Goal: Task Accomplishment & Management: Use online tool/utility

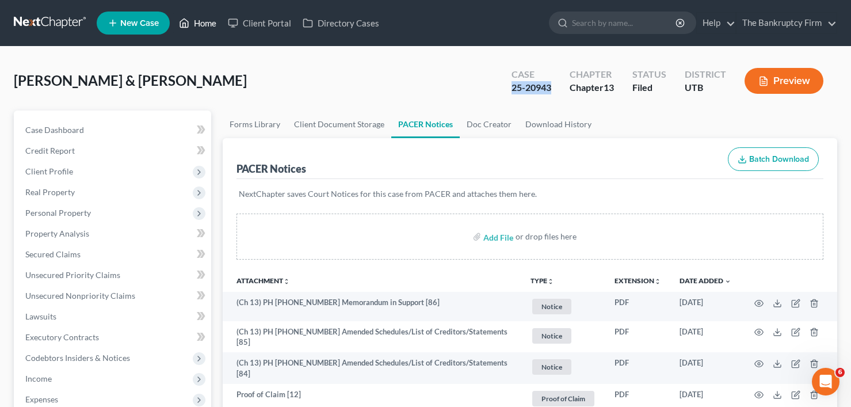
click at [196, 32] on link "Home" at bounding box center [197, 23] width 49 height 21
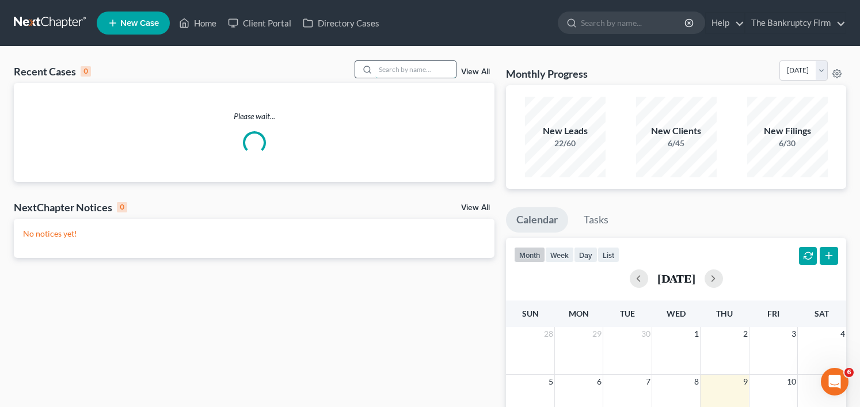
click at [389, 70] on input "search" at bounding box center [415, 69] width 81 height 17
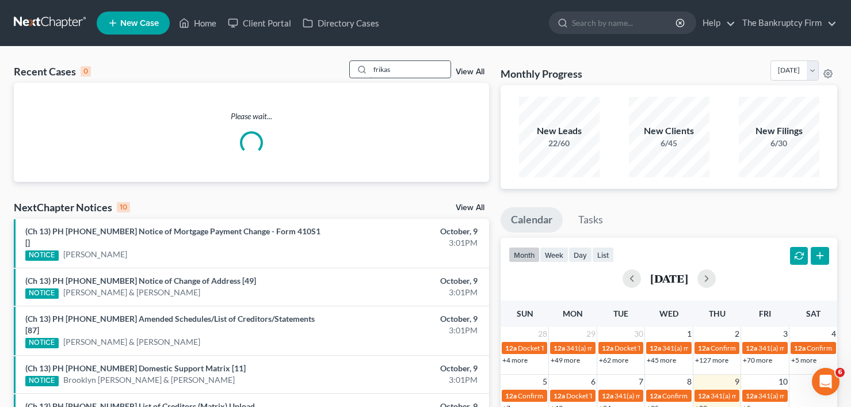
type input "frikas"
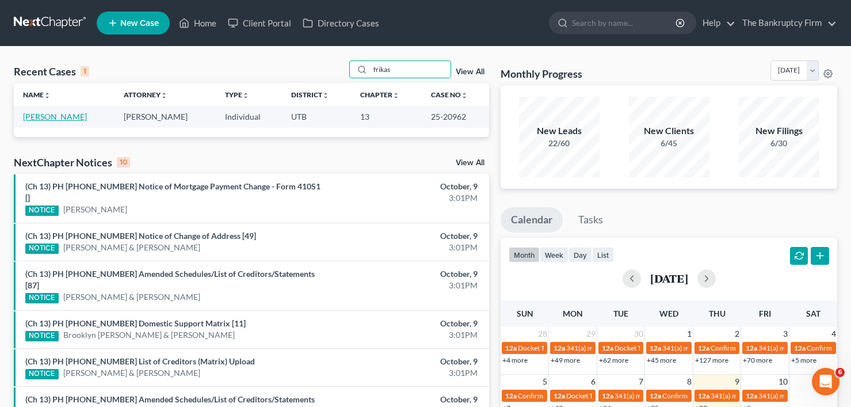
click at [48, 115] on link "[PERSON_NAME]" at bounding box center [55, 117] width 64 height 10
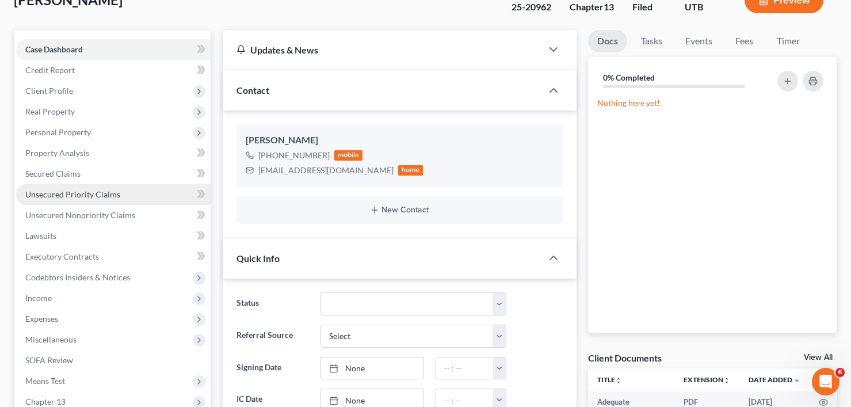
scroll to position [58, 0]
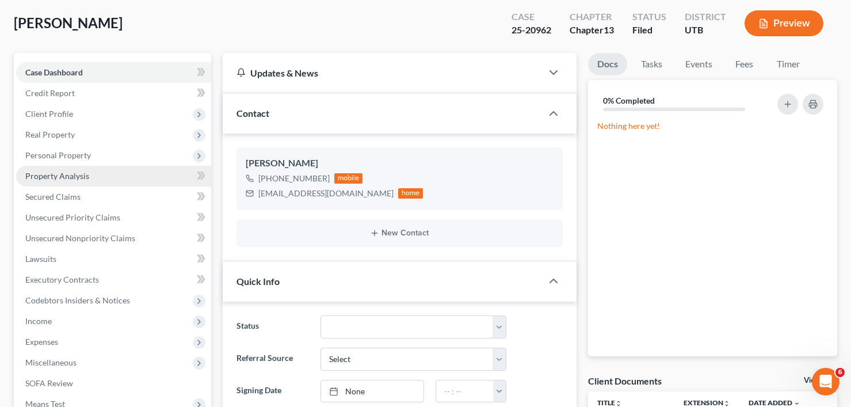
click at [51, 173] on span "Property Analysis" at bounding box center [57, 176] width 64 height 10
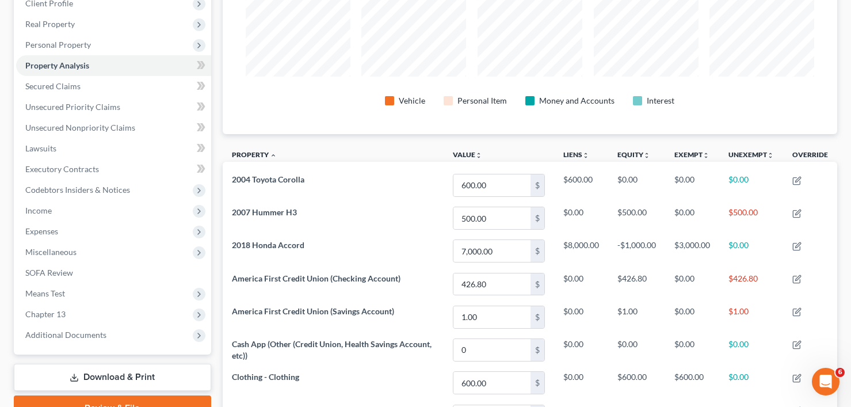
scroll to position [173, 0]
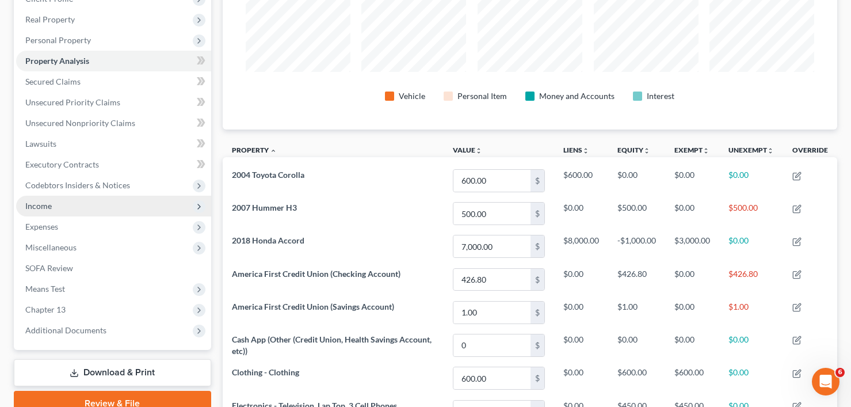
click at [84, 200] on span "Income" at bounding box center [113, 206] width 195 height 21
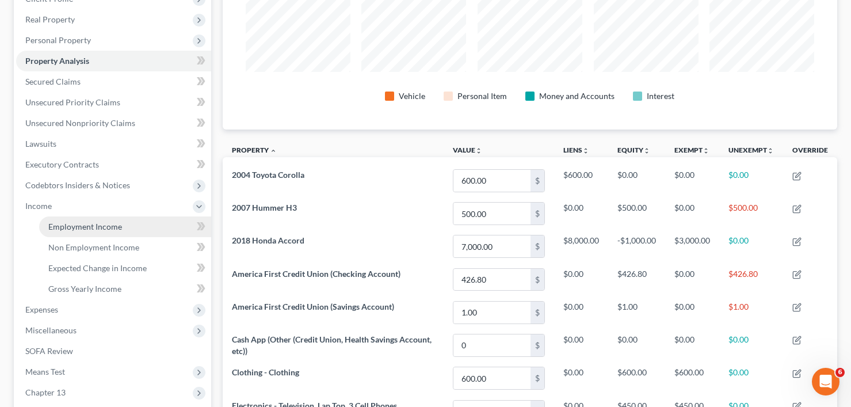
click at [87, 234] on link "Employment Income" at bounding box center [125, 226] width 172 height 21
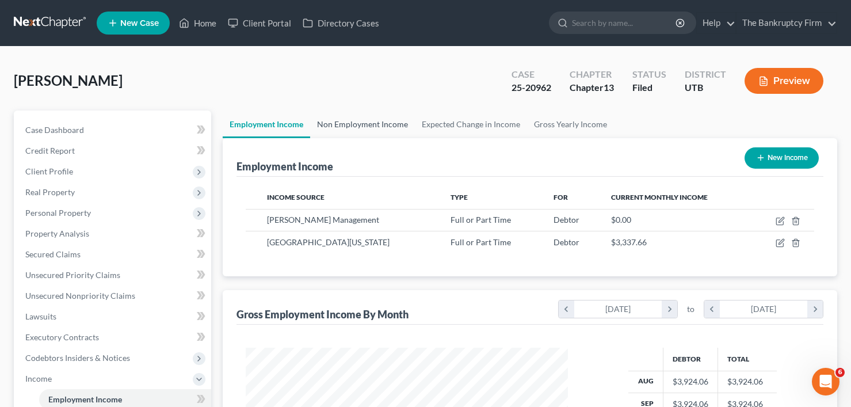
scroll to position [207, 345]
click at [353, 125] on link "Non Employment Income" at bounding box center [362, 124] width 105 height 28
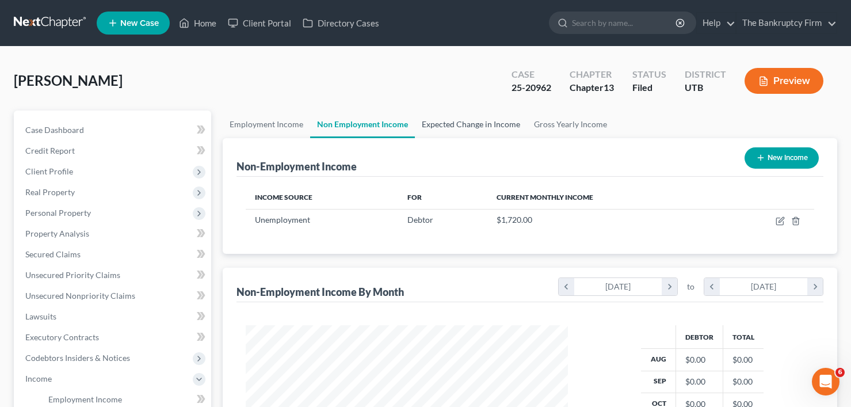
scroll to position [207, 345]
click at [267, 124] on link "Employment Income" at bounding box center [266, 124] width 87 height 28
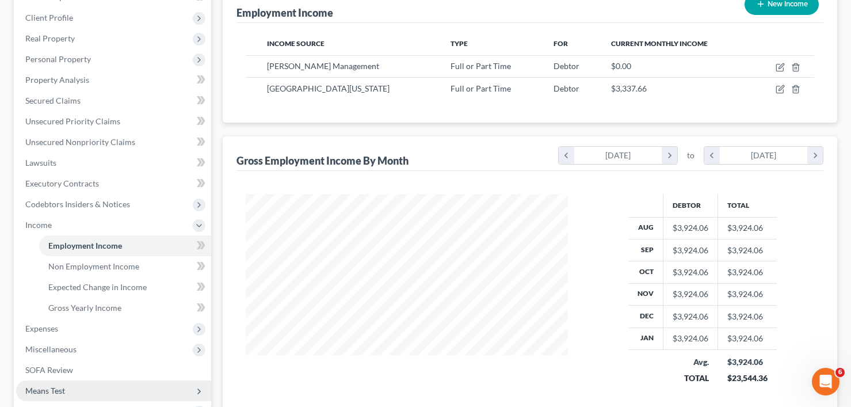
scroll to position [230, 0]
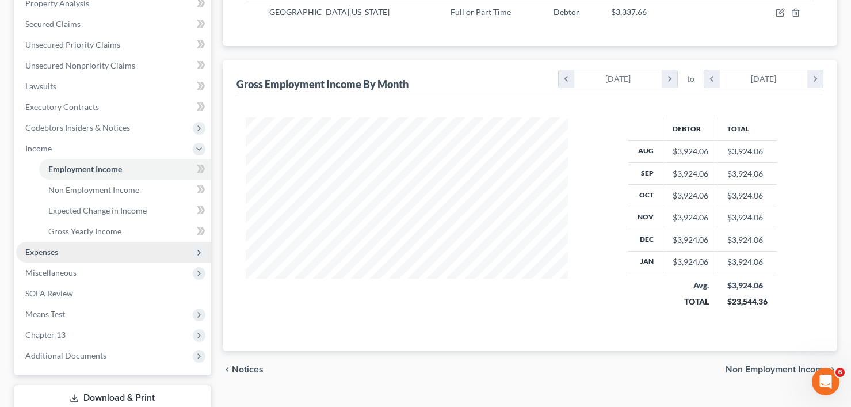
click at [47, 250] on span "Expenses" at bounding box center [41, 252] width 33 height 10
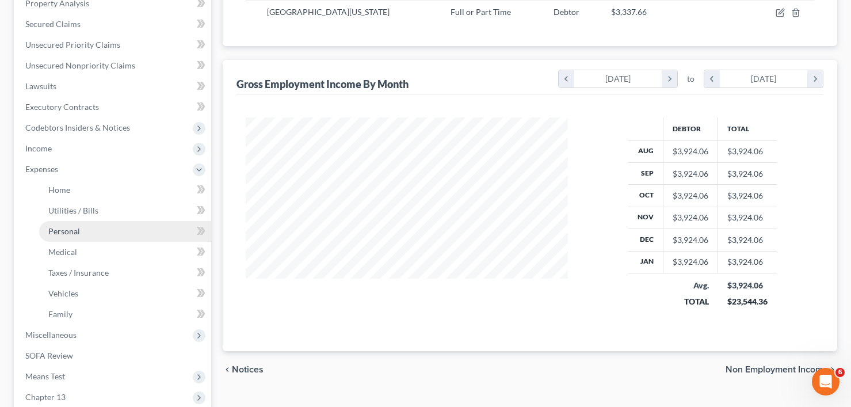
click at [68, 237] on link "Personal" at bounding box center [125, 231] width 172 height 21
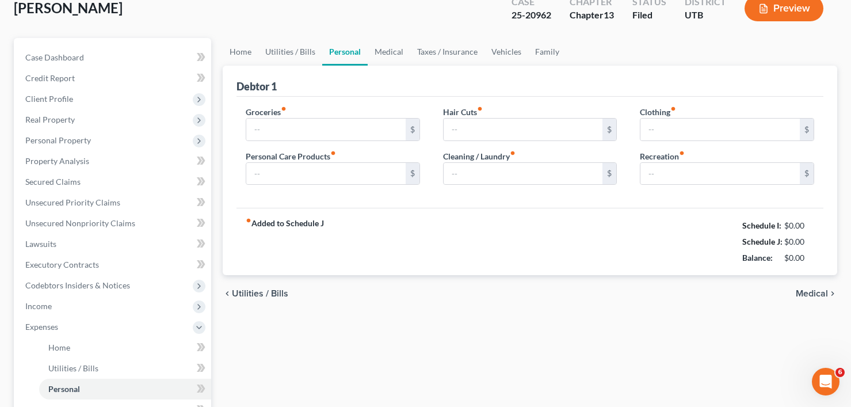
type input "202.73"
type input "20.00"
type input "0.00"
type input "20.00"
type input "25.00"
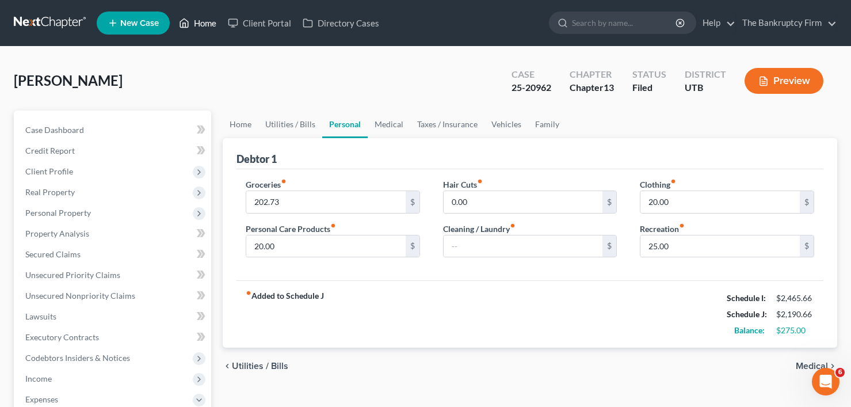
click at [200, 19] on link "Home" at bounding box center [197, 23] width 49 height 21
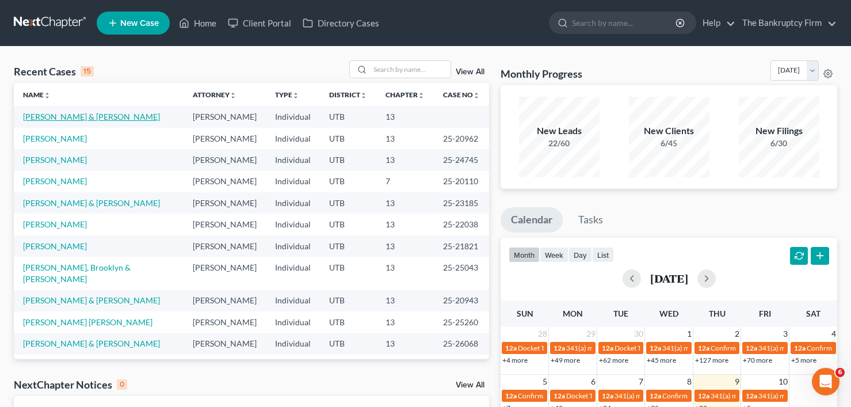
click at [64, 116] on link "[PERSON_NAME] & [PERSON_NAME]" at bounding box center [91, 117] width 137 height 10
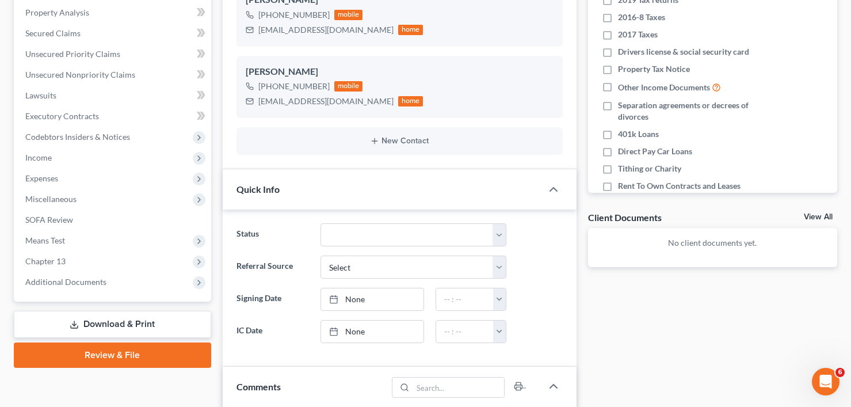
scroll to position [230, 0]
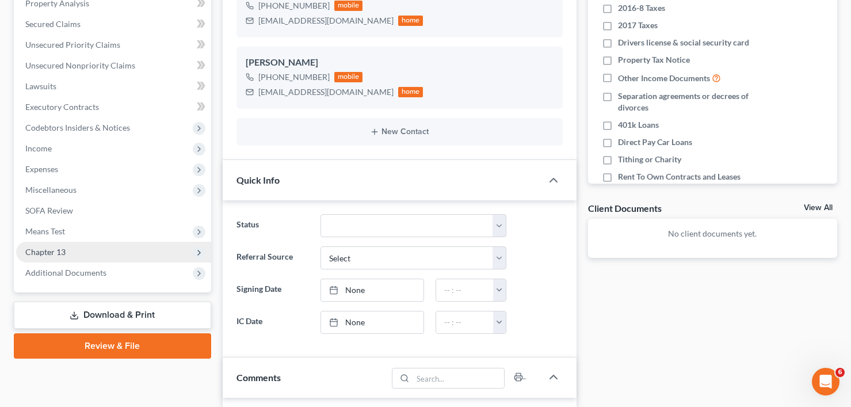
click at [64, 254] on span "Chapter 13" at bounding box center [45, 252] width 40 height 10
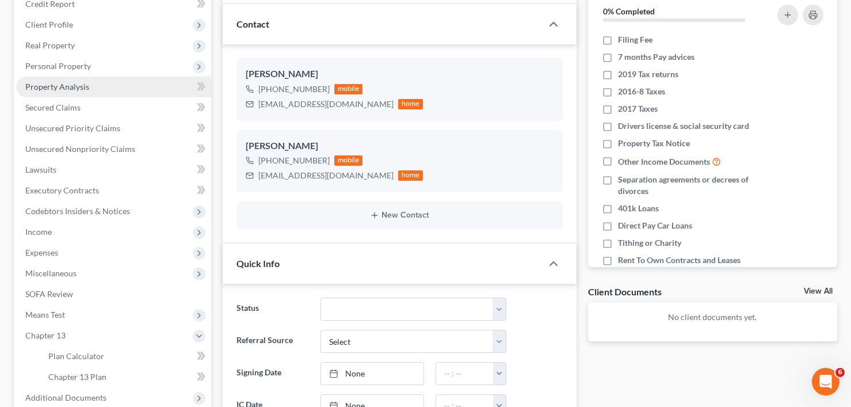
scroll to position [58, 0]
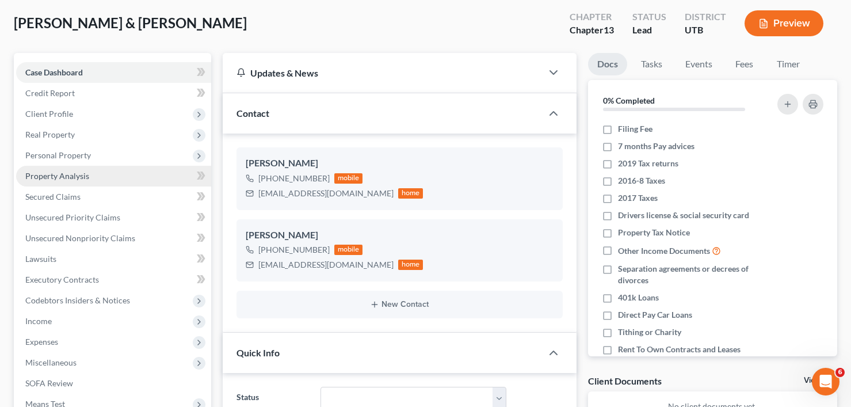
click at [56, 177] on span "Property Analysis" at bounding box center [57, 176] width 64 height 10
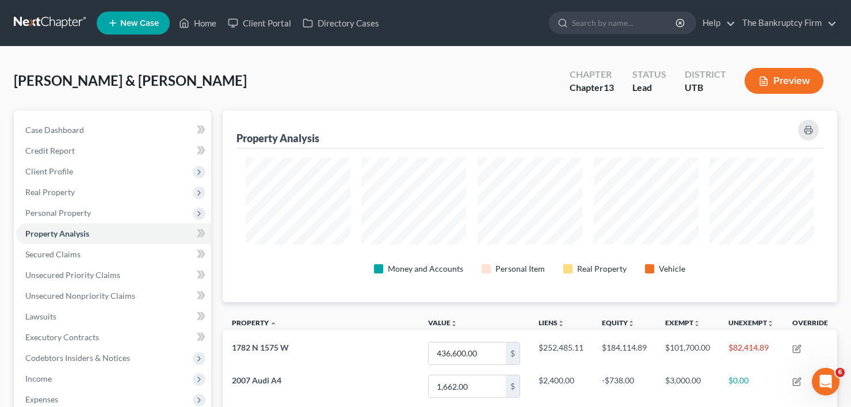
scroll to position [192, 615]
drag, startPoint x: 212, startPoint y: 283, endPoint x: 136, endPoint y: 302, distance: 78.4
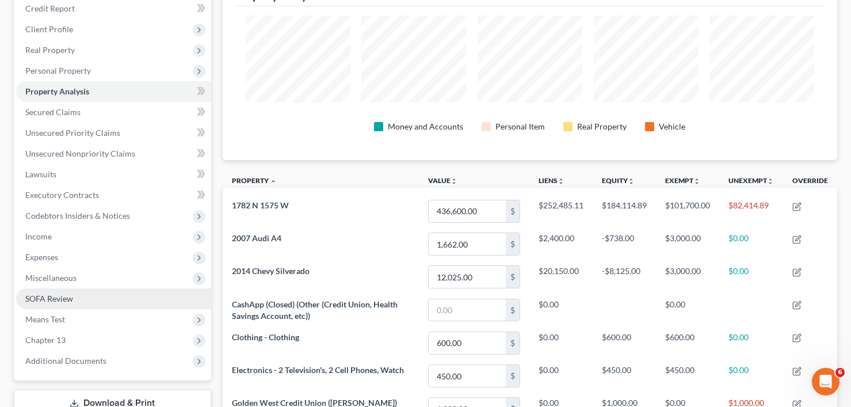
scroll to position [115, 0]
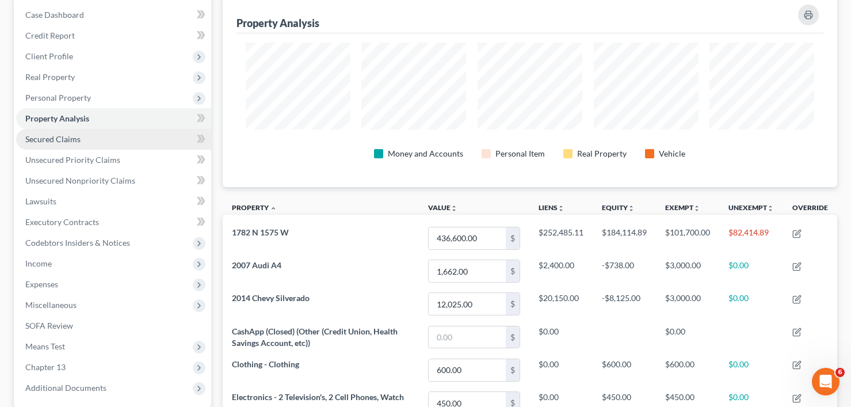
click at [59, 139] on span "Secured Claims" at bounding box center [52, 139] width 55 height 10
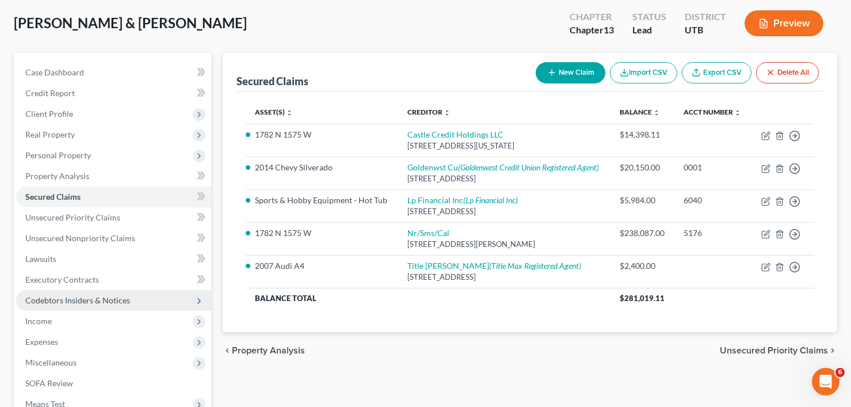
scroll to position [115, 0]
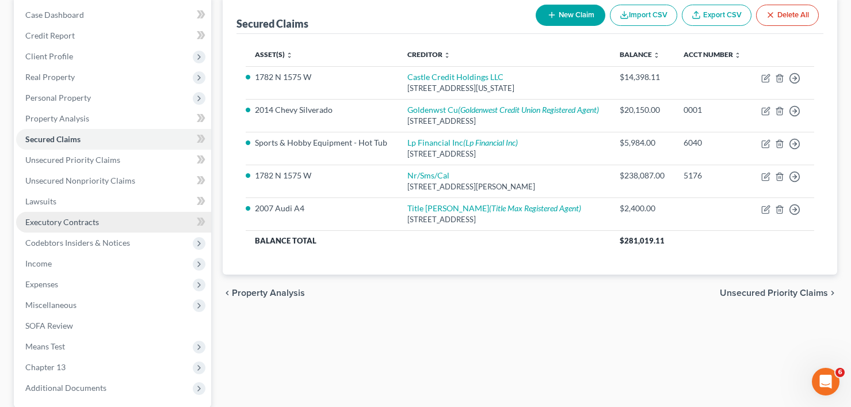
click at [41, 226] on span "Executory Contracts" at bounding box center [62, 222] width 74 height 10
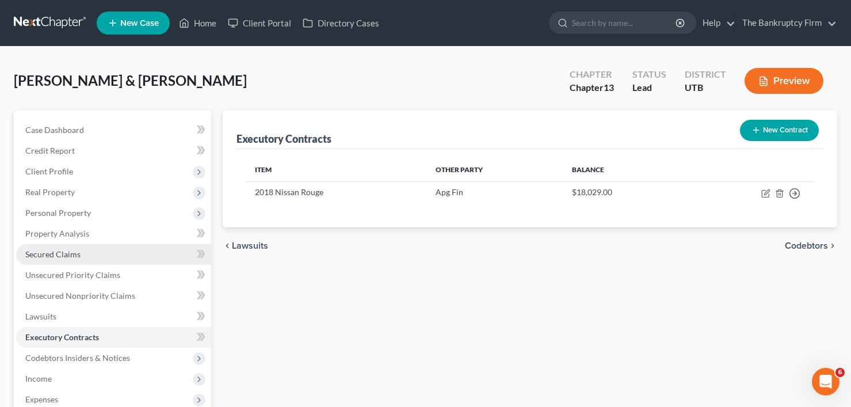
click at [64, 253] on span "Secured Claims" at bounding box center [52, 254] width 55 height 10
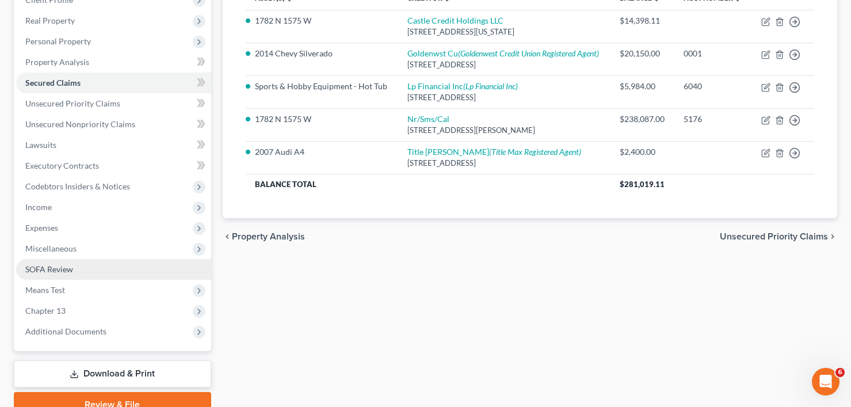
scroll to position [173, 0]
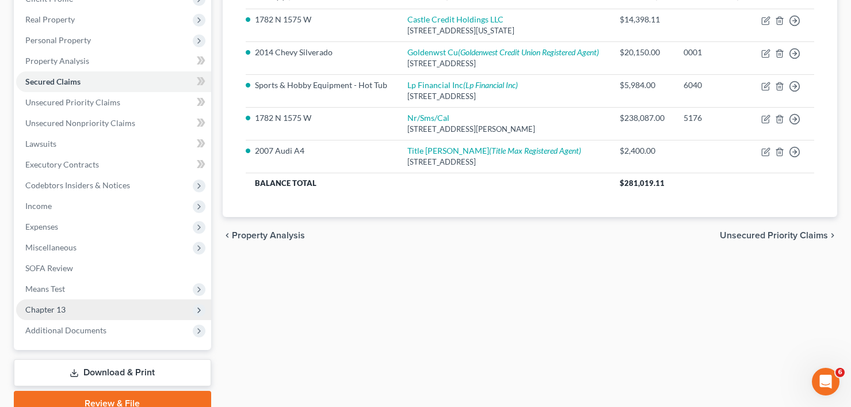
click at [47, 307] on span "Chapter 13" at bounding box center [45, 309] width 40 height 10
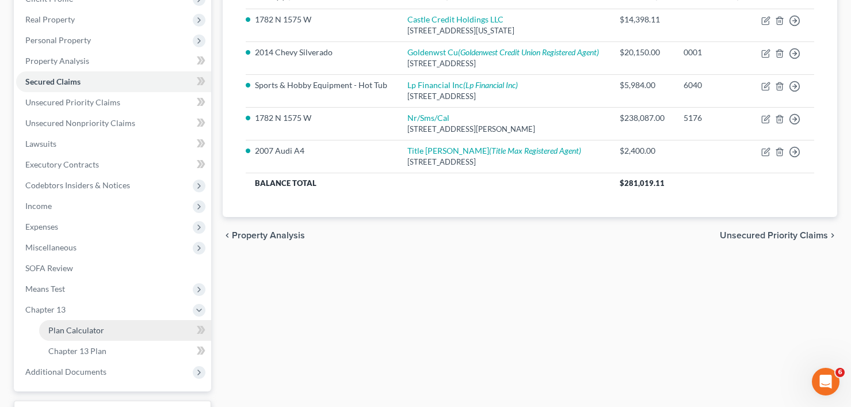
click at [77, 331] on span "Plan Calculator" at bounding box center [76, 330] width 56 height 10
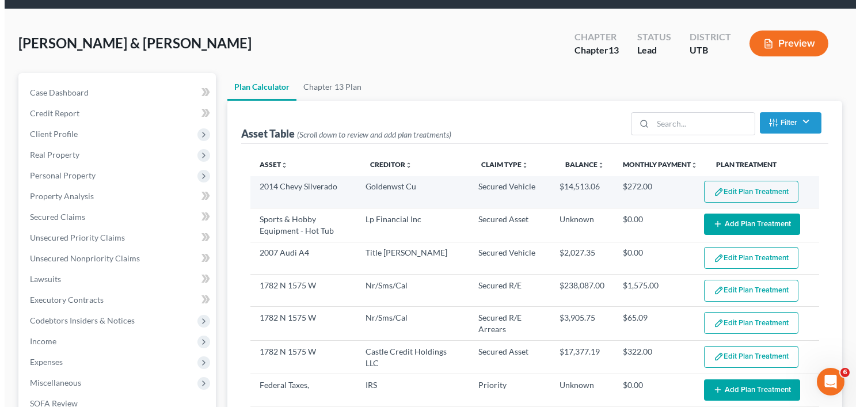
scroll to position [58, 0]
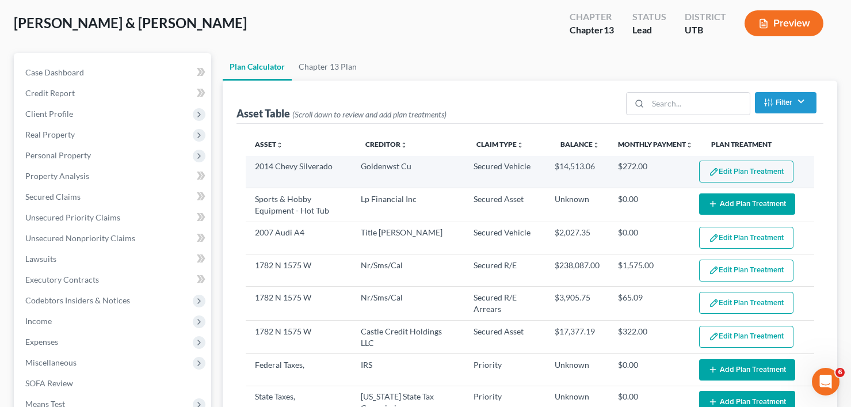
select select "59"
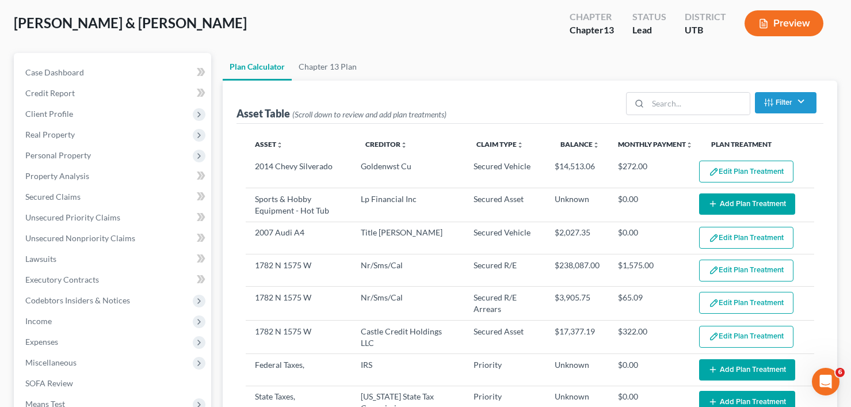
click at [737, 170] on button "Edit Plan Treatment" at bounding box center [746, 172] width 94 height 22
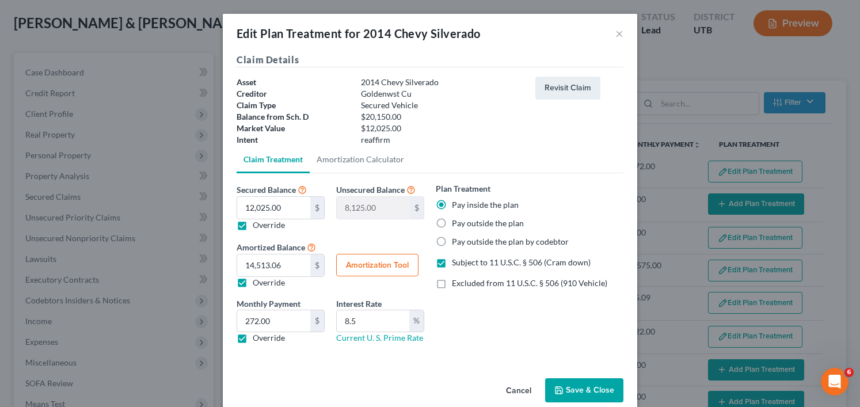
click at [372, 268] on button "Amortization Tool" at bounding box center [377, 265] width 82 height 23
type input "12,025.00"
type input "8.5"
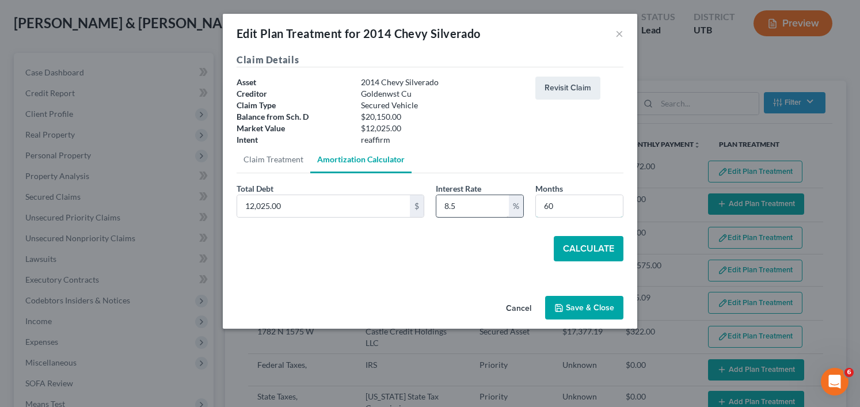
drag, startPoint x: 563, startPoint y: 204, endPoint x: 499, endPoint y: 212, distance: 64.5
click at [499, 212] on div "Total Debt 12,025.00 $ Interest Rate 8.5 % Months 60" at bounding box center [430, 204] width 398 height 44
type input "54"
click at [600, 254] on button "Calculate" at bounding box center [589, 248] width 70 height 25
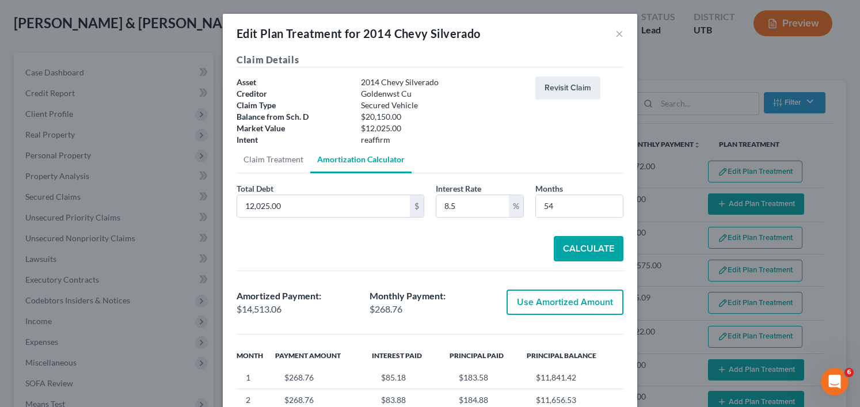
click at [557, 299] on button "Use Amortized Amount" at bounding box center [564, 301] width 117 height 25
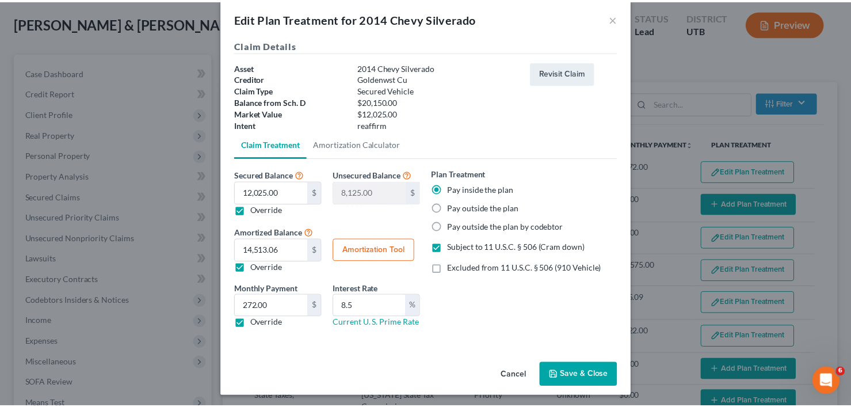
scroll to position [18, 0]
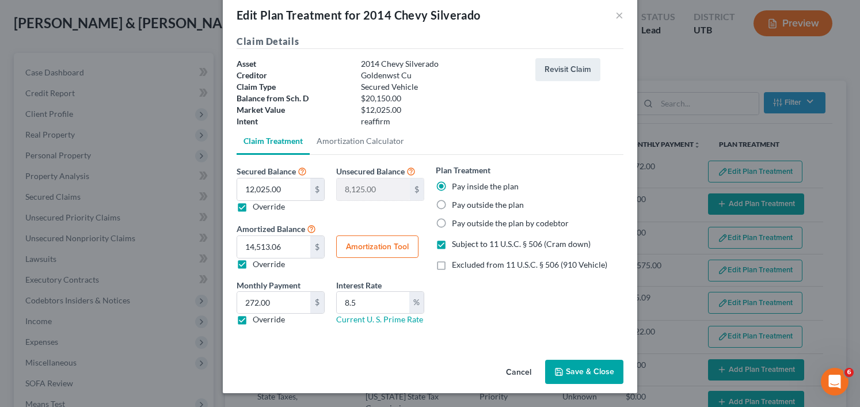
click at [578, 371] on button "Save & Close" at bounding box center [584, 372] width 78 height 24
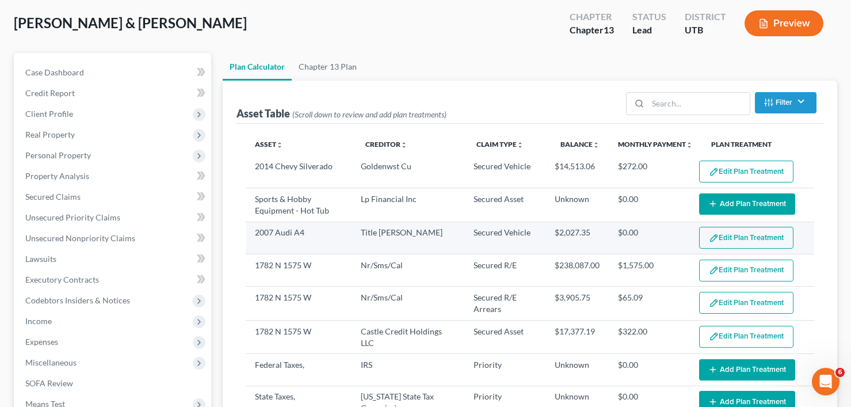
select select "59"
click at [717, 242] on button "Edit Plan Treatment" at bounding box center [746, 238] width 94 height 22
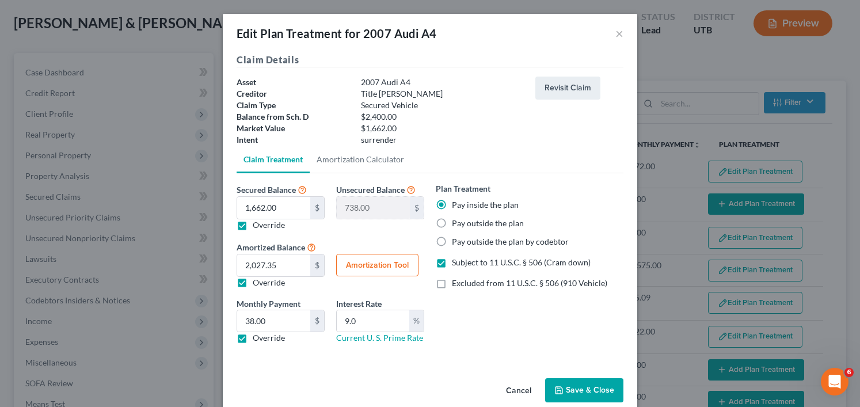
click at [377, 254] on button "Amortization Tool" at bounding box center [377, 265] width 82 height 23
type input "1,662.00"
type input "9.0"
type input "60"
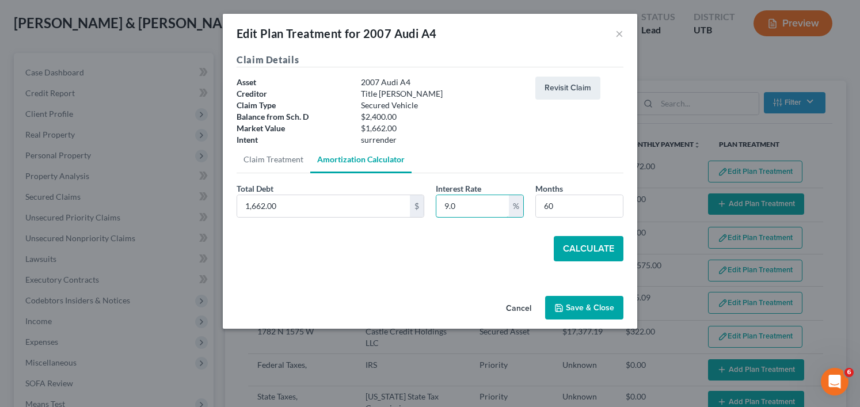
drag, startPoint x: 472, startPoint y: 209, endPoint x: 426, endPoint y: 216, distance: 46.6
click at [424, 219] on div "Total Debt 1,662.00 $ Interest Rate 9.0 % Months 60" at bounding box center [430, 204] width 398 height 44
type input "8.5"
type input "54"
click at [571, 250] on button "Calculate" at bounding box center [589, 248] width 70 height 25
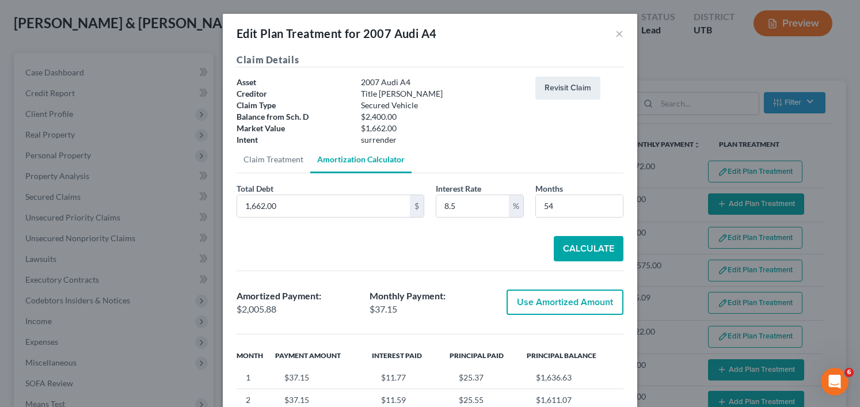
click at [550, 291] on button "Use Amortized Amount" at bounding box center [564, 301] width 117 height 25
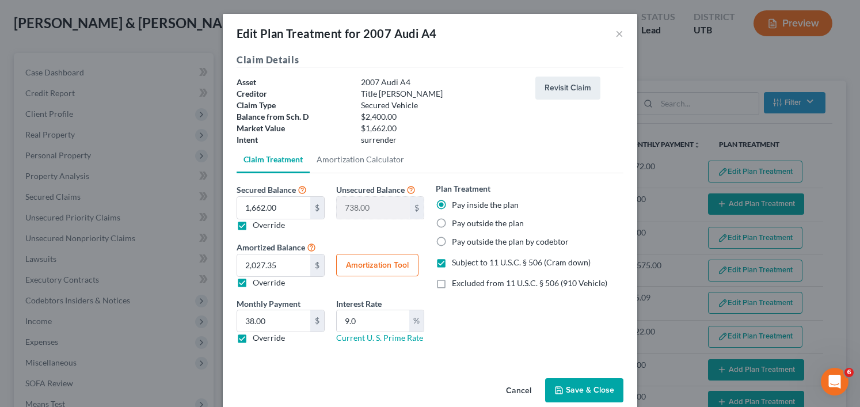
type input "2,005.88"
drag, startPoint x: 368, startPoint y: 327, endPoint x: 302, endPoint y: 326, distance: 66.8
click at [300, 327] on div "Monthly Payment 33.43 $ 38.00 $ Override Interest Rate 9.0 % Current U. S. Prim…" at bounding box center [330, 326] width 199 height 56
type input "8.5"
click at [569, 383] on button "Save & Close" at bounding box center [584, 390] width 78 height 24
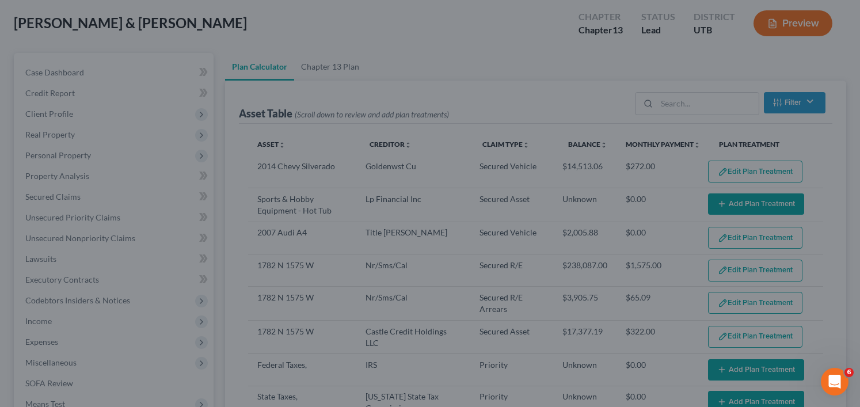
select select "59"
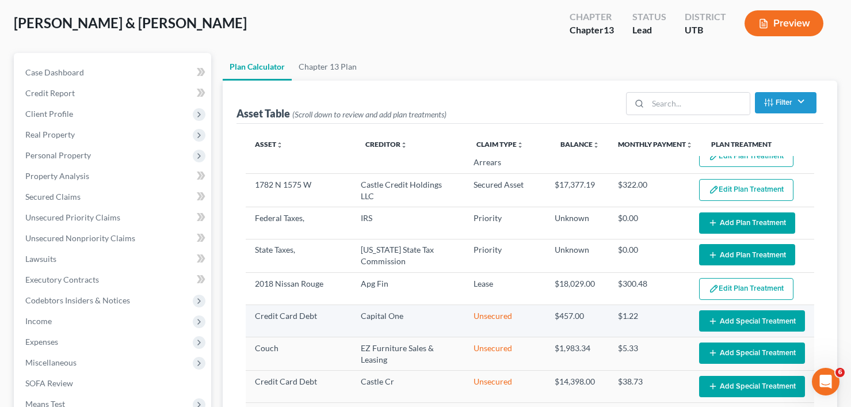
scroll to position [173, 0]
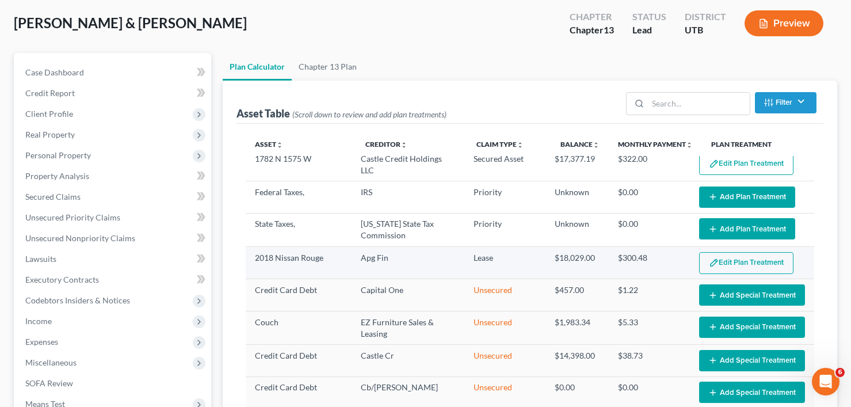
click at [718, 262] on button "Edit Plan Treatment" at bounding box center [746, 263] width 94 height 22
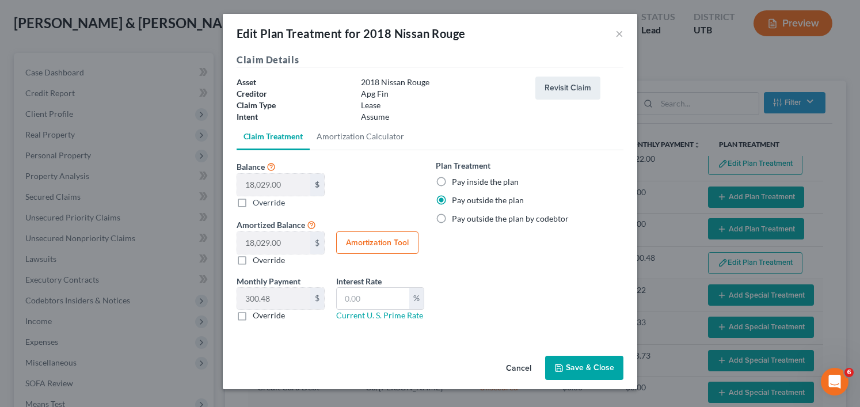
click at [595, 369] on button "Save & Close" at bounding box center [584, 368] width 78 height 24
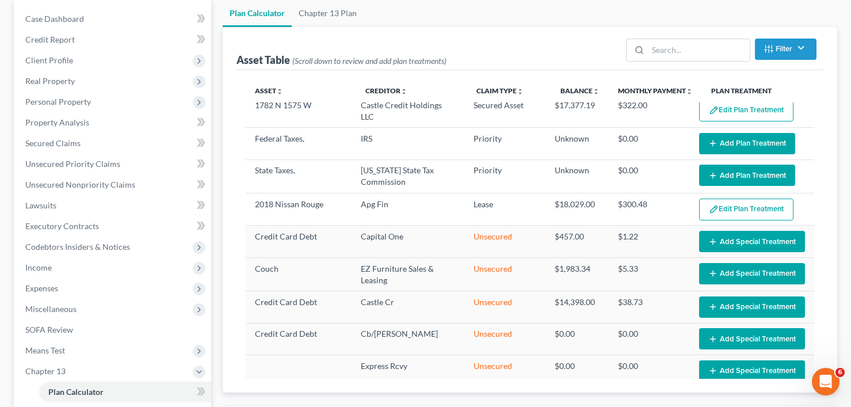
select select "59"
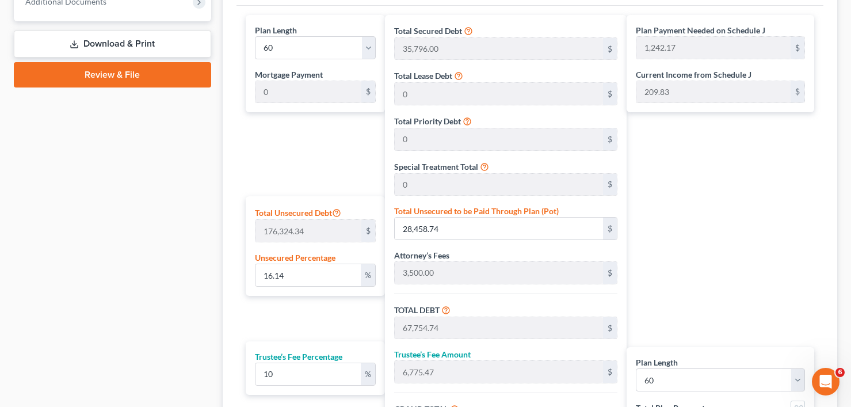
scroll to position [575, 0]
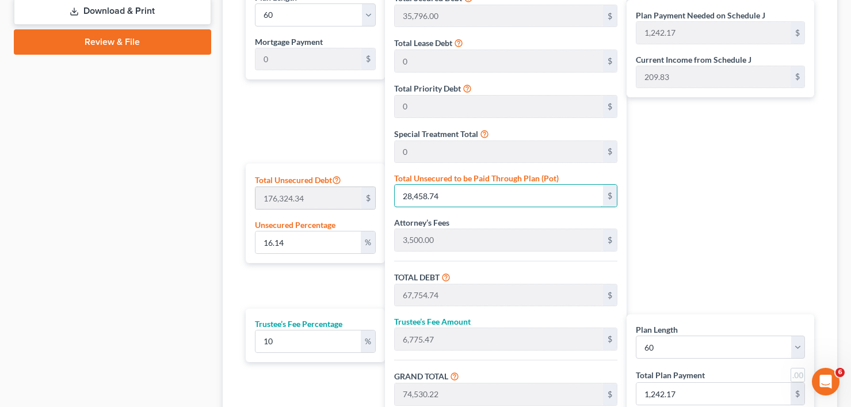
type input "0.0011342733510302661"
type input "2"
type input "39,298.00"
type input "3,929.80"
type input "43,227.80"
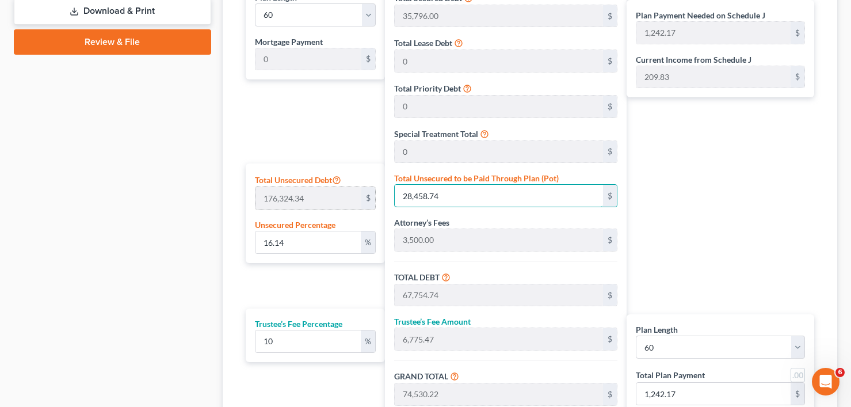
type input "720.46"
type input "0.015312690238908595"
type input "27"
type input "39,323.00"
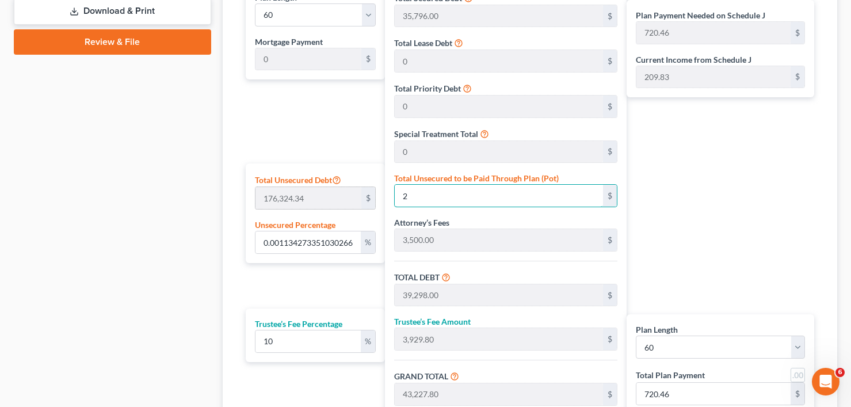
type input "3,932.30"
type input "43,255.30"
type input "720.92"
type input "0.15539544909114647"
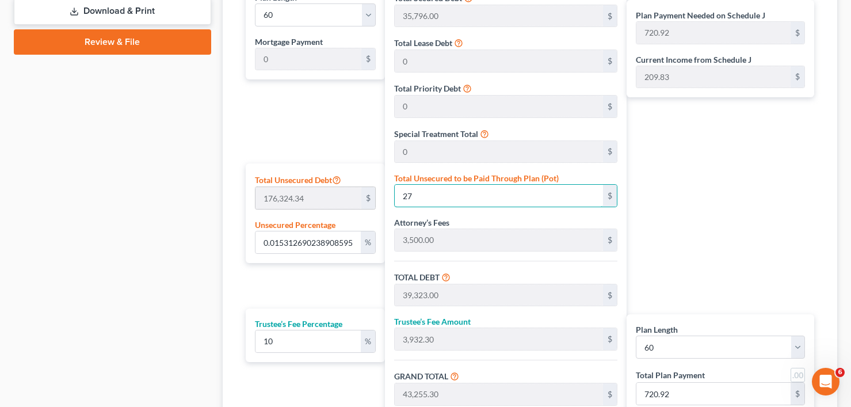
type input "274"
type input "39,570.00"
type input "3,957.00"
type input "43,527.00"
type input "725.45"
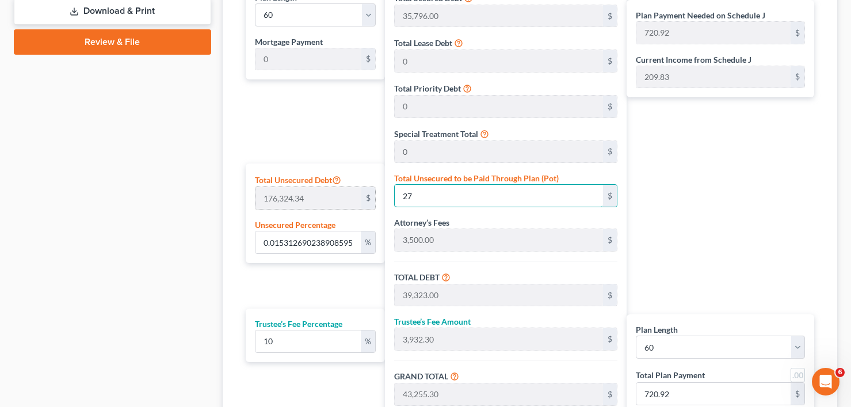
type input "725.45"
type input "1.5590587209911009"
type input "2749"
type input "42,045.00"
type input "4,204.50"
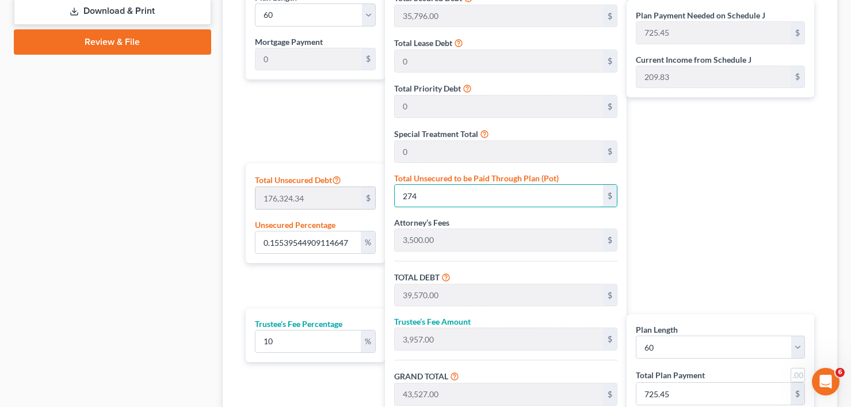
type input "46,249.50"
type input "770.82"
type input "2,749"
type input "15.591721483262038"
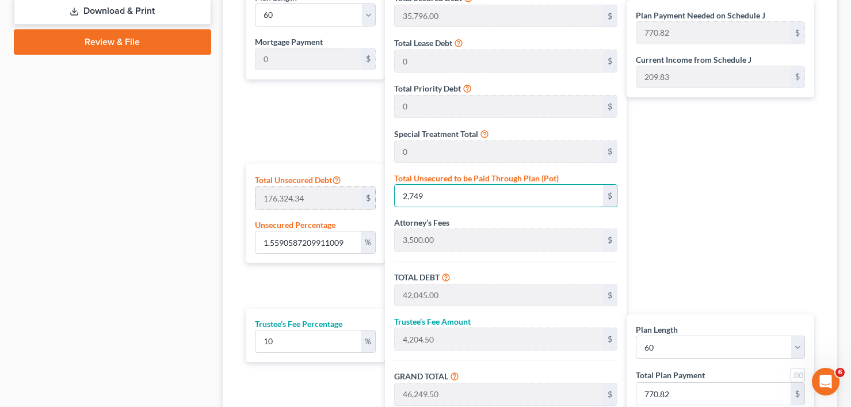
type input "2,7492"
type input "66,788.00"
type input "6,678.80"
type input "73,466.80"
type input "1,224.44"
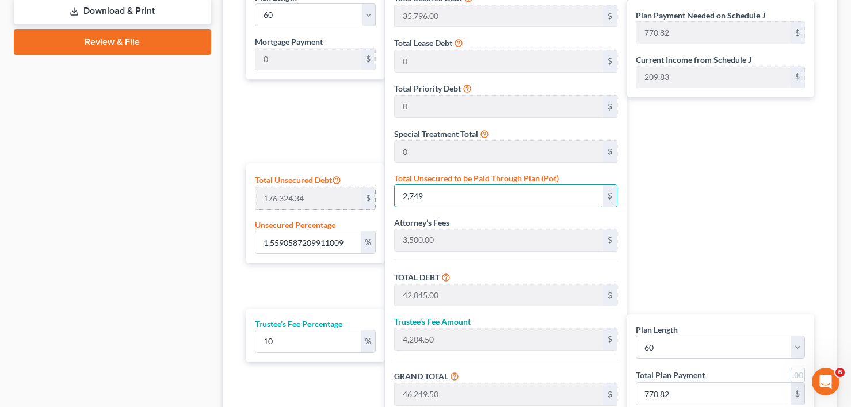
type input "1,224.44"
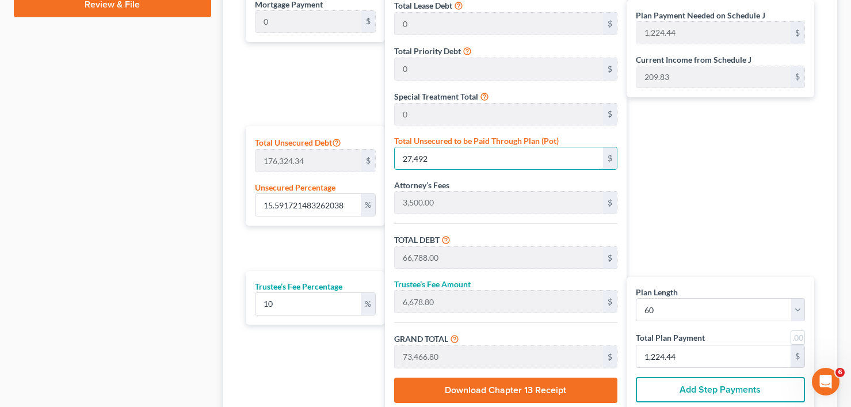
scroll to position [633, 0]
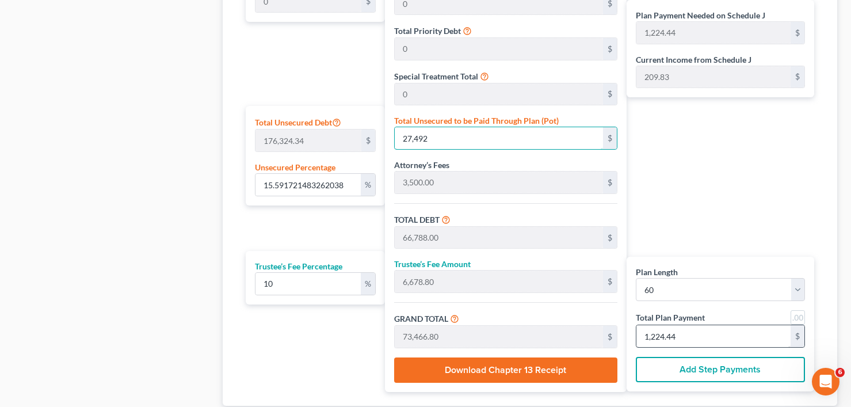
type input "27,492"
type input "0"
type input "54.54"
type input "5.45"
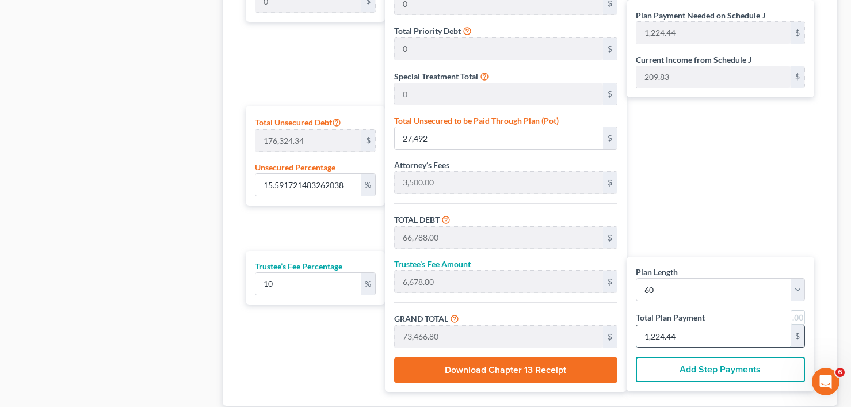
type input "60.00"
type input "1"
type input "654.54"
type input "65.45"
type input "720.00"
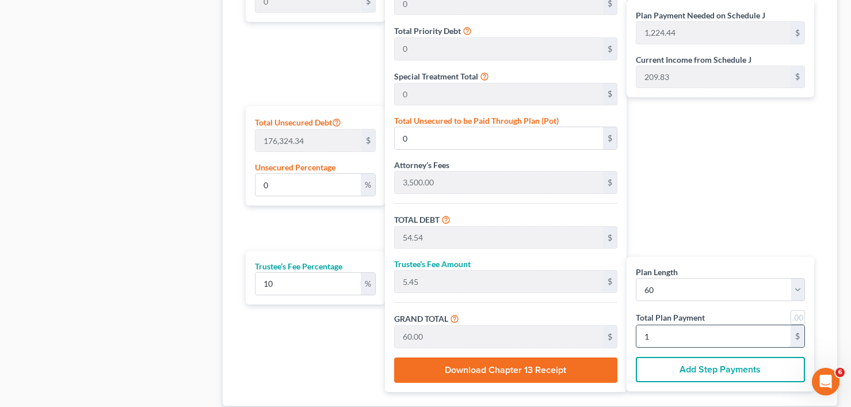
type input "12"
type input "6,654.54"
type input "665.45"
type input "7,320.00"
type input "122"
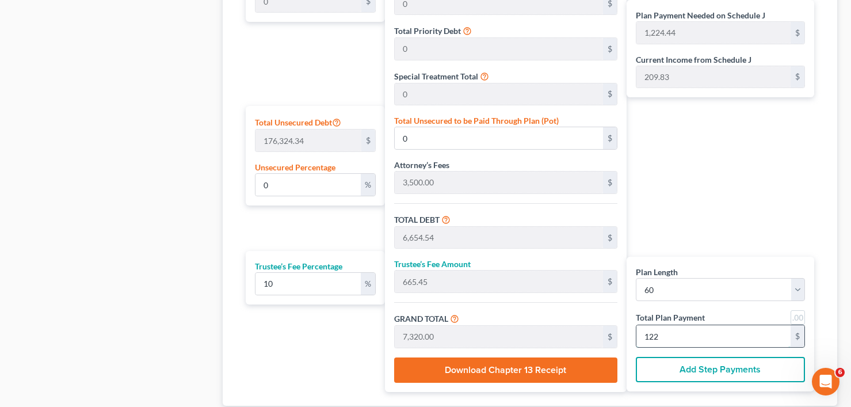
type input "15.61"
type input "27,522.18"
type input "66,818.18"
type input "6,681.81"
type input "73,500.00"
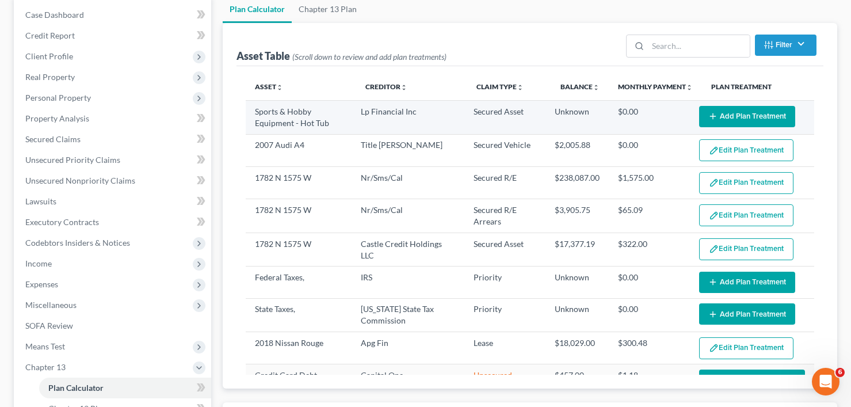
scroll to position [58, 0]
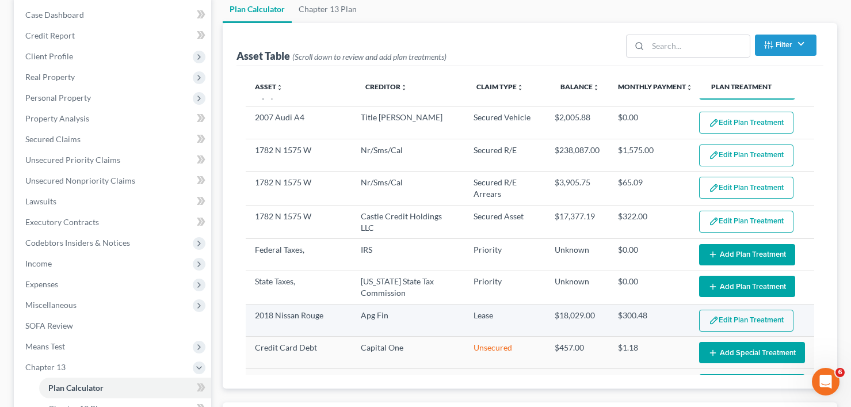
type input "1,225"
click at [722, 323] on button "Edit Plan Treatment" at bounding box center [746, 321] width 94 height 22
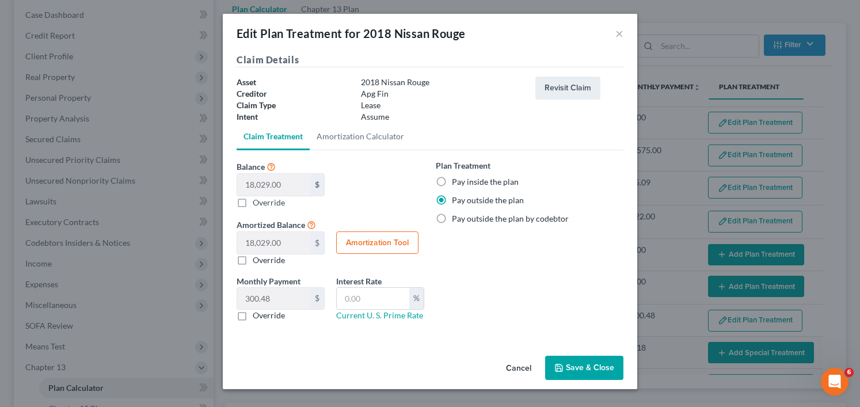
click at [579, 364] on button "Save & Close" at bounding box center [584, 368] width 78 height 24
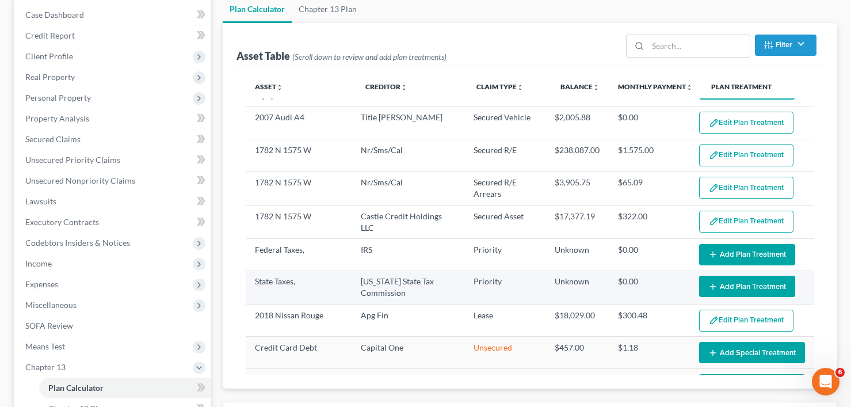
select select "59"
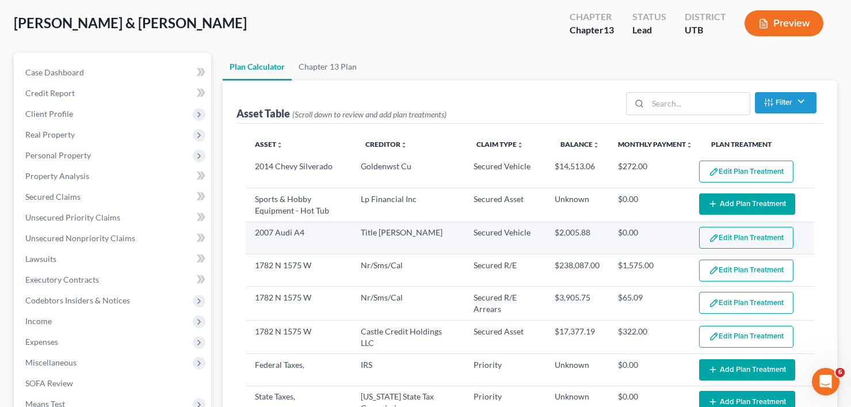
click at [713, 234] on button "Edit Plan Treatment" at bounding box center [746, 238] width 94 height 22
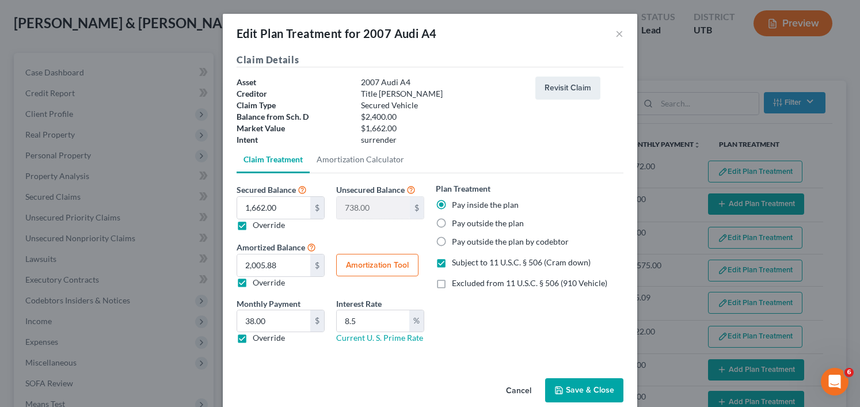
click at [375, 264] on button "Amortization Tool" at bounding box center [377, 265] width 82 height 23
type input "1,662.00"
type input "8.5"
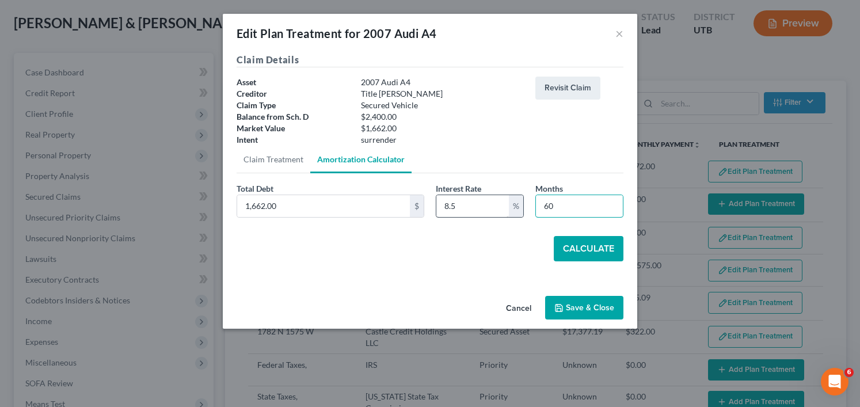
drag, startPoint x: 569, startPoint y: 207, endPoint x: 488, endPoint y: 213, distance: 80.8
click at [484, 215] on div "Total Debt 1,662.00 $ Interest Rate 8.5 % Months 60" at bounding box center [430, 204] width 398 height 44
type input "54"
click at [586, 256] on button "Calculate" at bounding box center [589, 248] width 70 height 25
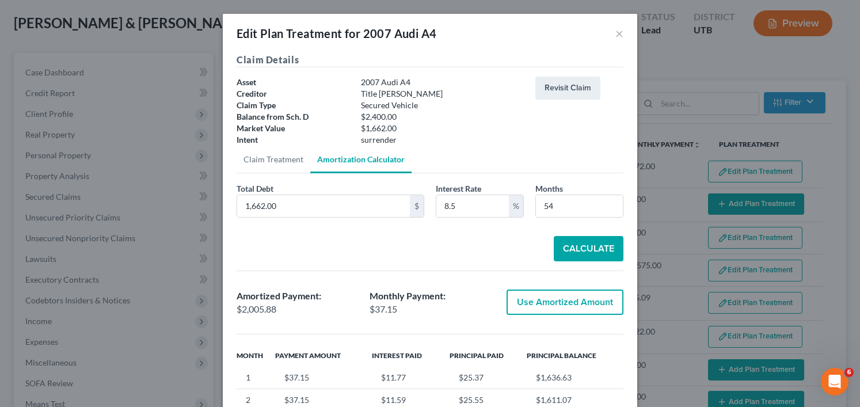
click at [544, 304] on button "Use Amortized Amount" at bounding box center [564, 301] width 117 height 25
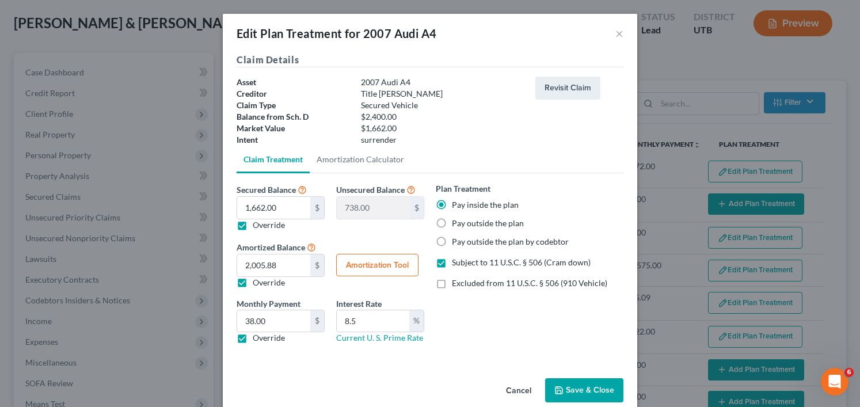
click at [589, 380] on button "Save & Close" at bounding box center [584, 390] width 78 height 24
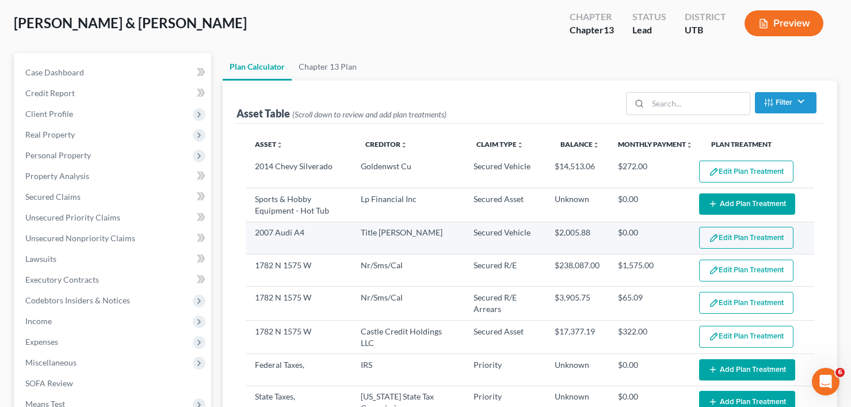
select select "59"
click at [628, 234] on td "$0.00" at bounding box center [649, 238] width 81 height 32
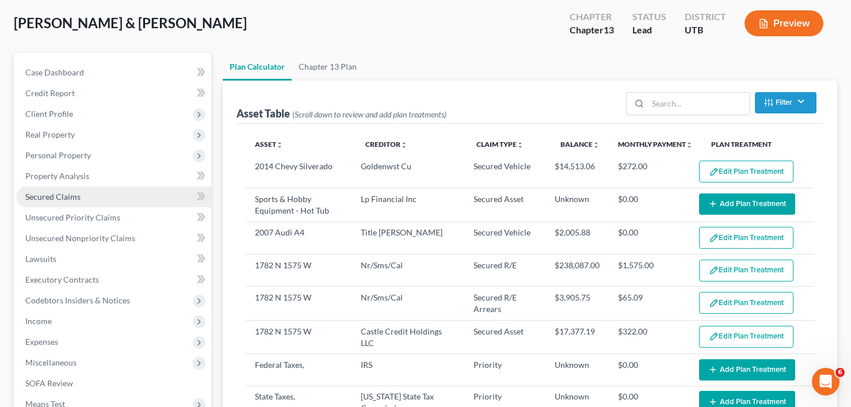
click at [30, 187] on link "Secured Claims" at bounding box center [113, 196] width 195 height 21
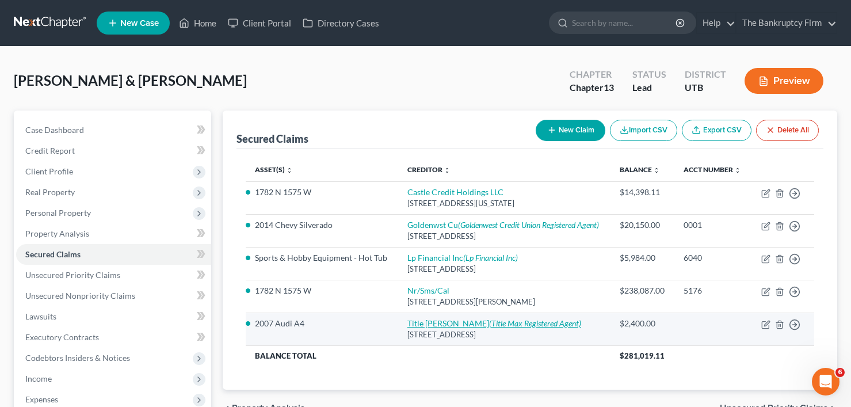
click at [443, 328] on link "Title [PERSON_NAME] (Title Max Registered Agent)" at bounding box center [494, 323] width 174 height 10
select select "46"
select select "15"
select select "0"
select select "2"
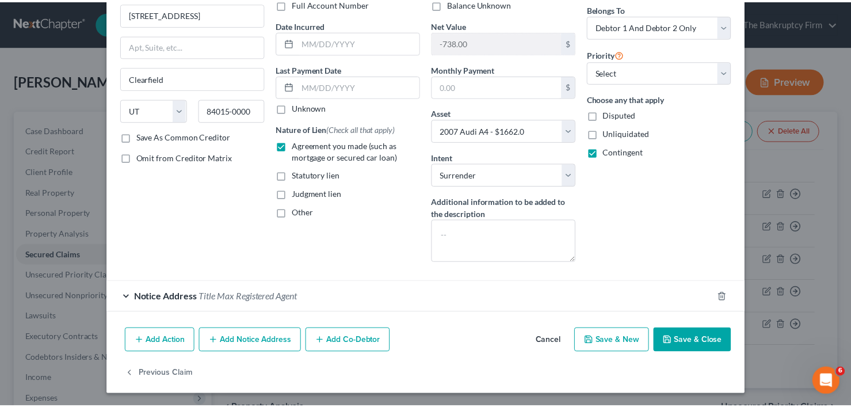
scroll to position [96, 0]
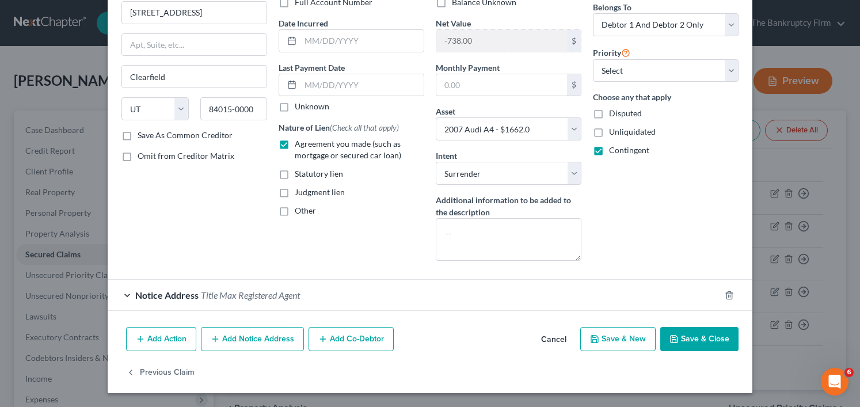
click at [676, 336] on button "Save & Close" at bounding box center [699, 339] width 78 height 24
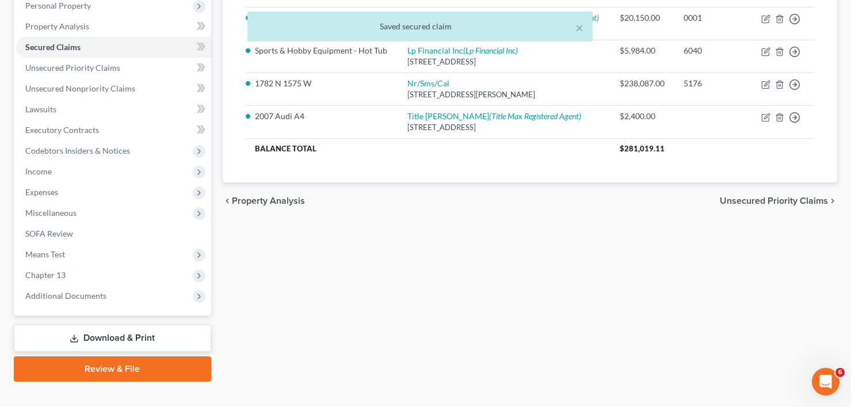
scroll to position [226, 0]
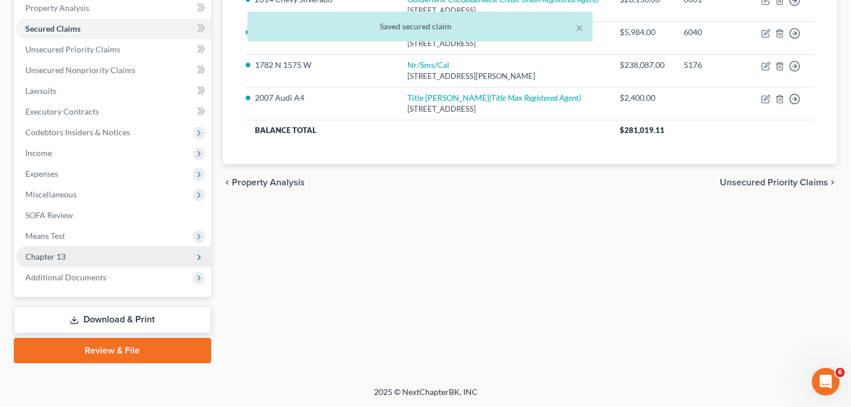
drag, startPoint x: 55, startPoint y: 260, endPoint x: 66, endPoint y: 267, distance: 12.8
click at [55, 260] on span "Chapter 13" at bounding box center [45, 256] width 40 height 10
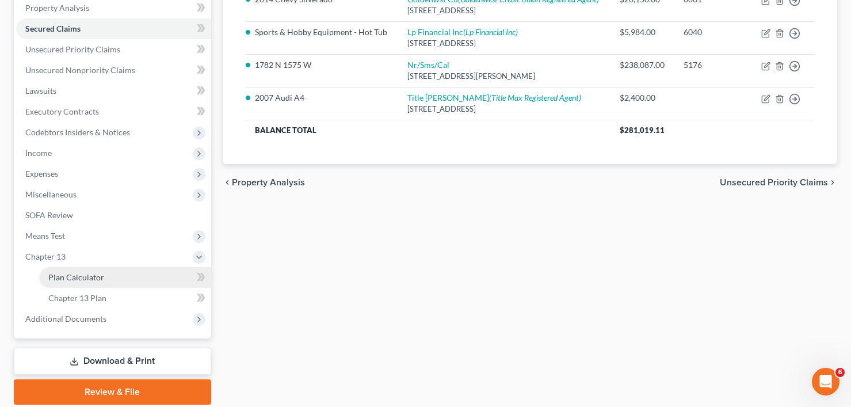
click at [81, 276] on span "Plan Calculator" at bounding box center [76, 277] width 56 height 10
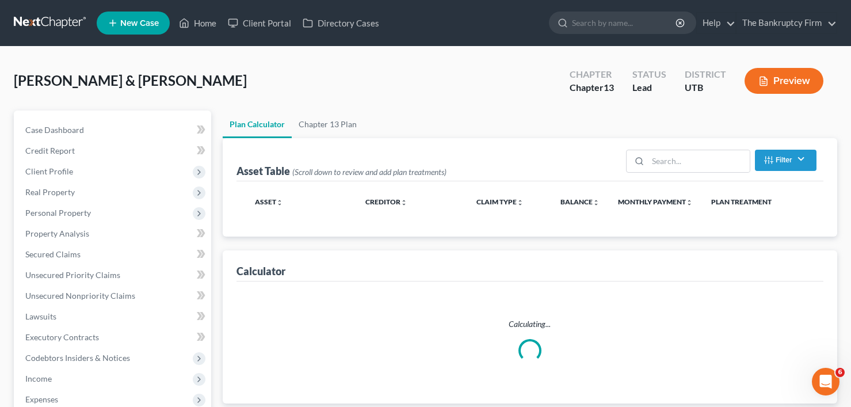
select select "59"
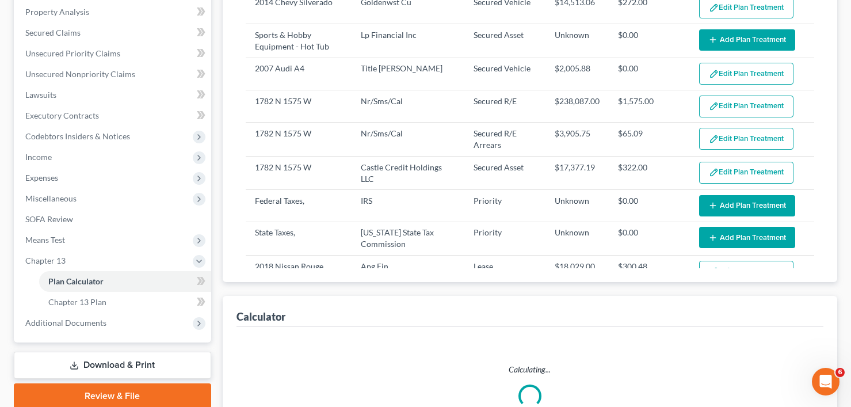
select select "59"
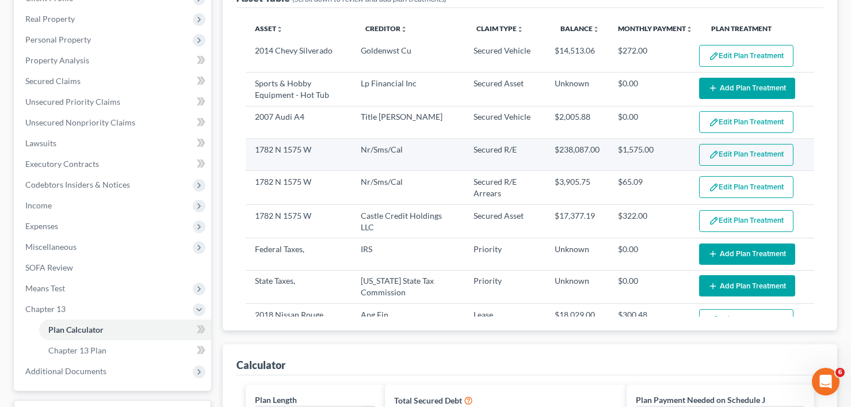
scroll to position [115, 0]
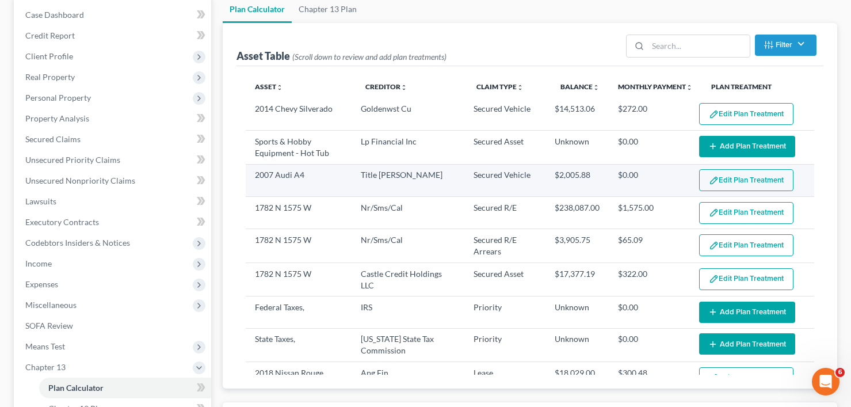
click at [711, 179] on button "Edit Plan Treatment" at bounding box center [746, 180] width 94 height 22
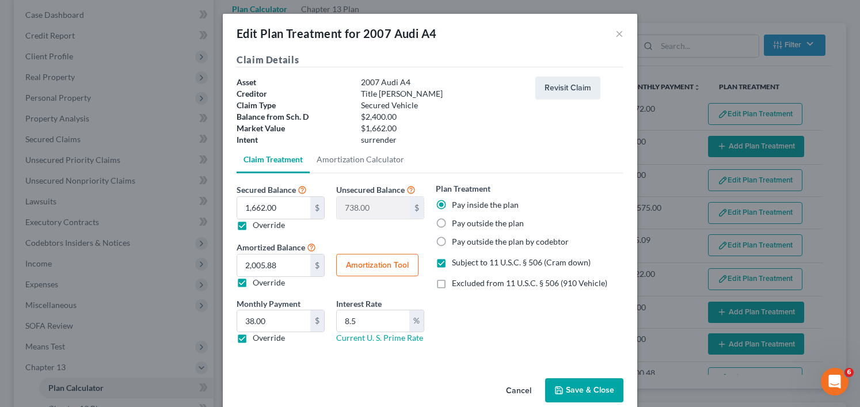
click at [452, 221] on label "Pay outside the plan" at bounding box center [488, 224] width 72 height 12
click at [456, 221] on input "Pay outside the plan" at bounding box center [459, 221] width 7 height 7
radio input "true"
click at [590, 387] on button "Save & Close" at bounding box center [584, 390] width 78 height 24
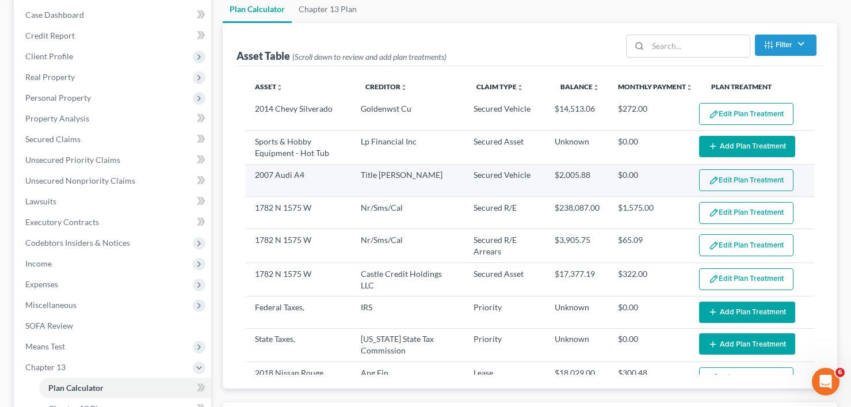
select select "59"
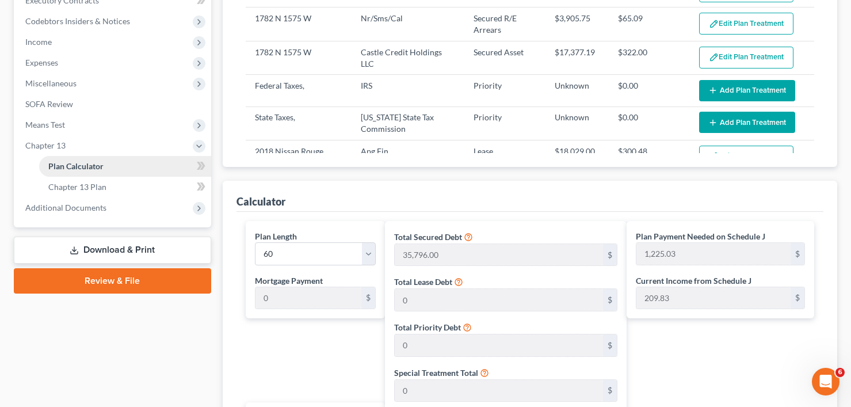
scroll to position [288, 0]
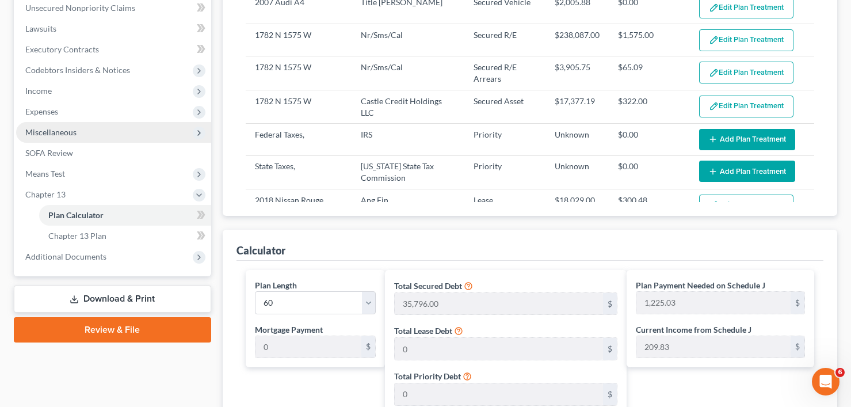
click at [54, 131] on span "Miscellaneous" at bounding box center [50, 132] width 51 height 10
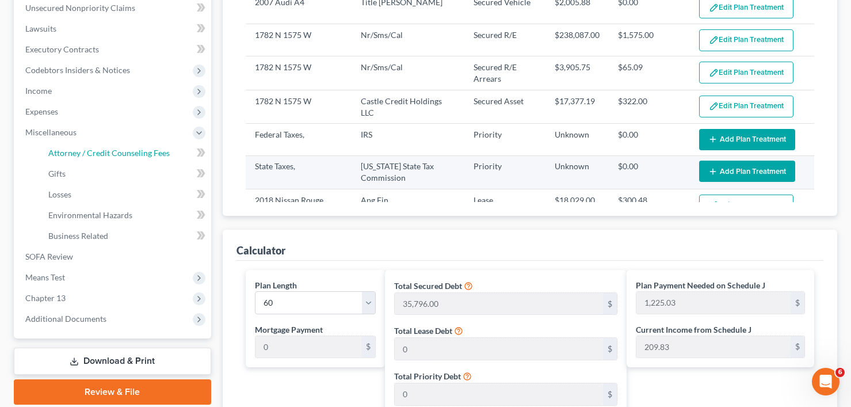
click at [111, 152] on span "Attorney / Credit Counseling Fees" at bounding box center [108, 153] width 121 height 10
select select "0"
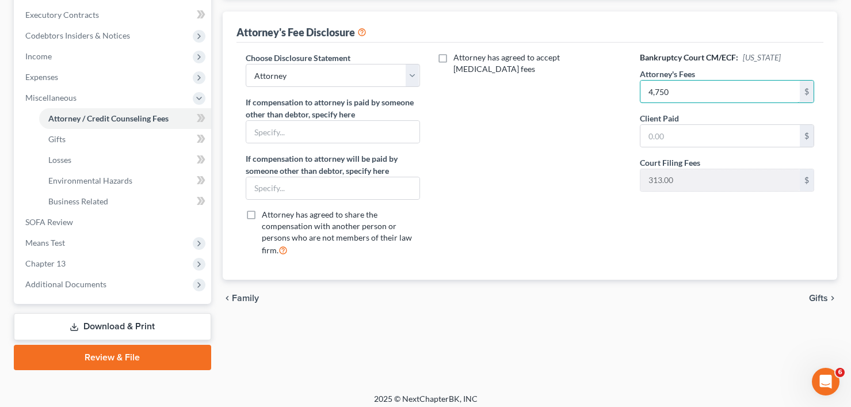
scroll to position [329, 0]
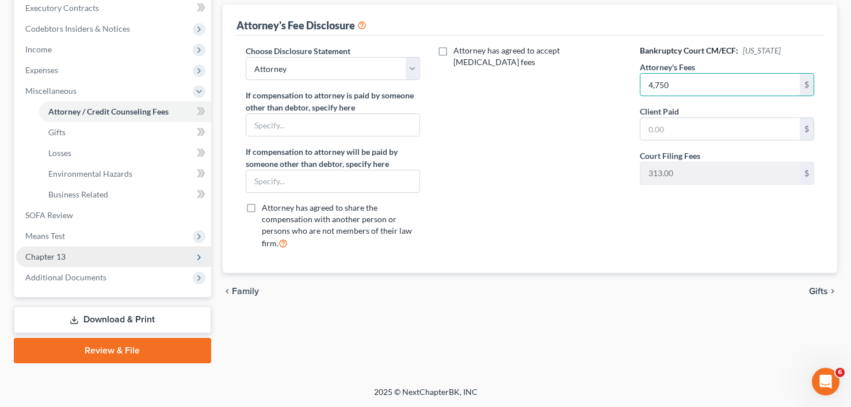
type input "4,750"
click at [45, 258] on span "Chapter 13" at bounding box center [45, 256] width 40 height 10
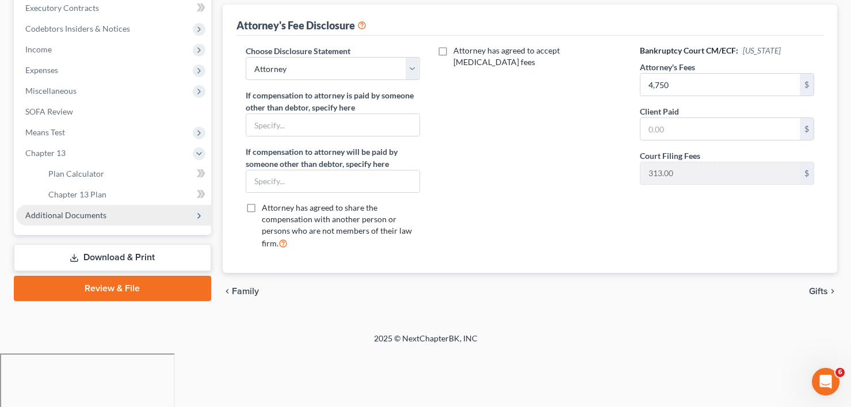
scroll to position [276, 0]
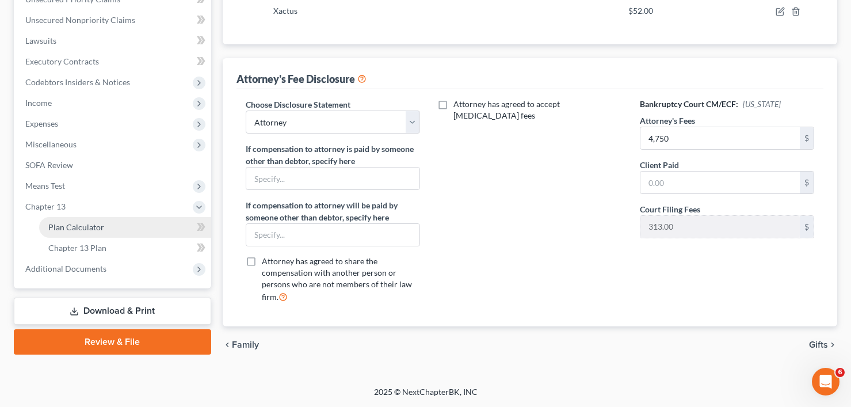
click at [89, 230] on span "Plan Calculator" at bounding box center [76, 227] width 56 height 10
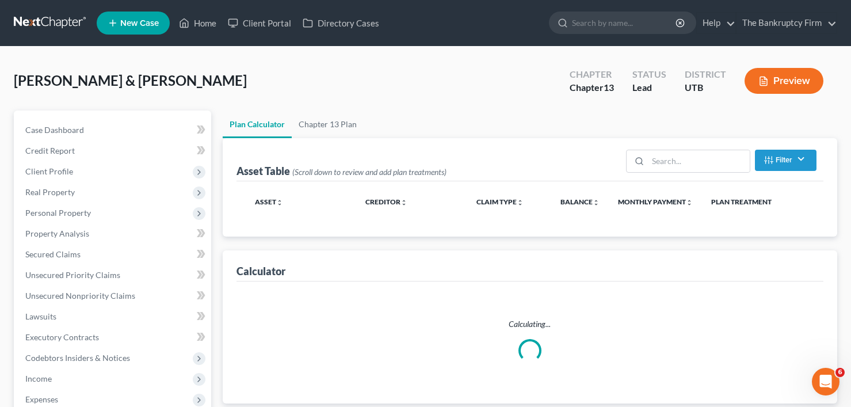
select select "59"
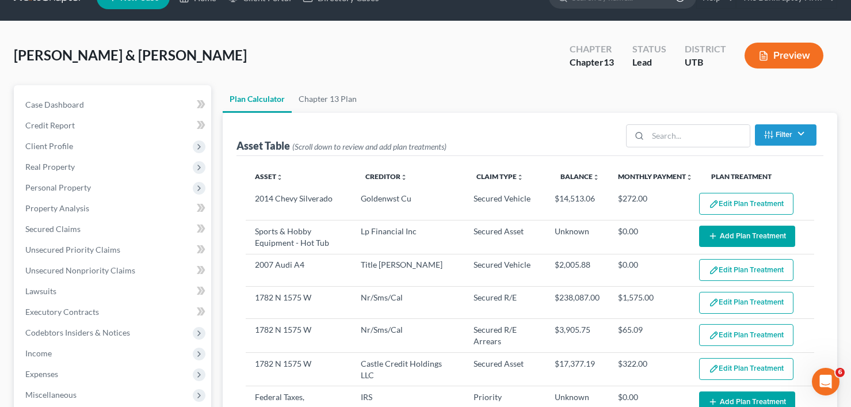
select select "59"
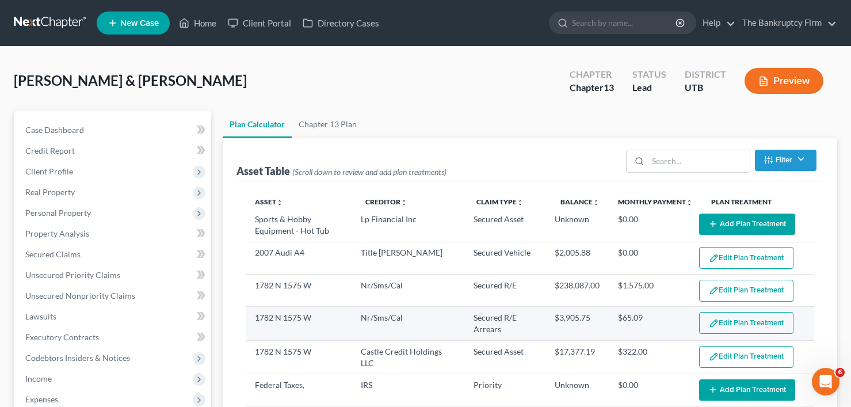
scroll to position [58, 0]
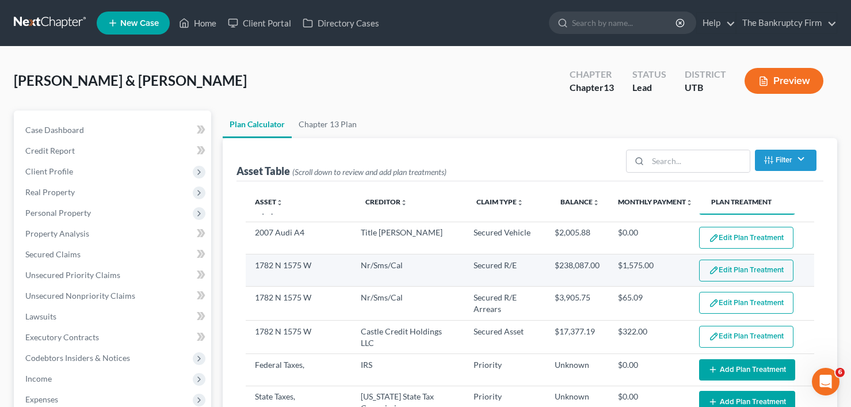
click at [724, 274] on button "Edit Plan Treatment" at bounding box center [746, 271] width 94 height 22
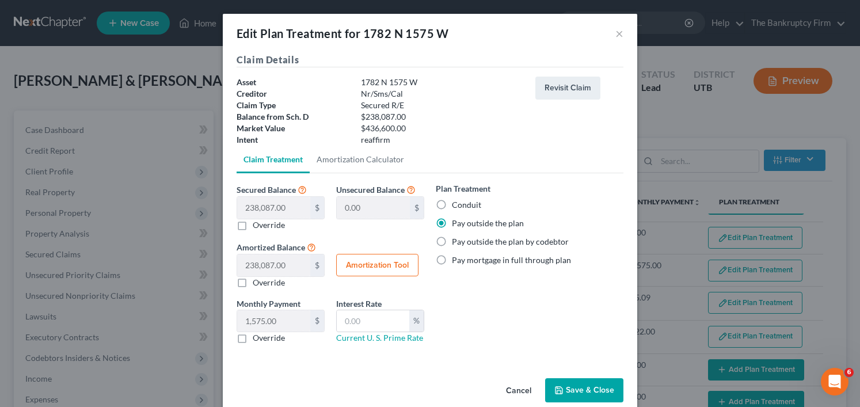
click at [584, 386] on button "Save & Close" at bounding box center [584, 390] width 78 height 24
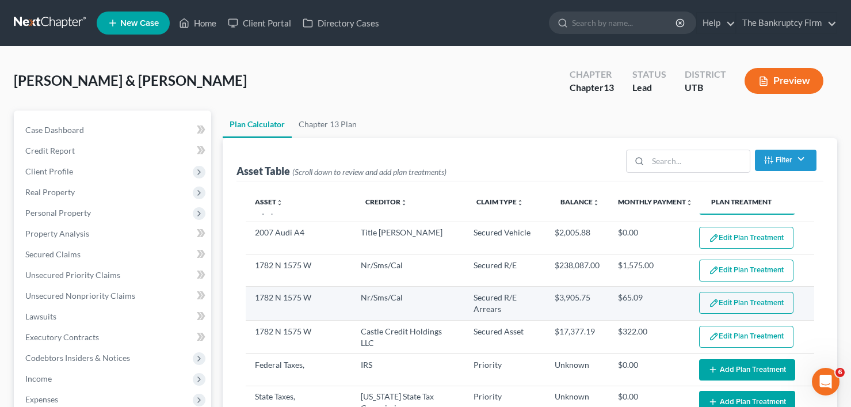
select select "59"
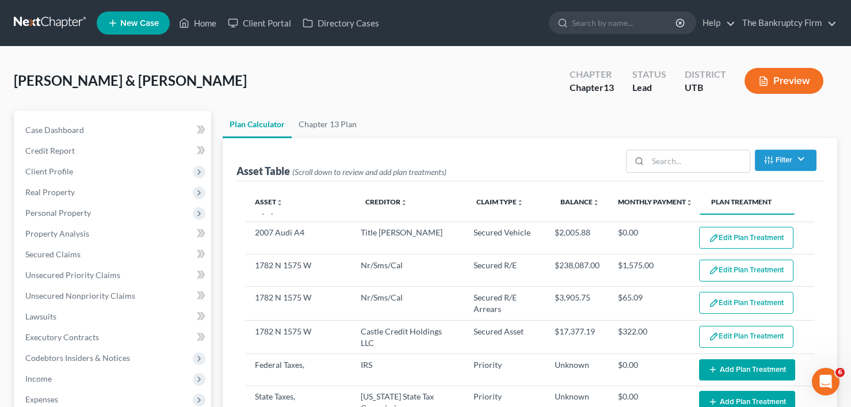
click at [736, 306] on button "Edit Plan Treatment" at bounding box center [746, 303] width 94 height 22
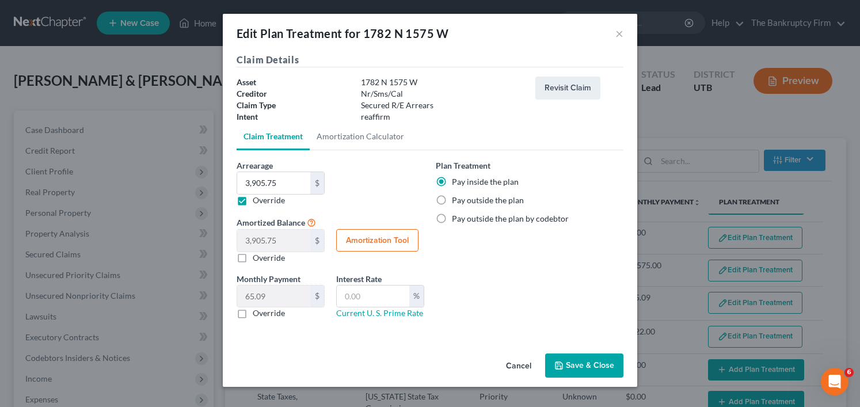
click at [571, 360] on button "Save & Close" at bounding box center [584, 365] width 78 height 24
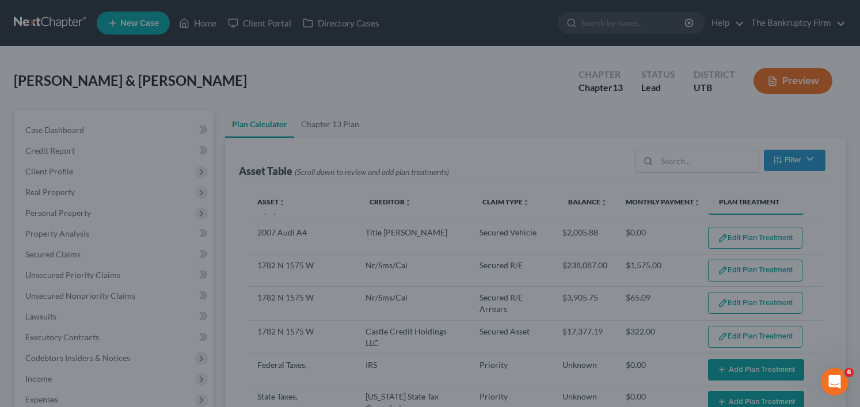
select select "59"
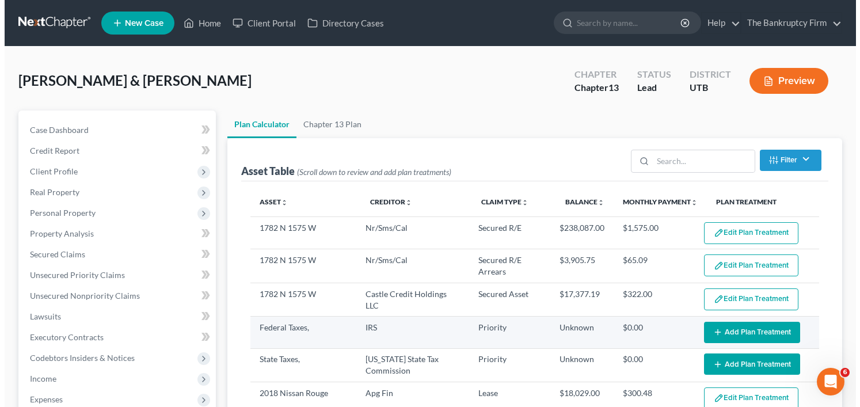
scroll to position [115, 0]
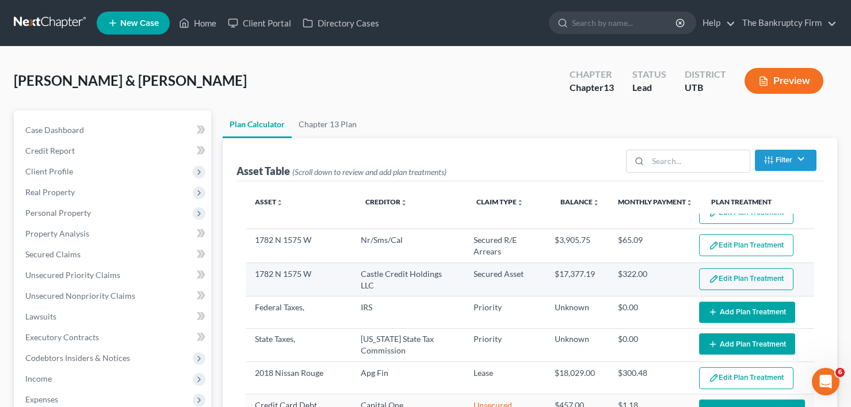
click at [719, 279] on button "Edit Plan Treatment" at bounding box center [746, 279] width 94 height 22
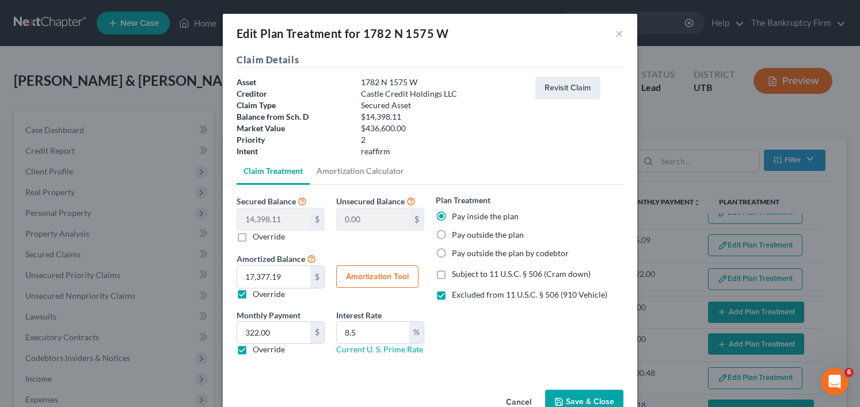
click at [452, 234] on label "Pay outside the plan" at bounding box center [488, 235] width 72 height 12
click at [456, 234] on input "Pay outside the plan" at bounding box center [459, 232] width 7 height 7
radio input "true"
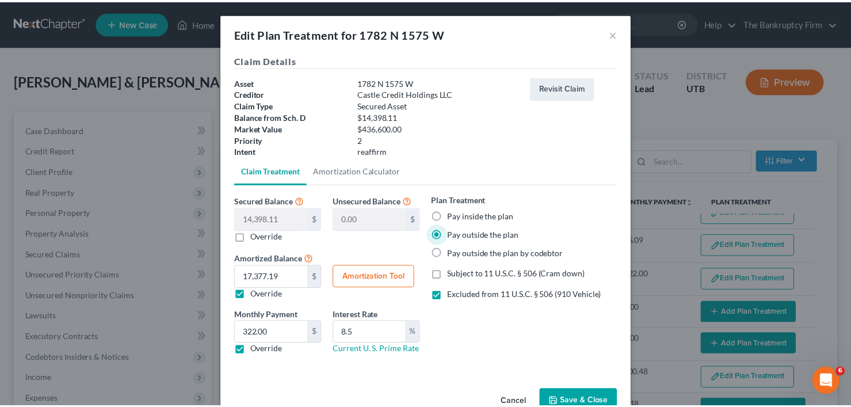
scroll to position [30, 0]
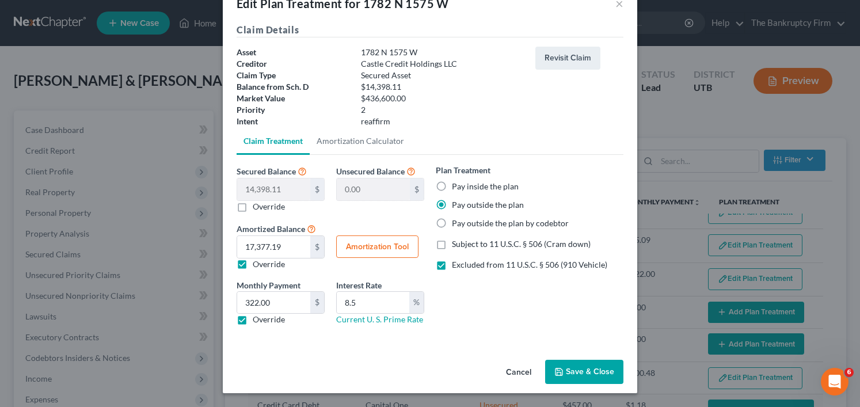
click at [579, 371] on button "Save & Close" at bounding box center [584, 372] width 78 height 24
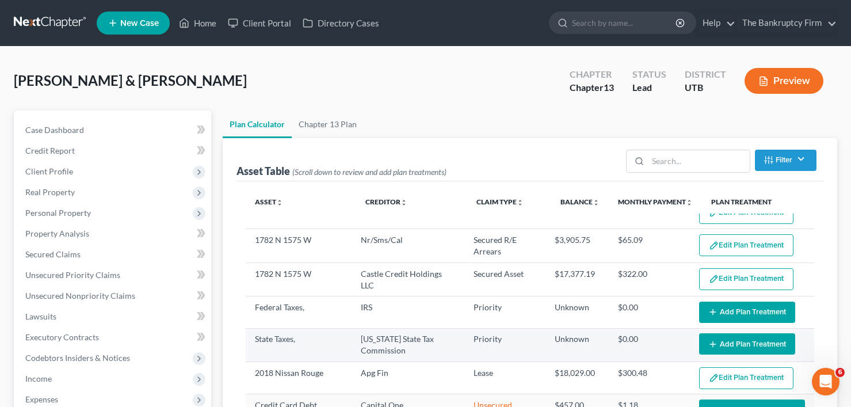
select select "59"
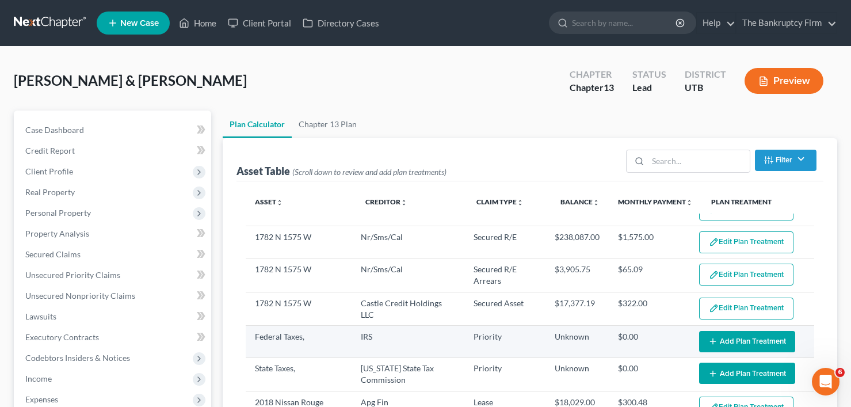
scroll to position [58, 0]
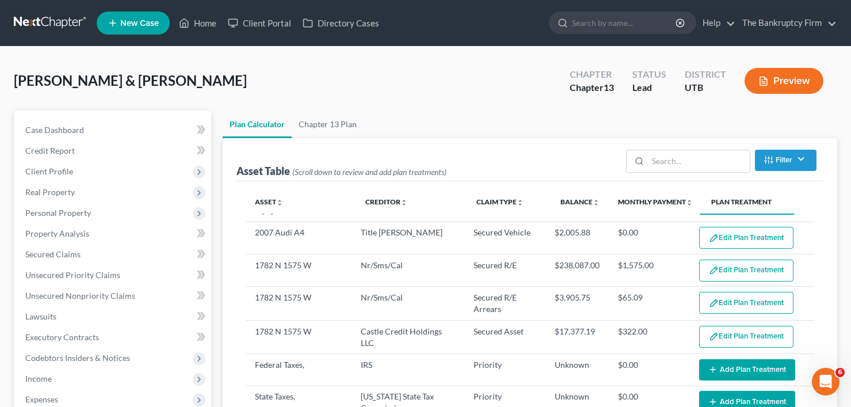
click at [726, 306] on button "Edit Plan Treatment" at bounding box center [746, 303] width 94 height 22
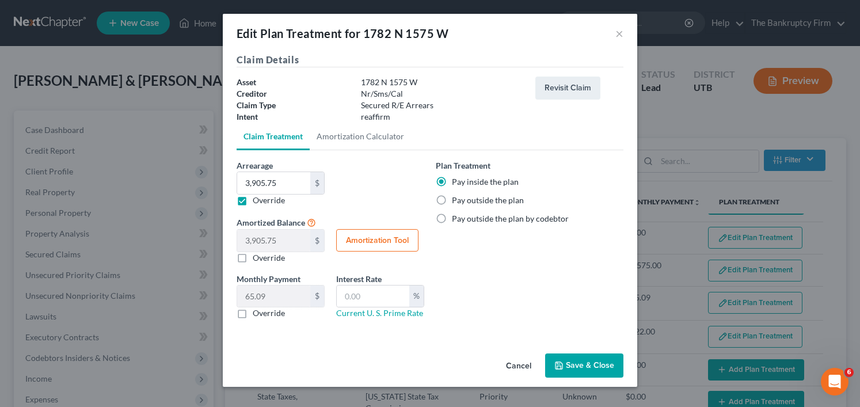
click at [452, 201] on label "Pay outside the plan" at bounding box center [488, 200] width 72 height 12
click at [456, 201] on input "Pay outside the plan" at bounding box center [459, 197] width 7 height 7
radio input "true"
click at [579, 364] on button "Save & Close" at bounding box center [584, 365] width 78 height 24
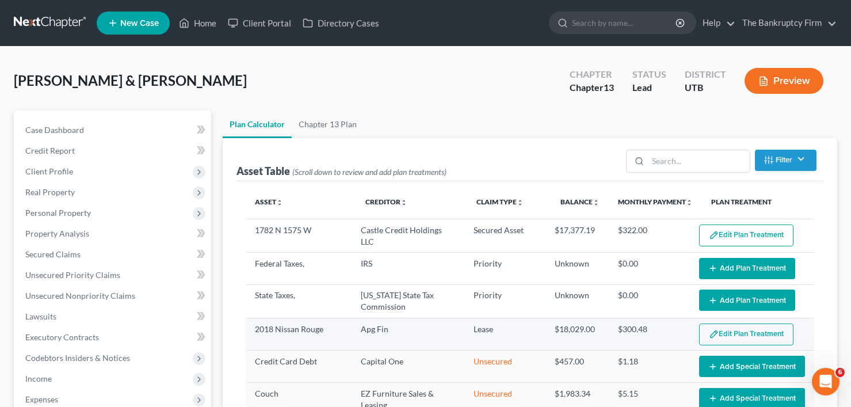
scroll to position [173, 0]
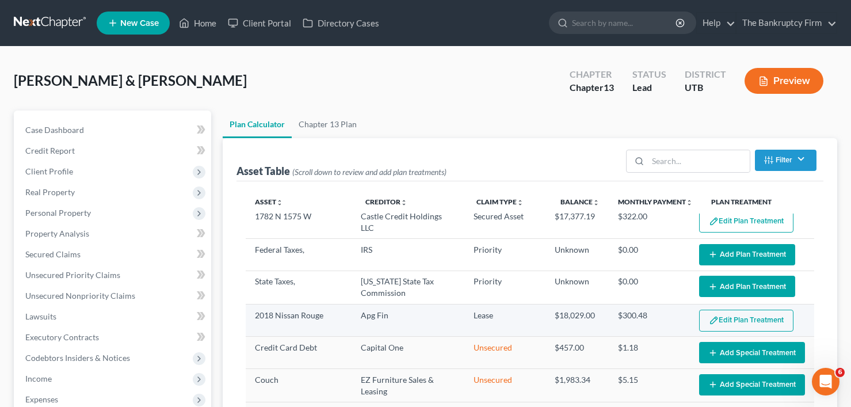
select select "59"
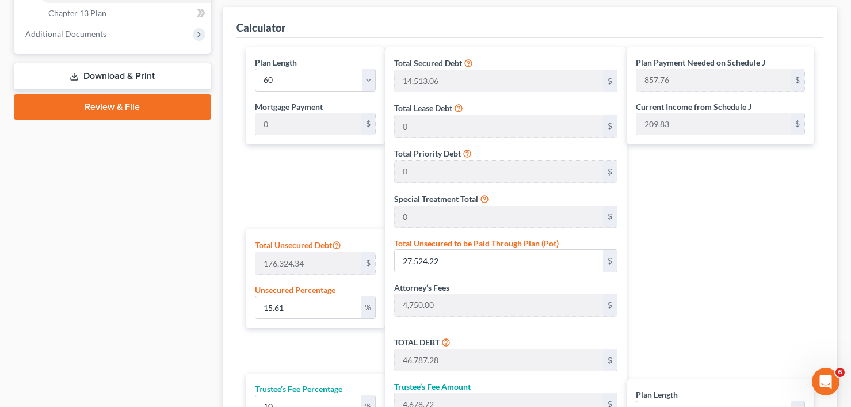
scroll to position [633, 0]
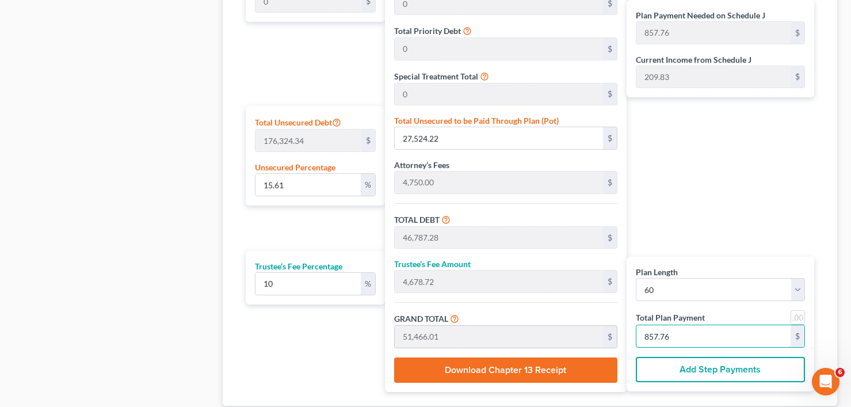
type input "0"
type input "436.36"
type input "43.63"
type input "480.00"
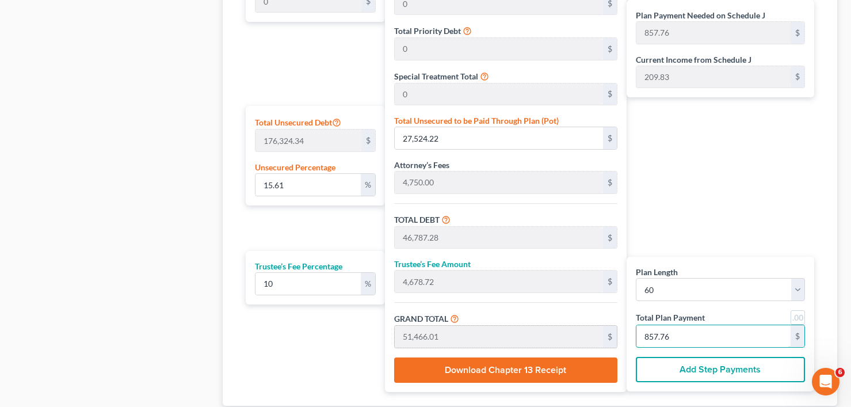
type input "8"
type input "4,690.90"
type input "469.09"
type input "5,160.00"
type input "86"
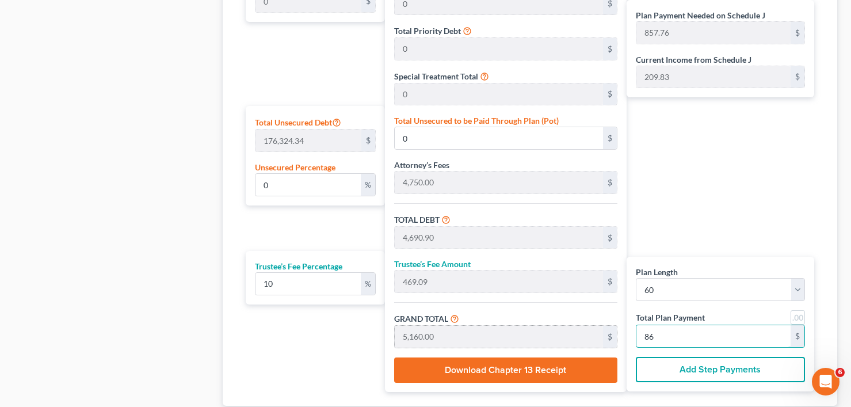
type input "15.68"
type input "27,646.03"
type input "46,909.09"
type input "4,690.90"
type input "51,600.00"
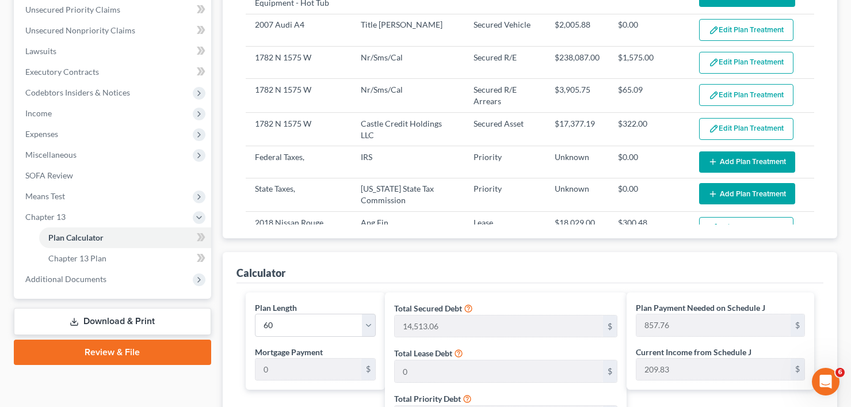
scroll to position [115, 0]
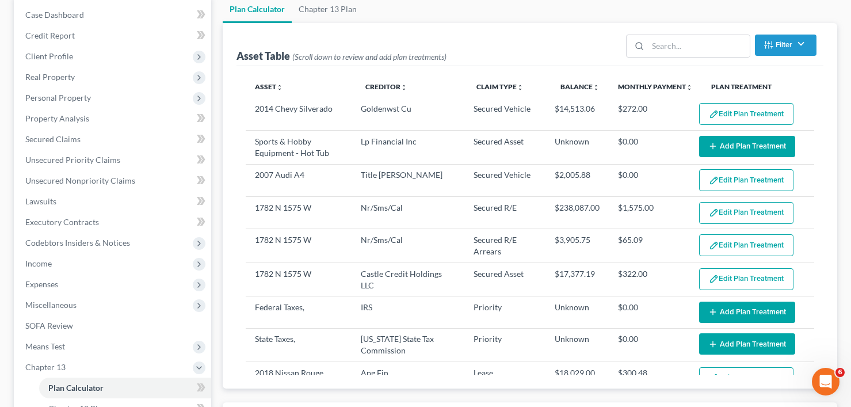
type input "860"
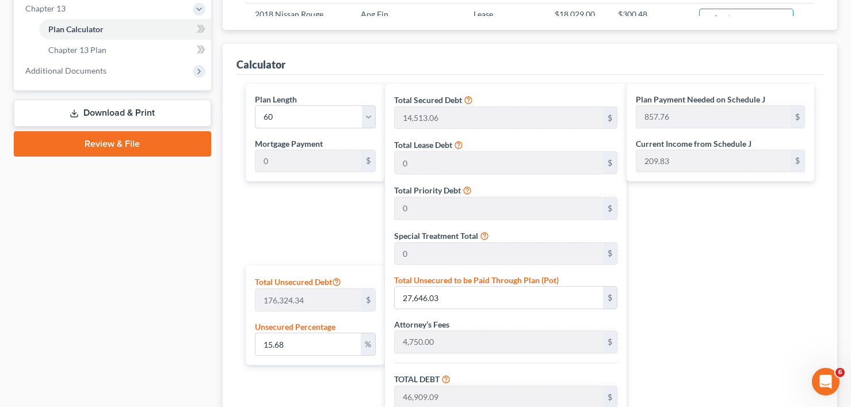
scroll to position [633, 0]
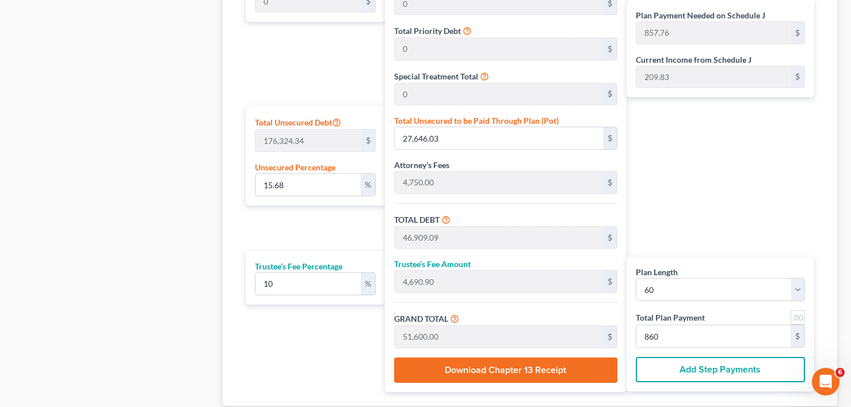
click at [693, 361] on button "Add Step Payments" at bounding box center [720, 369] width 169 height 25
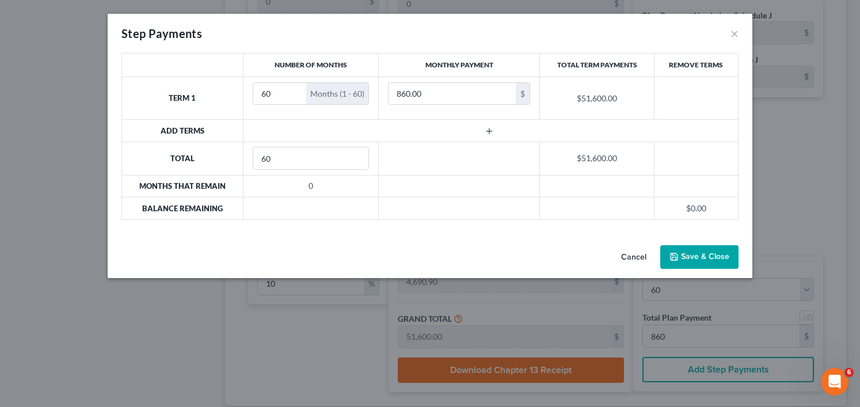
click at [487, 127] on icon "button" at bounding box center [489, 131] width 9 height 9
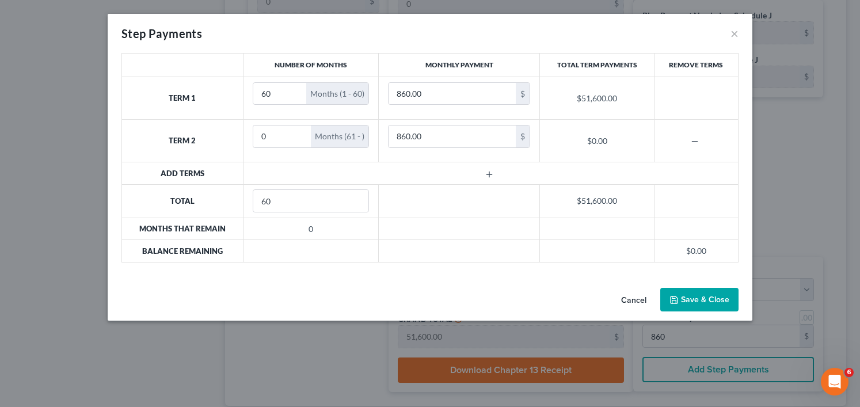
click at [623, 299] on button "Cancel" at bounding box center [634, 300] width 44 height 23
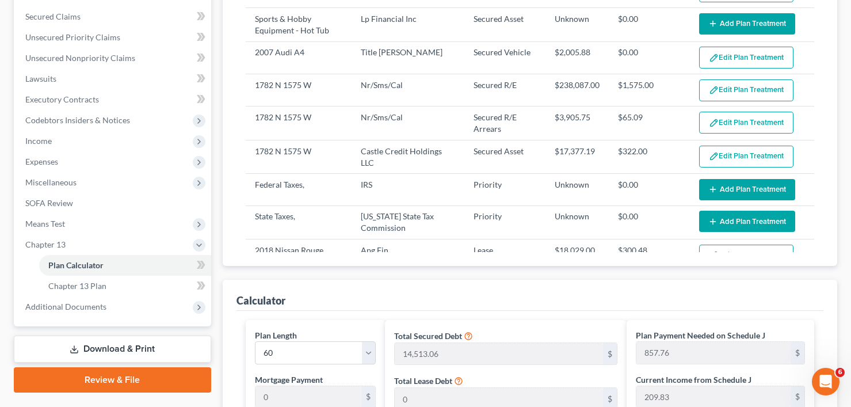
scroll to position [58, 0]
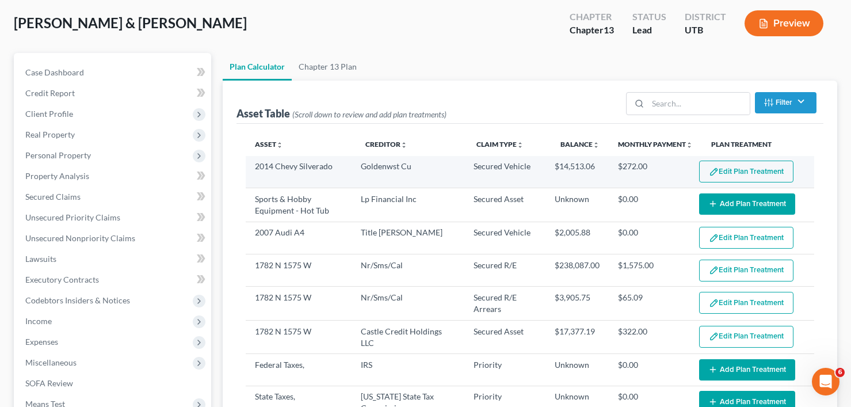
click at [724, 163] on button "Edit Plan Treatment" at bounding box center [746, 172] width 94 height 22
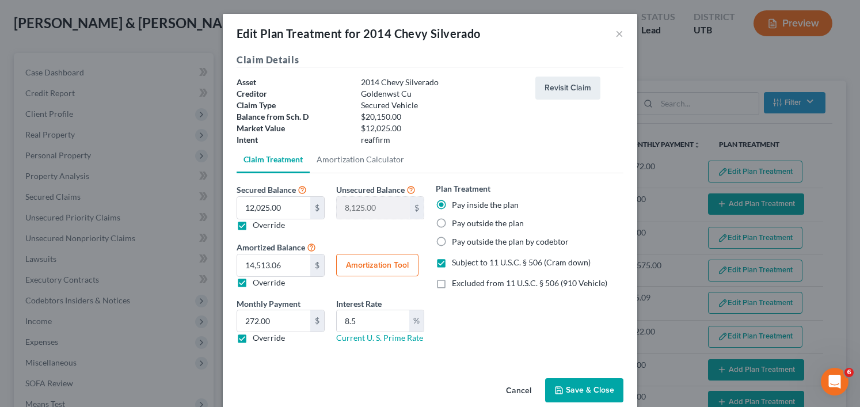
click at [452, 223] on label "Pay outside the plan" at bounding box center [488, 224] width 72 height 12
click at [456, 223] on input "Pay outside the plan" at bounding box center [459, 221] width 7 height 7
radio input "true"
click at [575, 385] on button "Save & Close" at bounding box center [584, 390] width 78 height 24
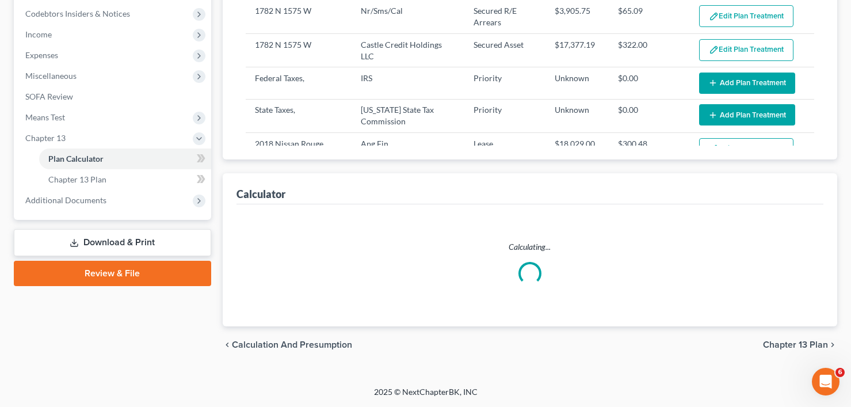
select select "59"
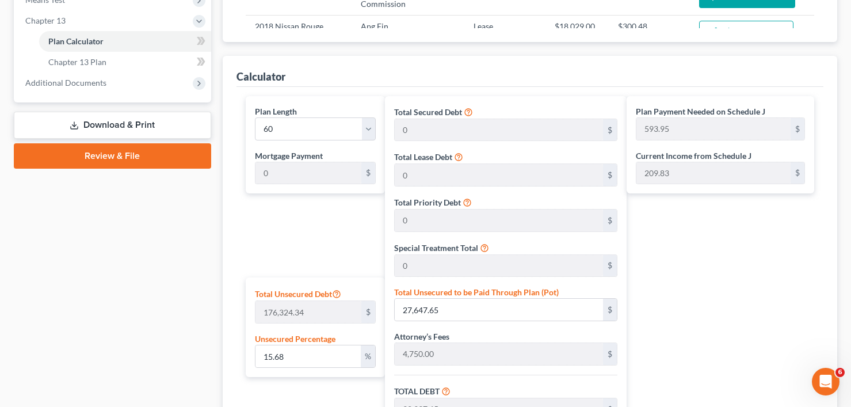
scroll to position [712, 0]
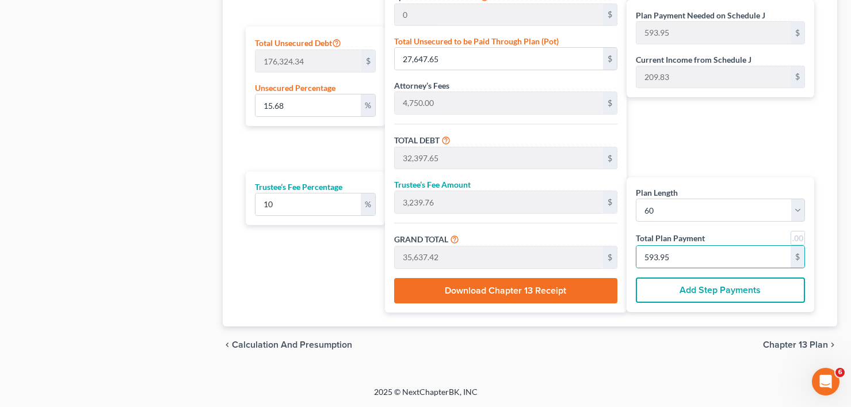
click at [687, 290] on button "Add Step Payments" at bounding box center [720, 289] width 169 height 25
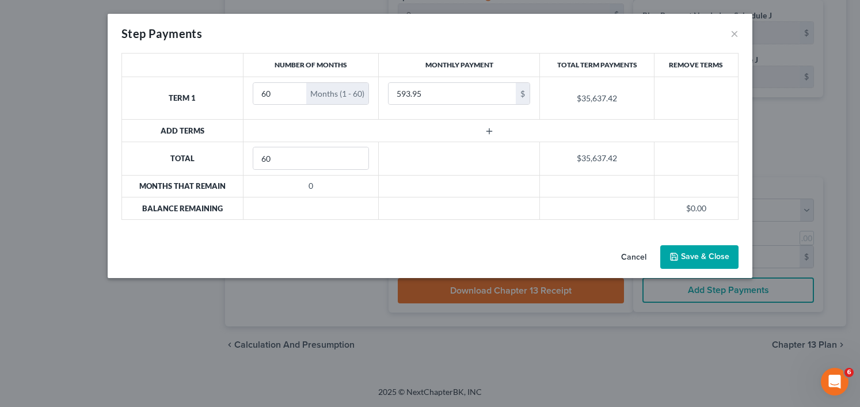
click at [638, 255] on button "Cancel" at bounding box center [634, 257] width 44 height 23
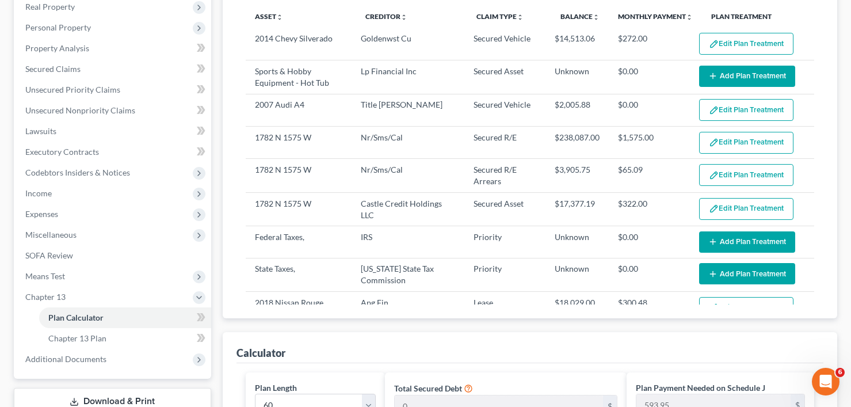
scroll to position [115, 0]
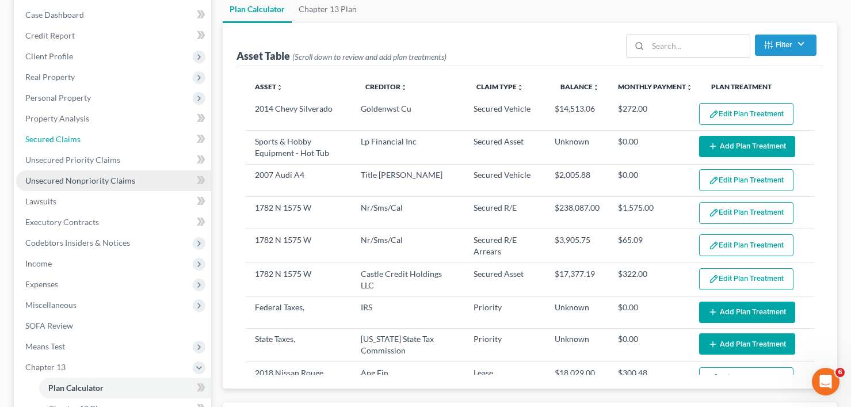
drag, startPoint x: 49, startPoint y: 135, endPoint x: 93, endPoint y: 178, distance: 60.6
click at [49, 135] on span "Secured Claims" at bounding box center [52, 139] width 55 height 10
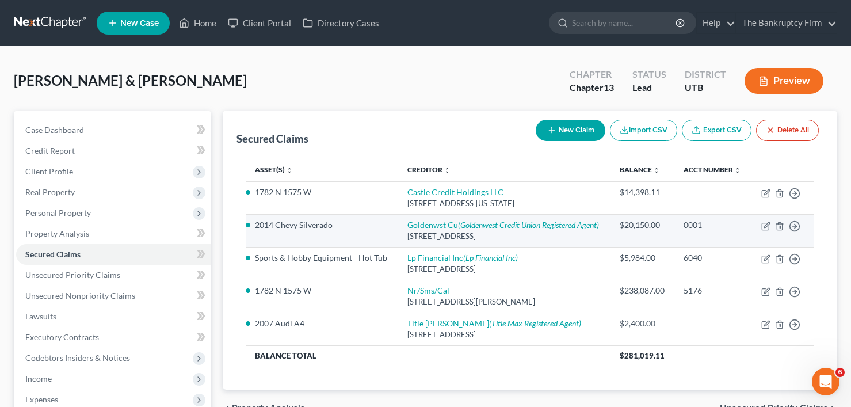
click at [411, 230] on link "Goldenwst Cu (Goldenwest Credit Union Registered Agent)" at bounding box center [503, 225] width 192 height 10
select select "46"
select select "0"
select select "10"
select select "2"
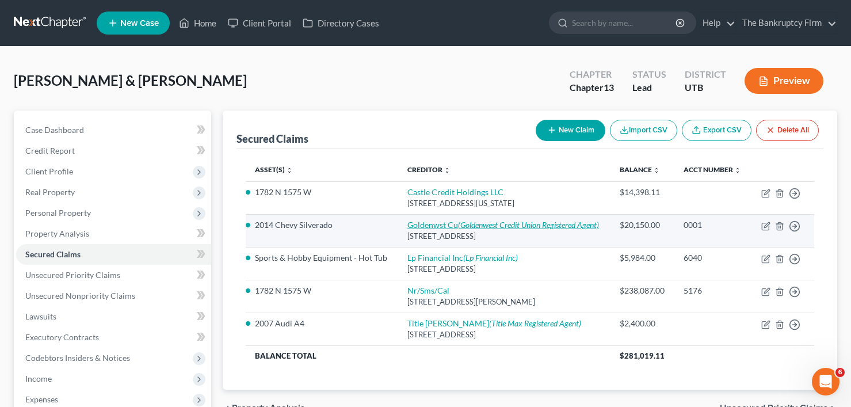
select select "0"
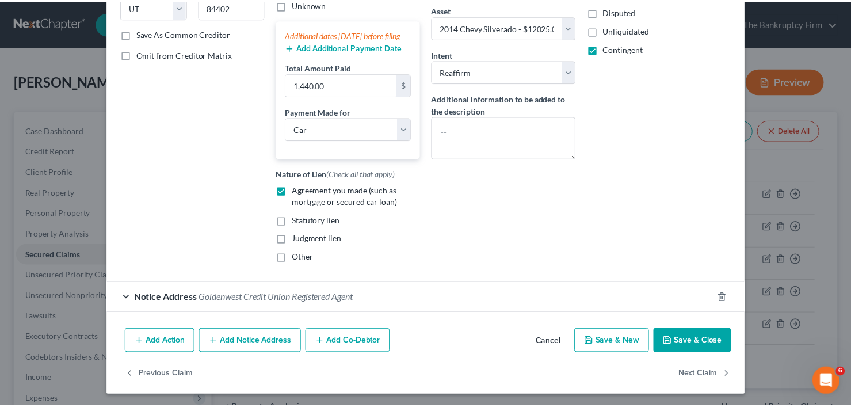
scroll to position [212, 0]
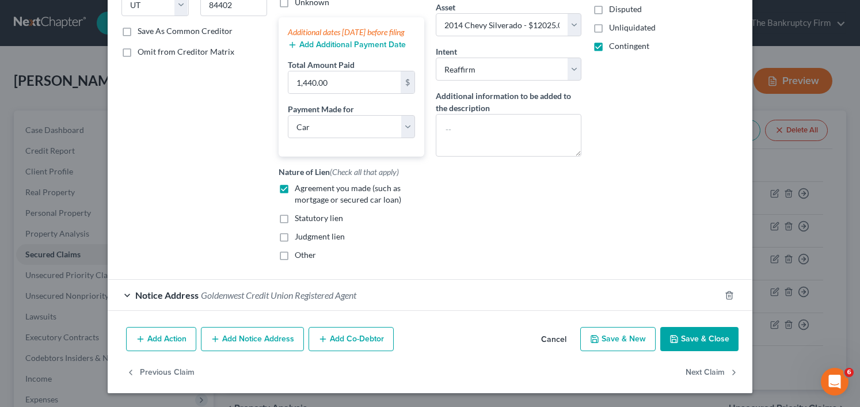
click at [547, 341] on button "Cancel" at bounding box center [554, 339] width 44 height 23
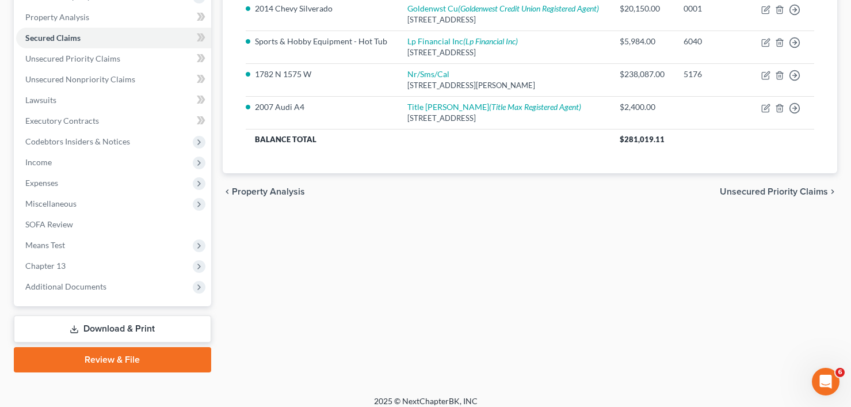
scroll to position [226, 0]
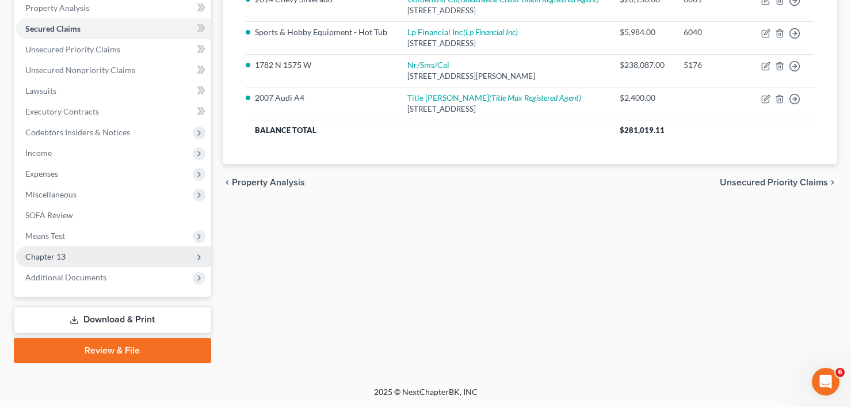
click at [55, 257] on span "Chapter 13" at bounding box center [45, 256] width 40 height 10
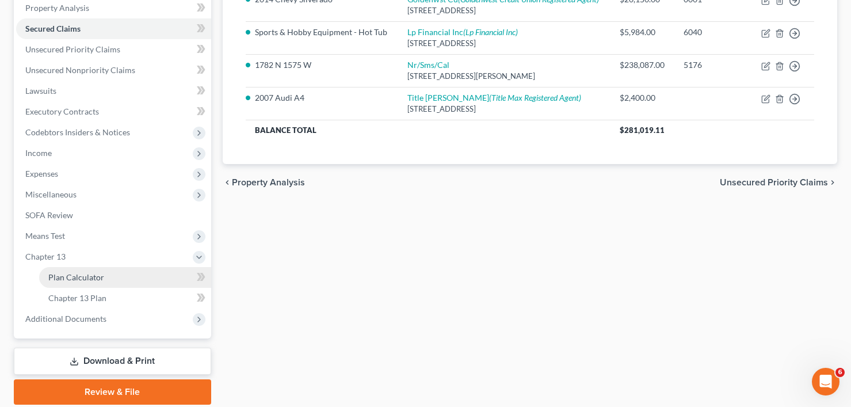
click at [90, 278] on span "Plan Calculator" at bounding box center [76, 277] width 56 height 10
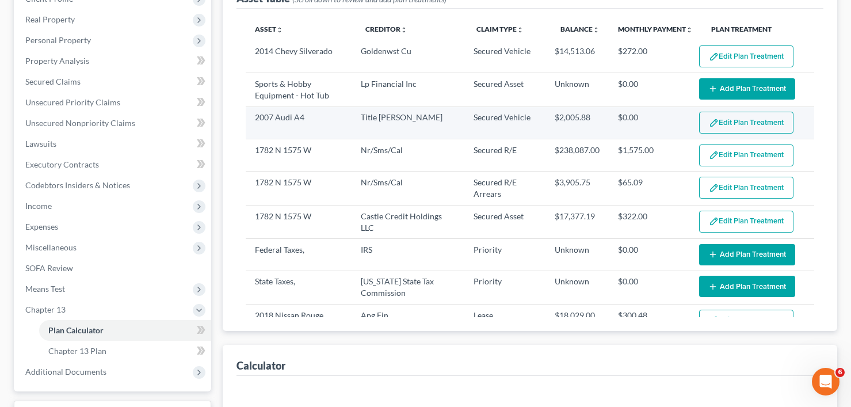
select select "59"
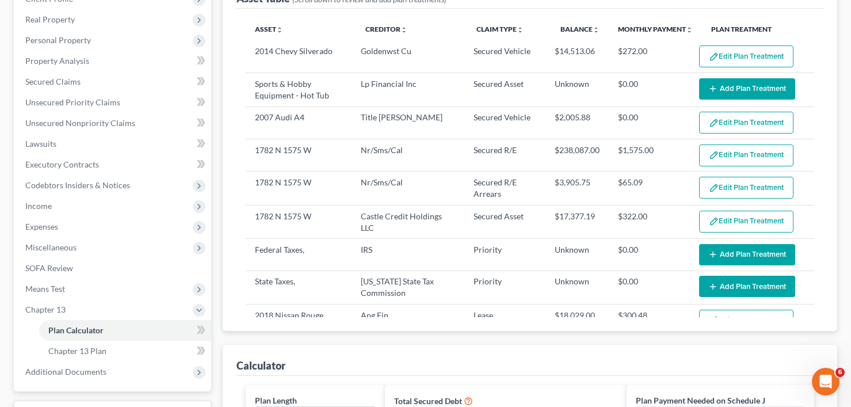
scroll to position [58, 0]
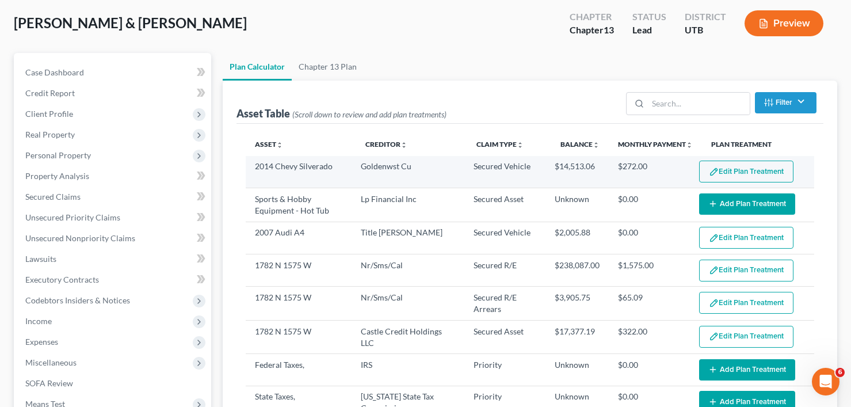
click at [727, 162] on button "Edit Plan Treatment" at bounding box center [746, 172] width 94 height 22
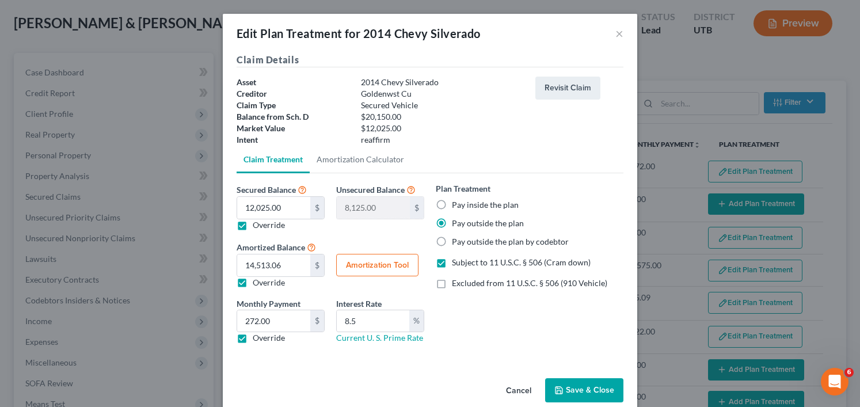
click at [452, 205] on label "Pay inside the plan" at bounding box center [485, 205] width 67 height 12
click at [456, 205] on input "Pay inside the plan" at bounding box center [459, 202] width 7 height 7
radio input "true"
click at [575, 389] on button "Save & Close" at bounding box center [584, 390] width 78 height 24
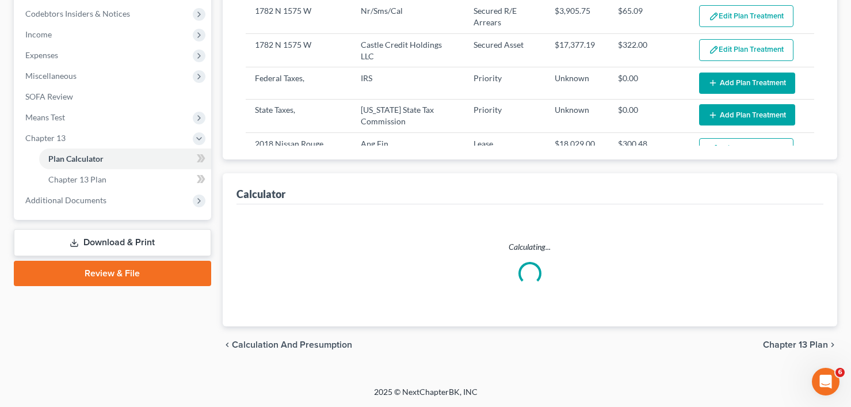
select select "59"
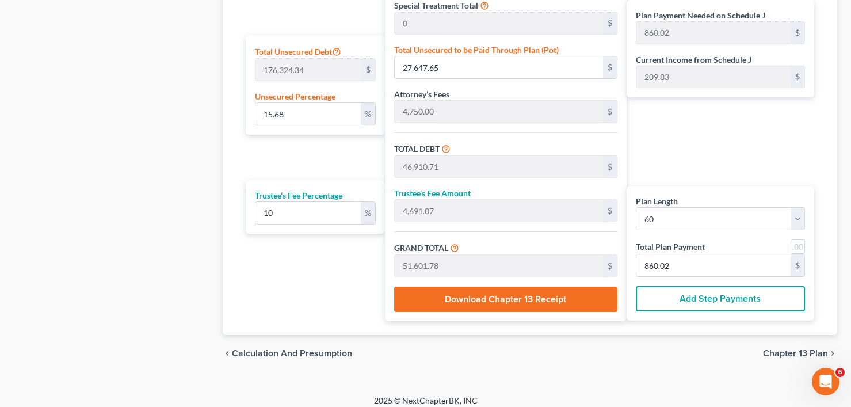
scroll to position [712, 0]
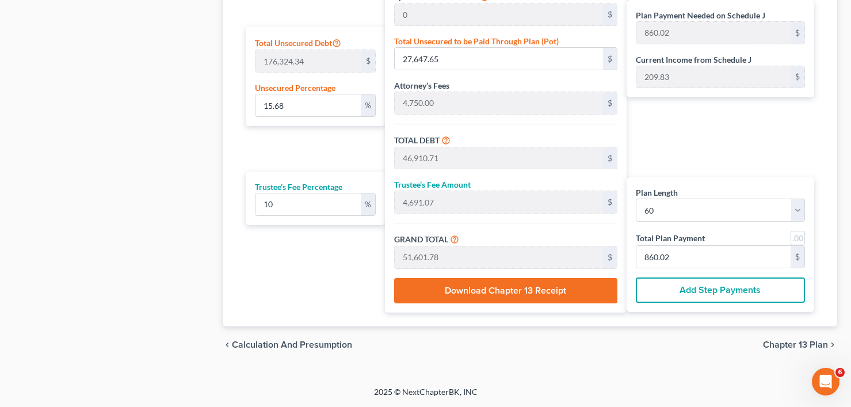
click at [687, 288] on button "Add Step Payments" at bounding box center [720, 289] width 169 height 25
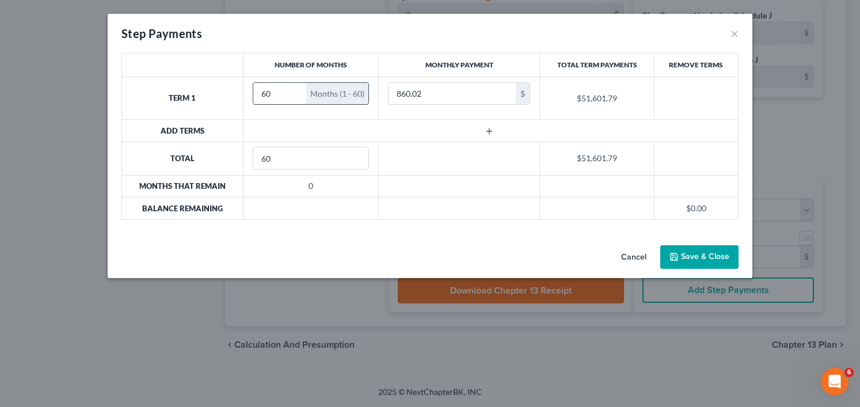
click at [279, 98] on input "60" at bounding box center [280, 94] width 54 height 22
type input "6"
type input "250"
click at [487, 128] on icon "button" at bounding box center [489, 131] width 9 height 9
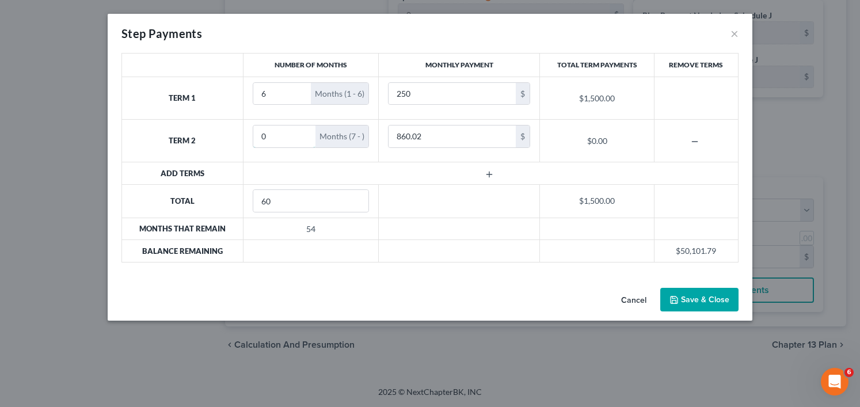
drag, startPoint x: 265, startPoint y: 136, endPoint x: 250, endPoint y: 139, distance: 15.8
click at [250, 139] on td "0 Months (7 - )" at bounding box center [311, 141] width 136 height 43
type input "54"
click at [428, 138] on input "860.02" at bounding box center [451, 136] width 127 height 22
type input "930"
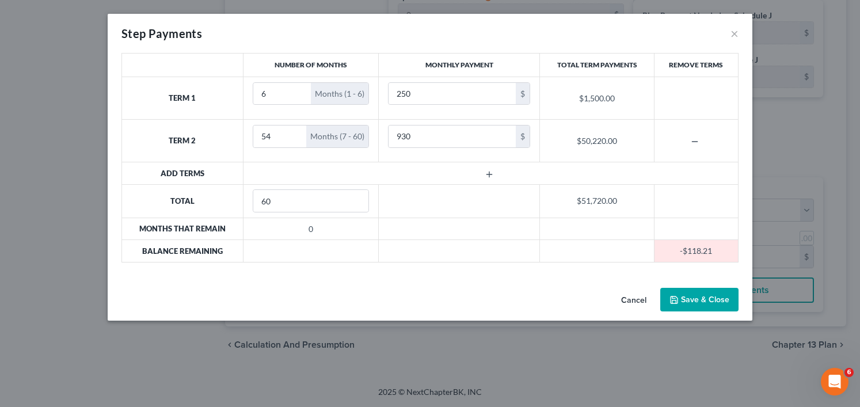
click at [407, 289] on div "Cancel Save & Close" at bounding box center [430, 302] width 644 height 38
click at [373, 282] on div "Number of Months Monthly Payment Total Term Payments Remove Terms Term 1 6 Mont…" at bounding box center [430, 168] width 644 height 230
click at [689, 299] on button "Save & Close" at bounding box center [699, 300] width 78 height 24
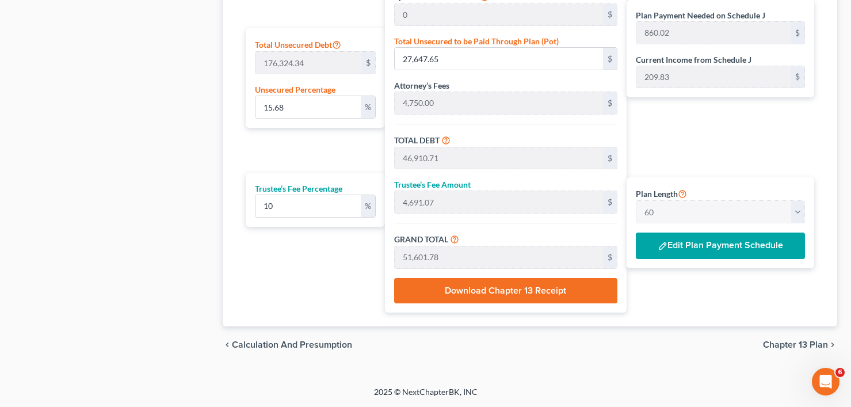
click at [673, 247] on button "Edit Plan Payment Schedule" at bounding box center [720, 245] width 169 height 26
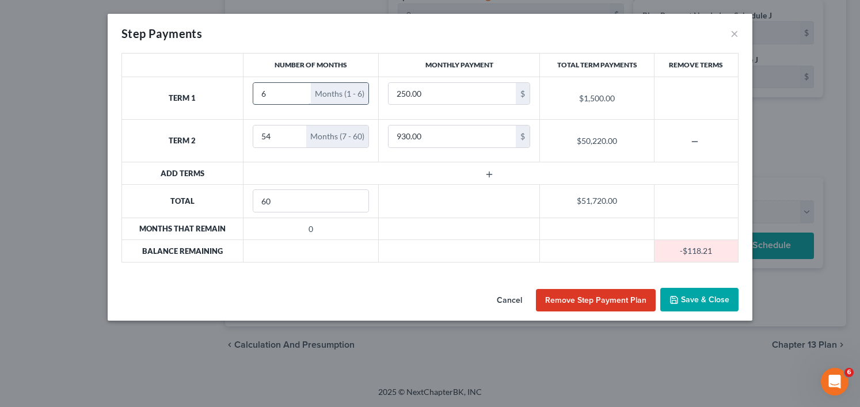
drag, startPoint x: 268, startPoint y: 94, endPoint x: 261, endPoint y: 97, distance: 7.5
click at [260, 97] on input "6" at bounding box center [282, 94] width 58 height 22
type input "18"
drag, startPoint x: 270, startPoint y: 138, endPoint x: 258, endPoint y: 139, distance: 12.8
click at [258, 139] on input "54" at bounding box center [277, 136] width 49 height 22
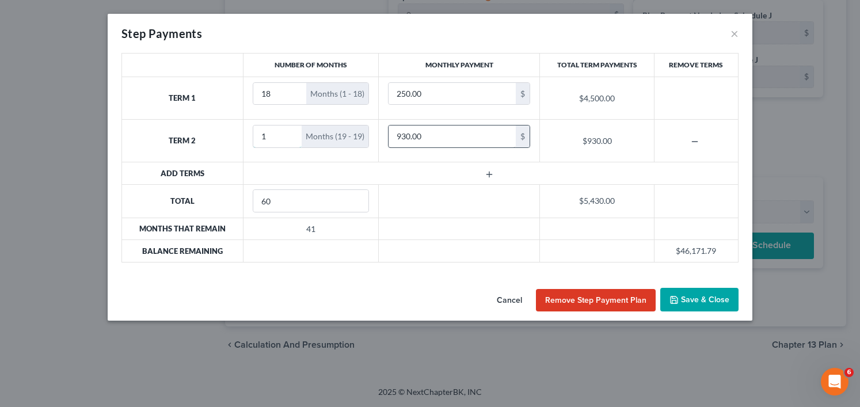
type input "1"
type input "47,500"
click at [692, 295] on button "Save & Close" at bounding box center [699, 300] width 78 height 24
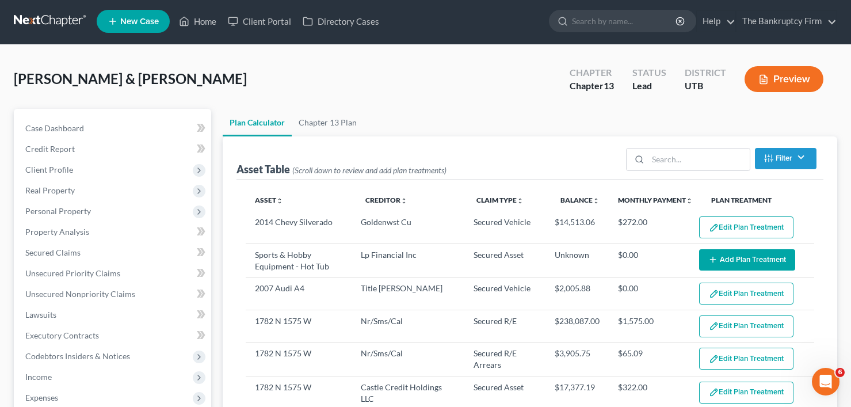
scroll to position [0, 0]
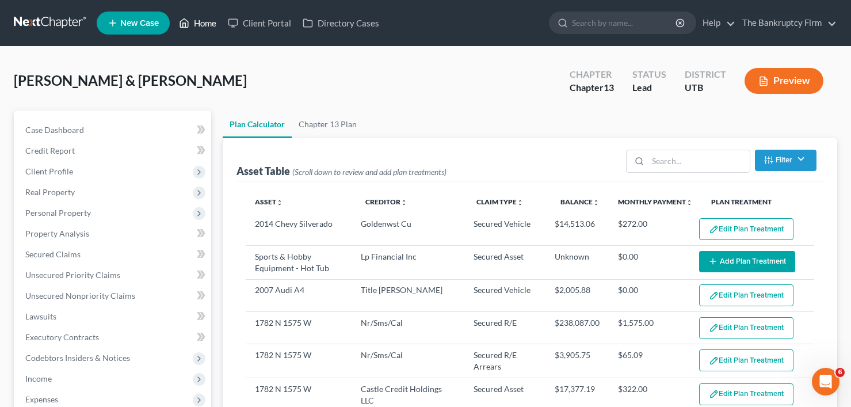
click at [200, 24] on link "Home" at bounding box center [197, 23] width 49 height 21
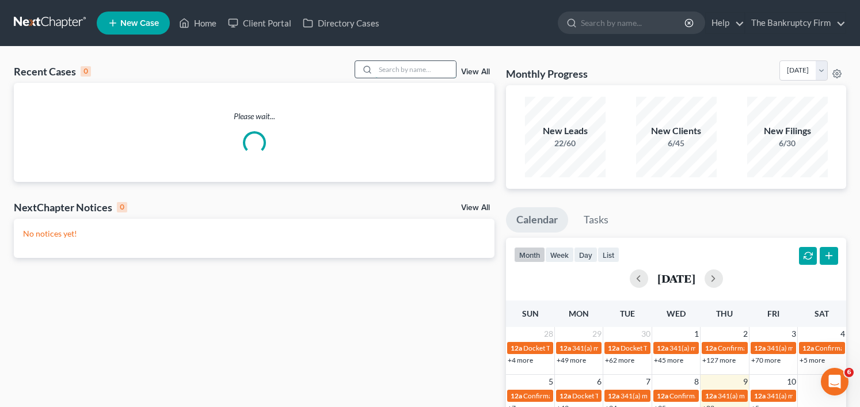
click at [379, 67] on input "search" at bounding box center [415, 69] width 81 height 17
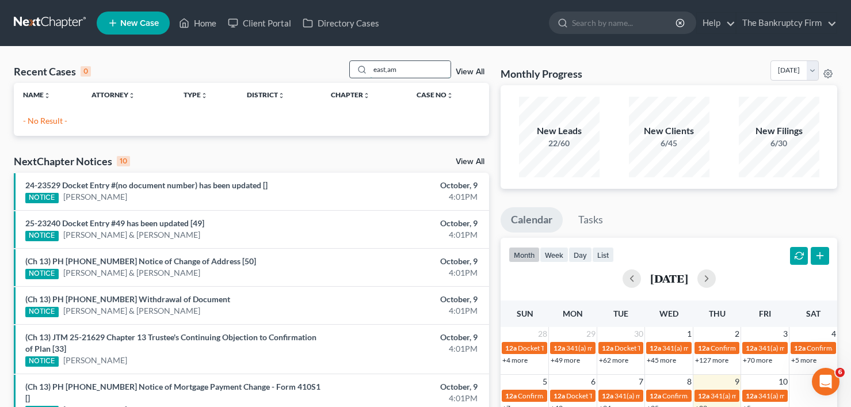
click at [418, 70] on input "east,am" at bounding box center [410, 69] width 81 height 17
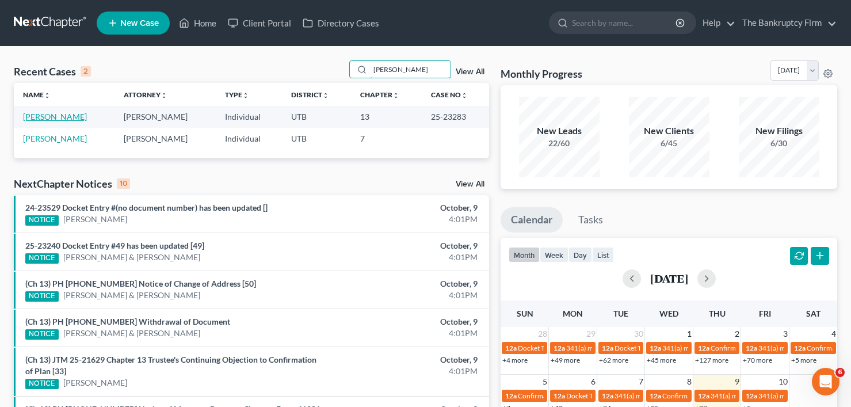
type input "[PERSON_NAME]"
click at [48, 119] on link "[PERSON_NAME]" at bounding box center [55, 117] width 64 height 10
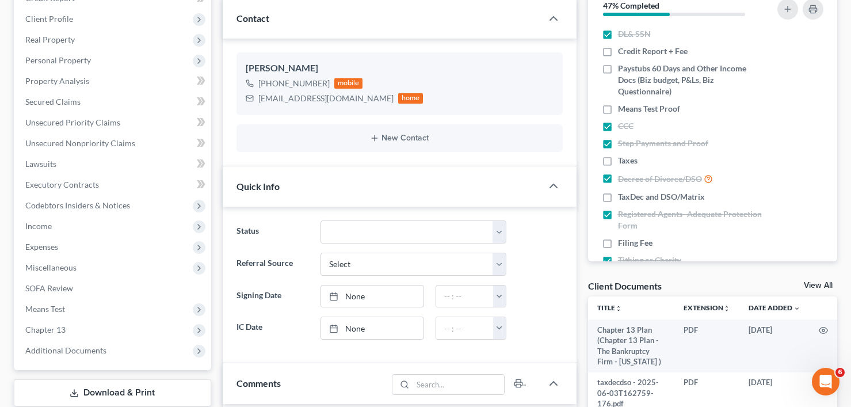
scroll to position [173, 0]
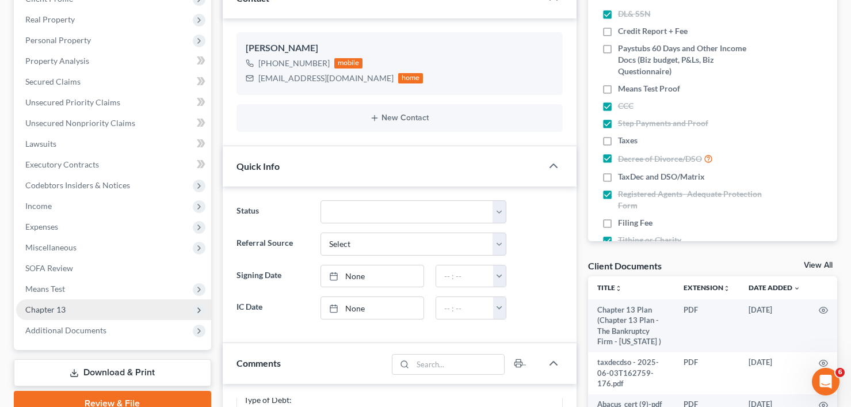
drag, startPoint x: 66, startPoint y: 286, endPoint x: 103, endPoint y: 310, distance: 44.5
click at [66, 285] on span "Means Test" at bounding box center [113, 289] width 195 height 21
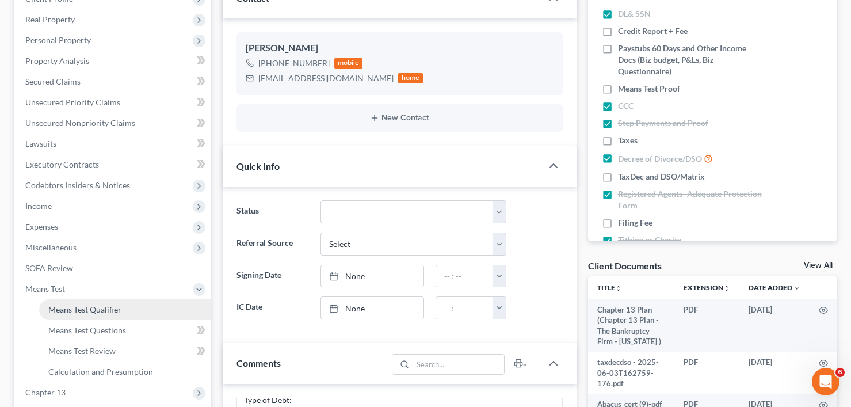
click at [97, 309] on span "Means Test Qualifier" at bounding box center [84, 309] width 73 height 10
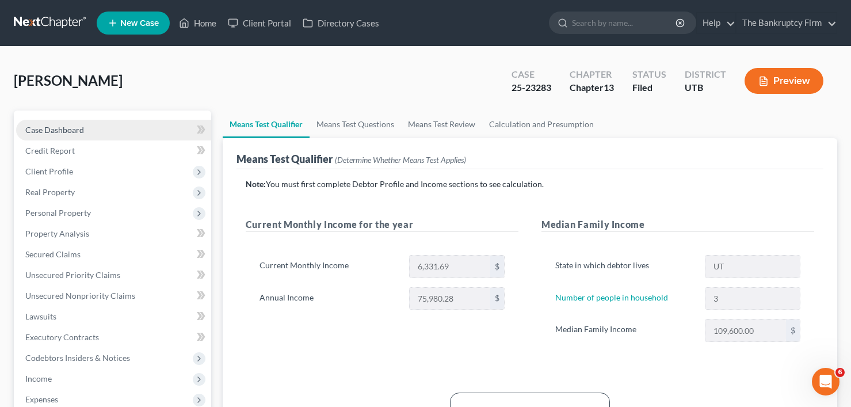
click at [117, 128] on link "Case Dashboard" at bounding box center [113, 130] width 195 height 21
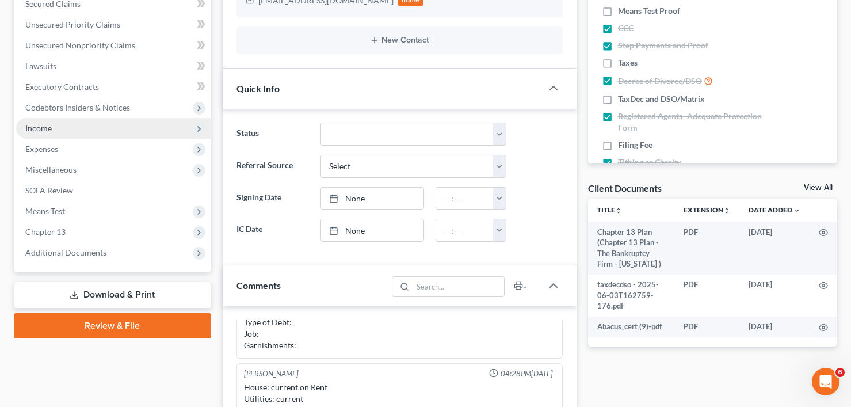
scroll to position [230, 0]
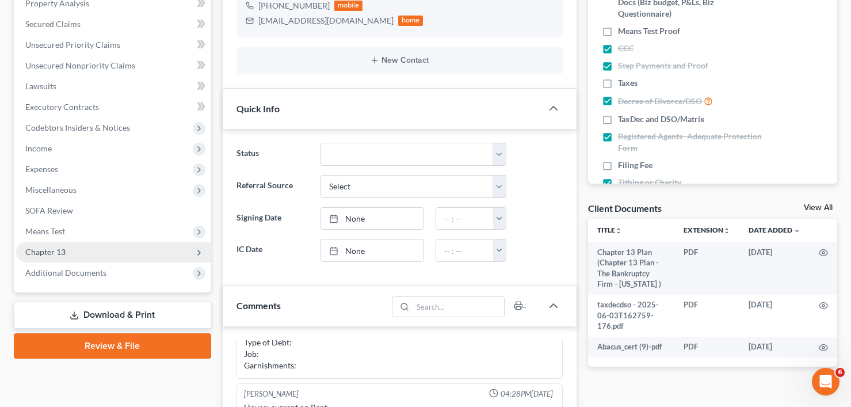
click at [58, 253] on span "Chapter 13" at bounding box center [45, 252] width 40 height 10
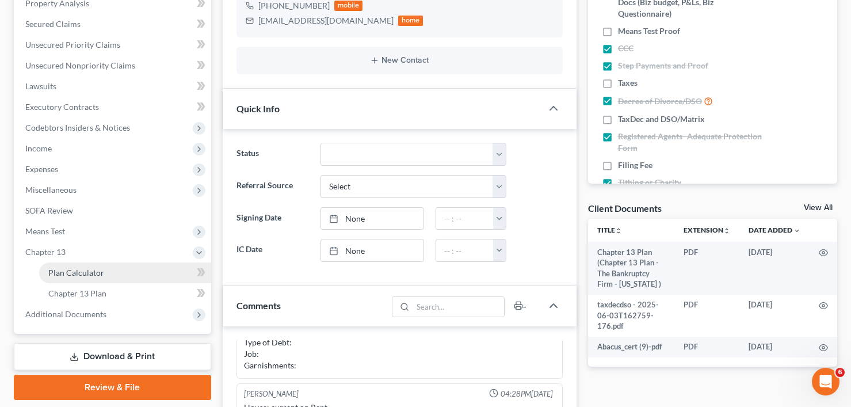
click at [73, 274] on span "Plan Calculator" at bounding box center [76, 273] width 56 height 10
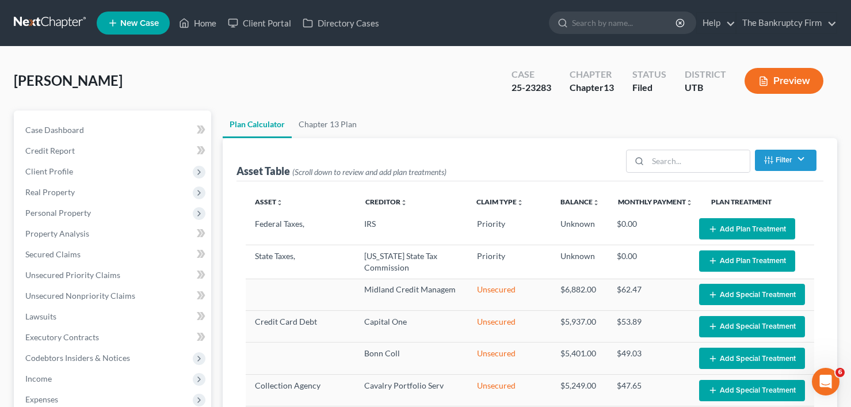
select select "59"
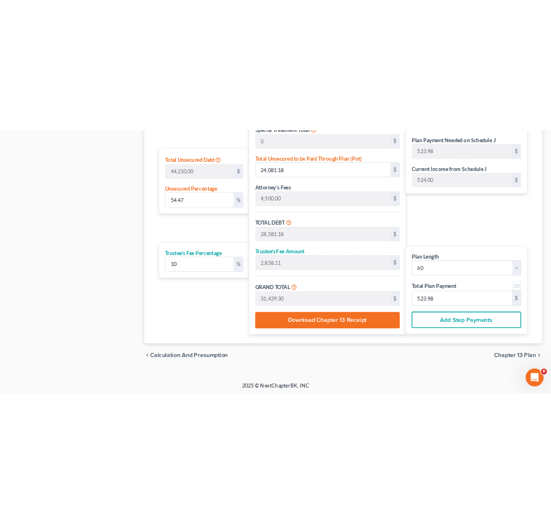
scroll to position [712, 0]
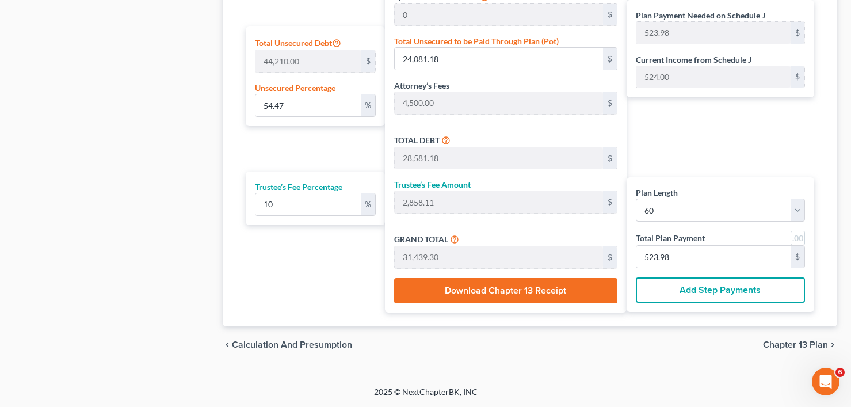
click at [680, 288] on button "Add Step Payments" at bounding box center [720, 289] width 169 height 25
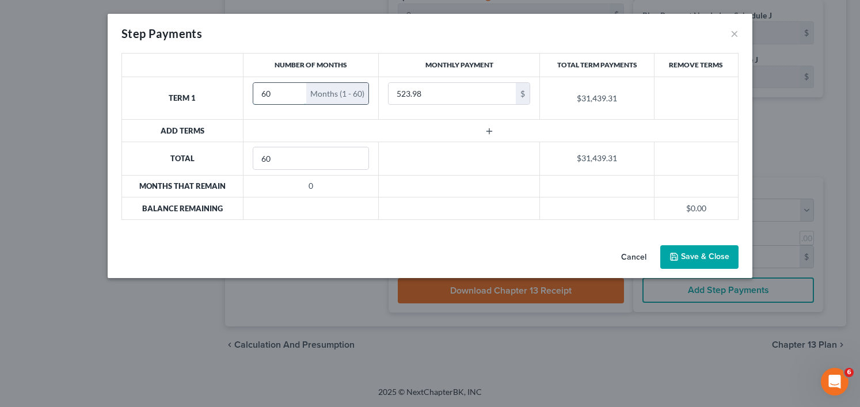
drag, startPoint x: 268, startPoint y: 93, endPoint x: 257, endPoint y: 96, distance: 11.3
click at [257, 96] on input "60" at bounding box center [280, 94] width 54 height 22
type input "9"
type input "240"
click at [487, 130] on icon "button" at bounding box center [489, 131] width 9 height 9
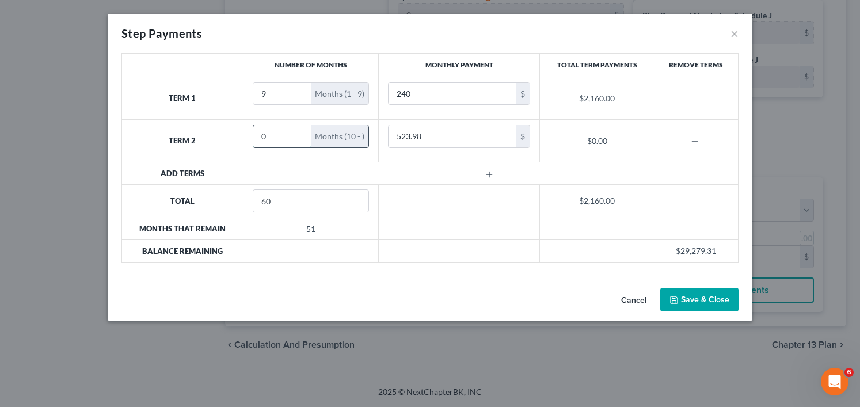
click at [257, 140] on input "0" at bounding box center [282, 136] width 58 height 22
type input "1"
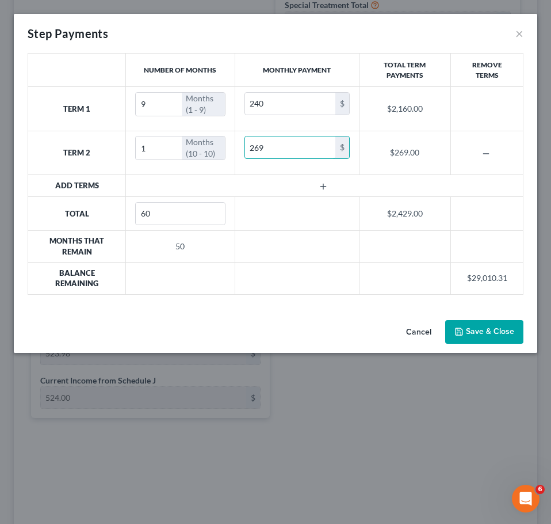
type input "269"
click at [322, 187] on icon "button" at bounding box center [323, 186] width 9 height 9
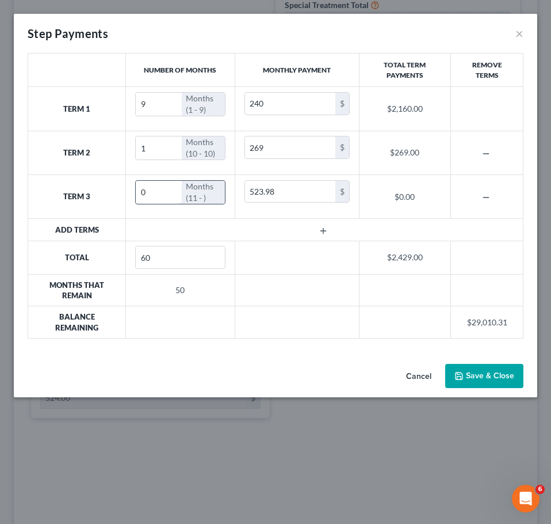
click at [147, 191] on input "0" at bounding box center [159, 192] width 46 height 23
type input "2"
click at [262, 196] on input "523.98" at bounding box center [290, 192] width 90 height 22
drag, startPoint x: 321, startPoint y: 190, endPoint x: 156, endPoint y: 190, distance: 164.6
click at [156, 190] on tr "Term 3 2 Months (11 - 12) 5,232.98 $ $10,465.98" at bounding box center [275, 196] width 495 height 44
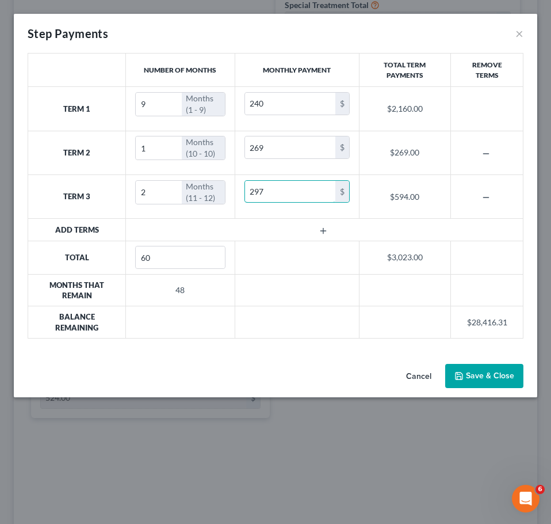
type input "297"
click at [321, 227] on icon "button" at bounding box center [323, 230] width 9 height 9
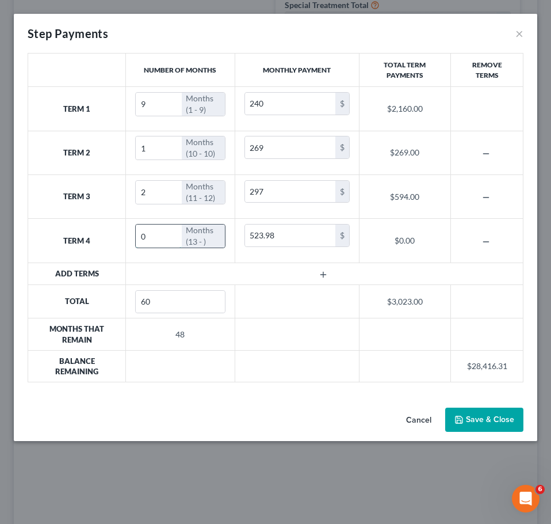
click at [135, 241] on div "0 Months (13 - )" at bounding box center [180, 236] width 90 height 24
click at [140, 236] on input "0" at bounding box center [159, 235] width 46 height 23
type input "3"
click at [279, 237] on input "523.98" at bounding box center [290, 235] width 90 height 22
click at [325, 271] on icon "button" at bounding box center [323, 274] width 9 height 9
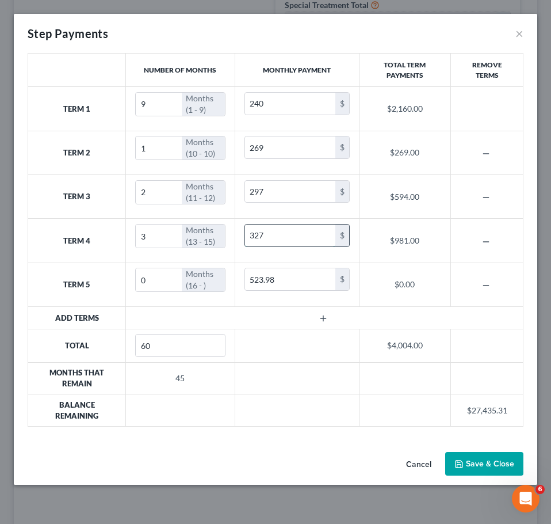
click at [265, 237] on input "327" at bounding box center [290, 235] width 90 height 22
type input "356"
click at [144, 283] on input "0" at bounding box center [159, 279] width 46 height 23
drag, startPoint x: 144, startPoint y: 283, endPoint x: 139, endPoint y: 286, distance: 6.7
click at [139, 286] on input "0" at bounding box center [159, 279] width 46 height 23
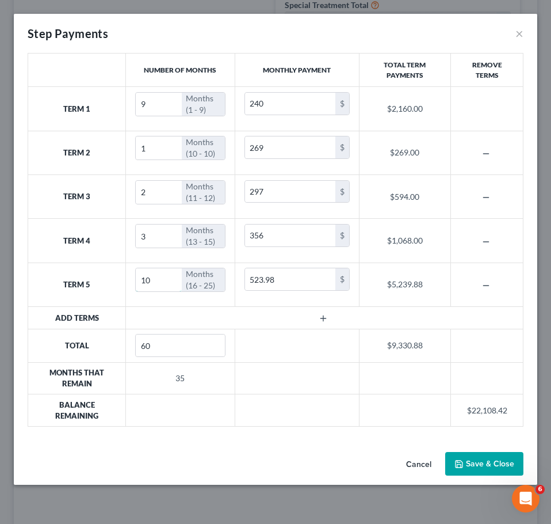
type input "10"
click at [280, 279] on input "523.98" at bounding box center [290, 279] width 90 height 22
click at [263, 280] on input "523.98" at bounding box center [290, 279] width 90 height 22
click at [324, 319] on icon "button" at bounding box center [323, 318] width 9 height 9
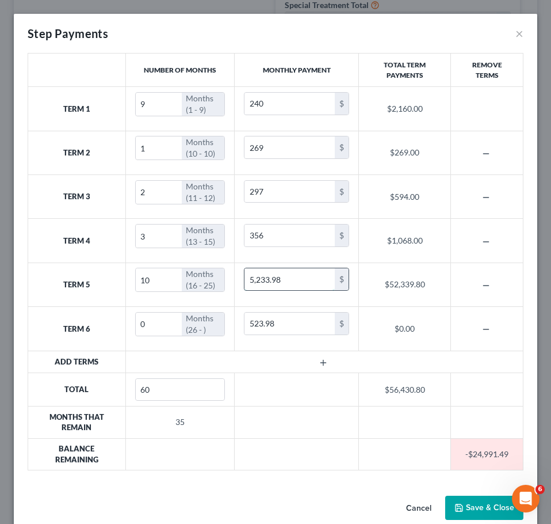
click at [271, 277] on input "5,233.98" at bounding box center [290, 279] width 90 height 22
type input "381"
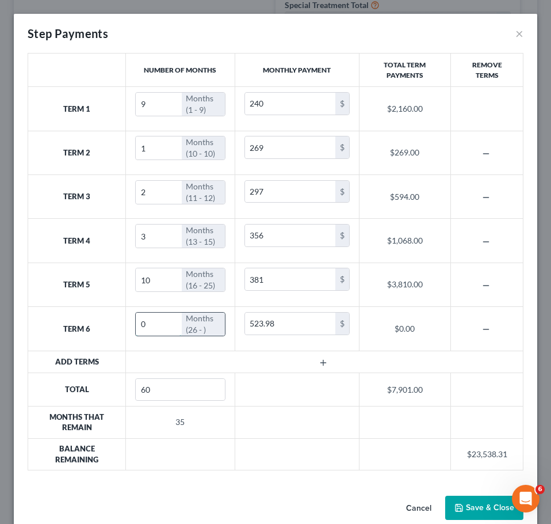
drag, startPoint x: 147, startPoint y: 324, endPoint x: 141, endPoint y: 326, distance: 6.7
click at [141, 326] on input "0" at bounding box center [159, 323] width 46 height 23
type input "10"
drag, startPoint x: 144, startPoint y: 391, endPoint x: 130, endPoint y: 391, distance: 13.8
click at [130, 391] on td "60" at bounding box center [179, 388] width 109 height 33
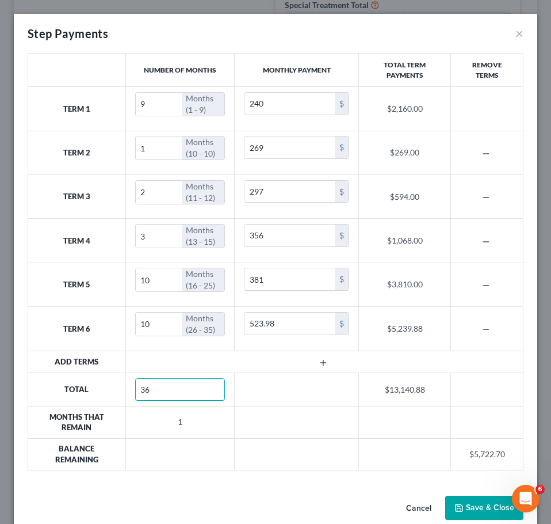
type input "36"
drag, startPoint x: 151, startPoint y: 326, endPoint x: 138, endPoint y: 329, distance: 12.9
click at [138, 329] on input "10" at bounding box center [159, 323] width 46 height 23
type input "1"
drag, startPoint x: 380, startPoint y: 35, endPoint x: 272, endPoint y: 337, distance: 320.3
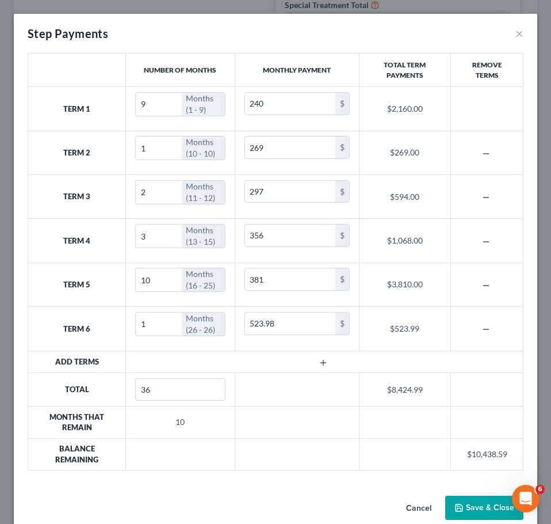
click at [380, 35] on div "Step Payments ×" at bounding box center [276, 33] width 524 height 39
type input "490"
click at [268, 238] on input "356" at bounding box center [290, 235] width 90 height 22
type input "327"
click at [315, 356] on td at bounding box center [325, 361] width 398 height 22
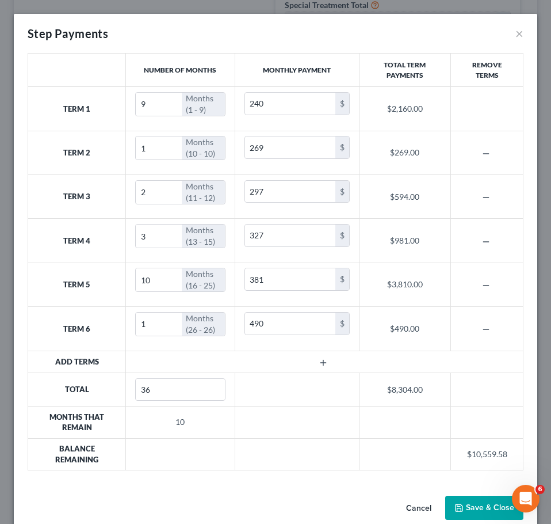
click at [319, 360] on icon "button" at bounding box center [323, 362] width 9 height 9
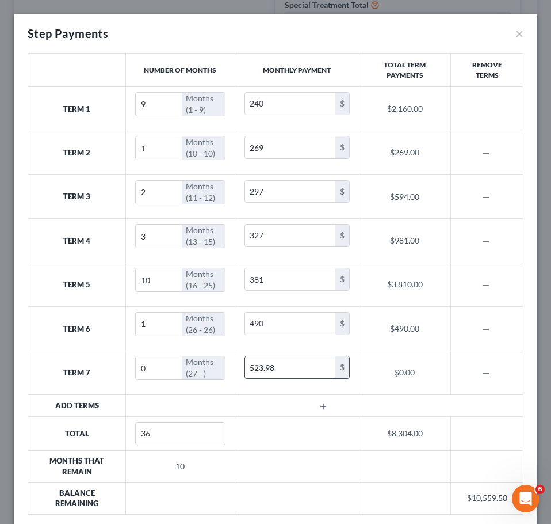
click at [318, 361] on input "523.98" at bounding box center [290, 367] width 90 height 22
drag, startPoint x: 152, startPoint y: 366, endPoint x: 140, endPoint y: 368, distance: 11.6
click at [142, 368] on input "0" at bounding box center [159, 367] width 46 height 23
drag, startPoint x: 140, startPoint y: 368, endPoint x: 135, endPoint y: 373, distance: 7.3
click at [136, 373] on input "0" at bounding box center [159, 367] width 46 height 23
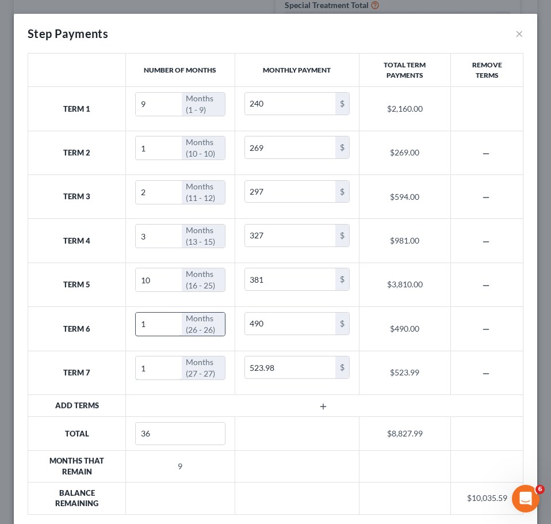
type input "1"
click at [150, 326] on input "1" at bounding box center [159, 323] width 46 height 23
type input "10"
click at [157, 277] on input "10" at bounding box center [159, 279] width 46 height 23
click at [261, 279] on input "381" at bounding box center [290, 279] width 90 height 22
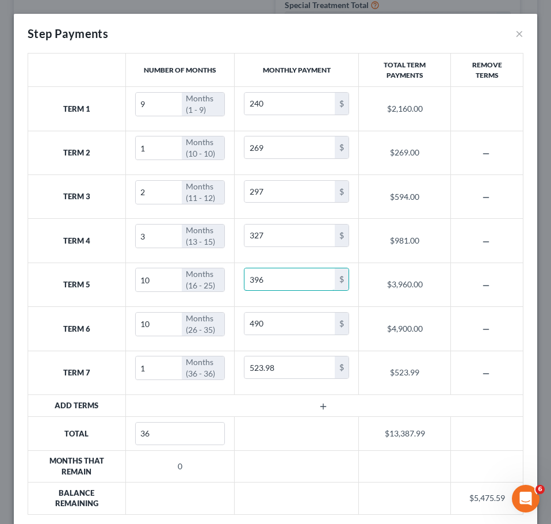
type input "396"
click at [265, 327] on input "490" at bounding box center [290, 323] width 90 height 22
type input "421"
drag, startPoint x: 383, startPoint y: 28, endPoint x: 249, endPoint y: 382, distance: 378.6
click at [383, 28] on div "Step Payments ×" at bounding box center [276, 33] width 524 height 39
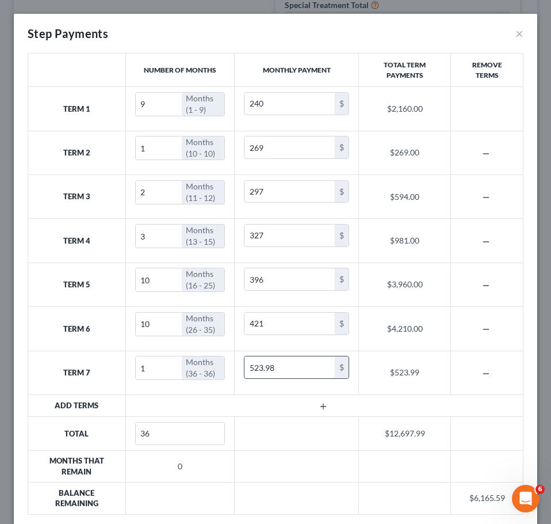
click at [261, 367] on input "523.98" at bounding box center [290, 367] width 90 height 22
type input "530"
drag, startPoint x: 166, startPoint y: 432, endPoint x: 138, endPoint y: 435, distance: 29.0
click at [138, 406] on input "36" at bounding box center [180, 433] width 89 height 22
type input "60"
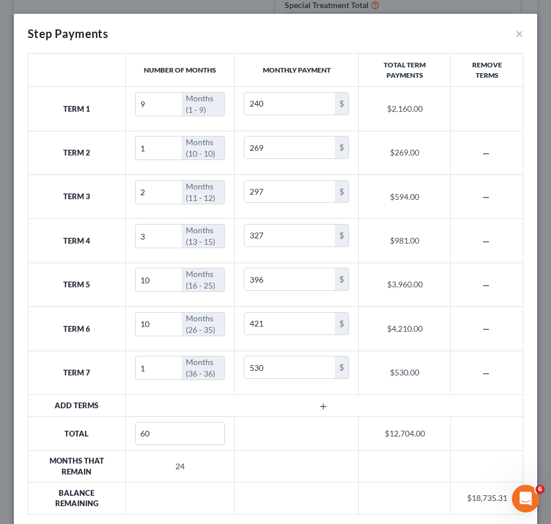
drag, startPoint x: 143, startPoint y: 368, endPoint x: 154, endPoint y: 419, distance: 51.8
click at [138, 370] on input "1" at bounding box center [159, 367] width 46 height 23
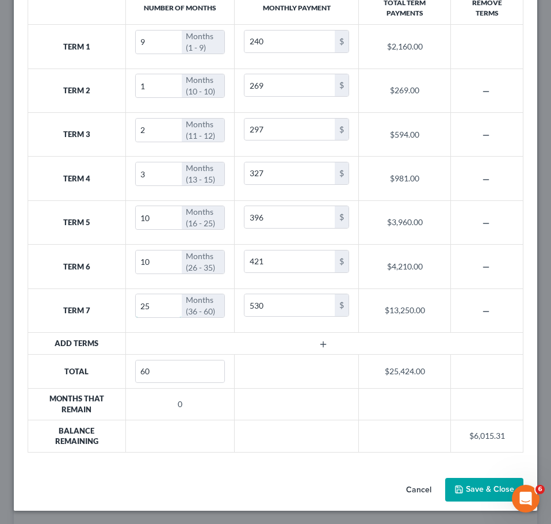
scroll to position [63, 0]
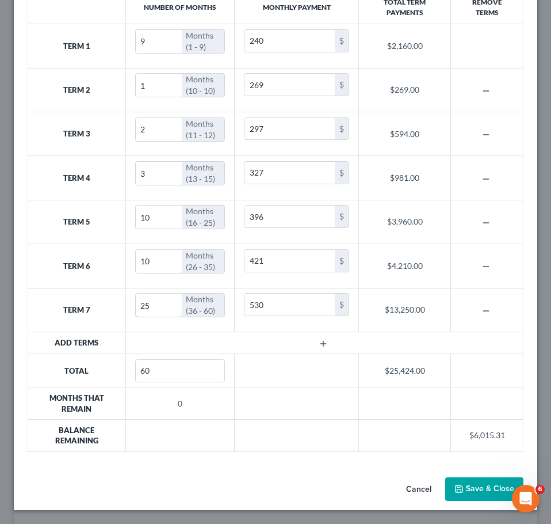
type input "25"
click at [465, 406] on button "Save & Close" at bounding box center [484, 489] width 78 height 24
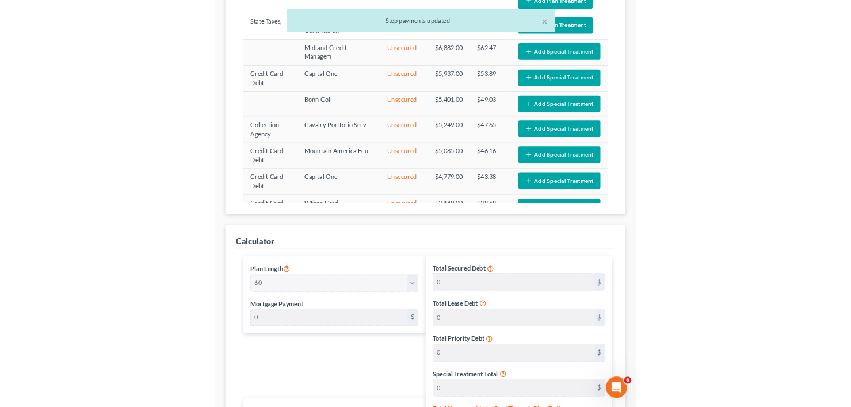
scroll to position [24, 0]
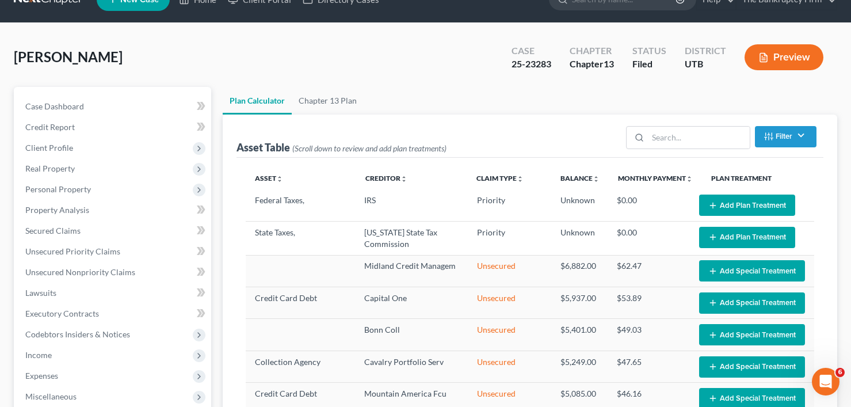
click at [192, 55] on div "[PERSON_NAME] Upgraded Case 25-23283 Chapter Chapter 13 Status Filed District […" at bounding box center [425, 62] width 823 height 50
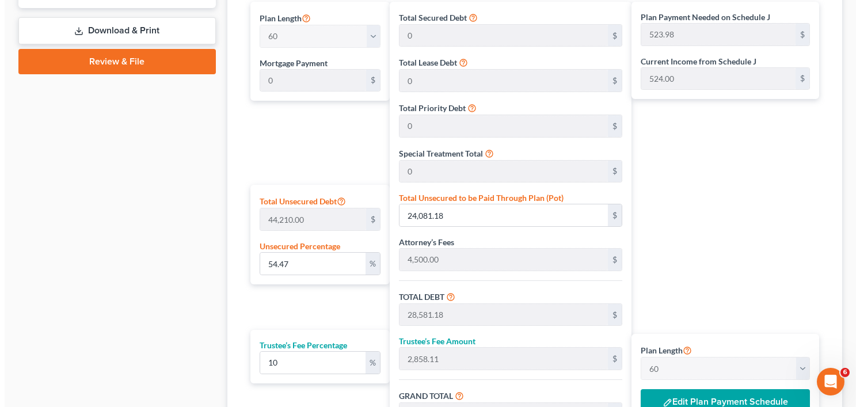
scroll to position [599, 0]
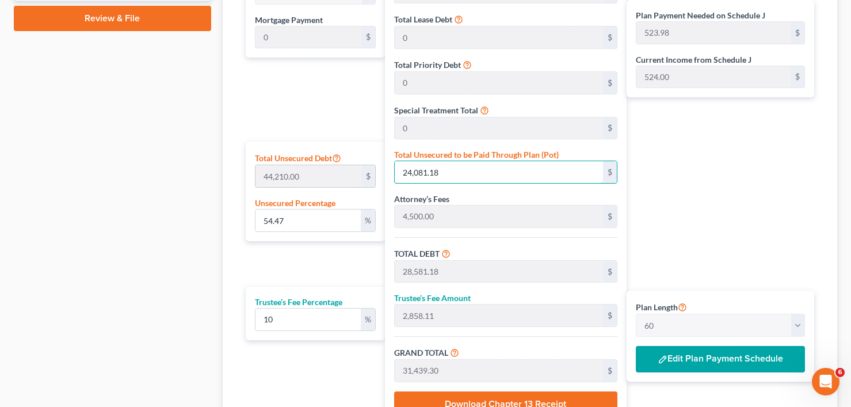
type input "0.006785795068988917"
type input "3"
type input "4,503.00"
type input "450.30"
type input "4,953.30"
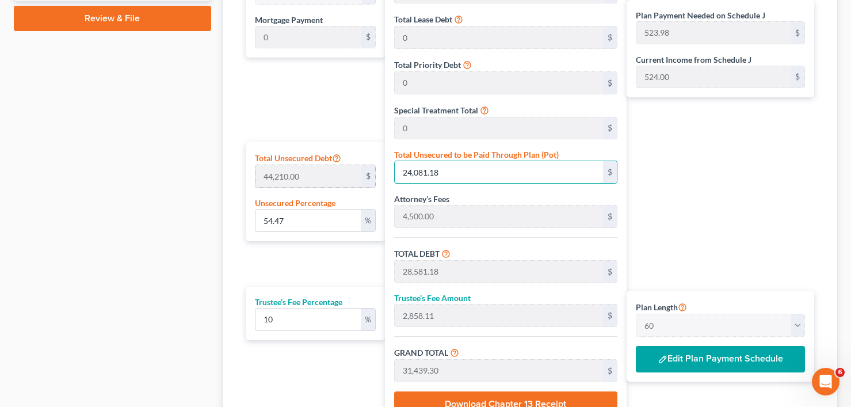
type input "82.55"
type input "0.07464374575887808"
type input "33"
type input "4,533.00"
type input "453.30"
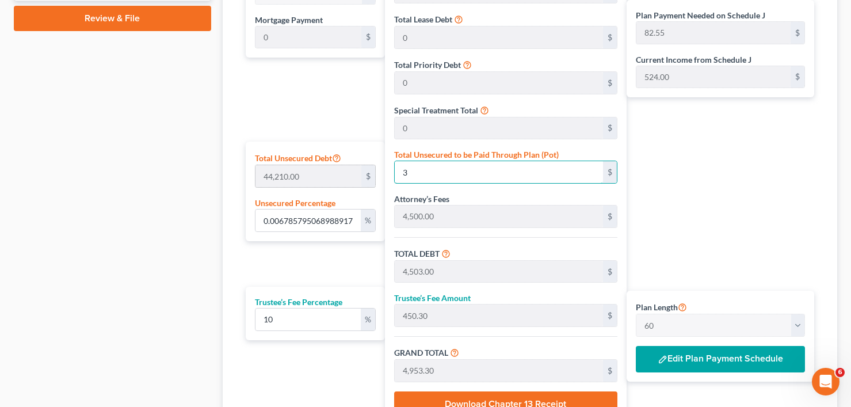
type input "4,986.30"
type input "83.10"
type input "0.7486993892784438"
type input "331"
type input "4,831.00"
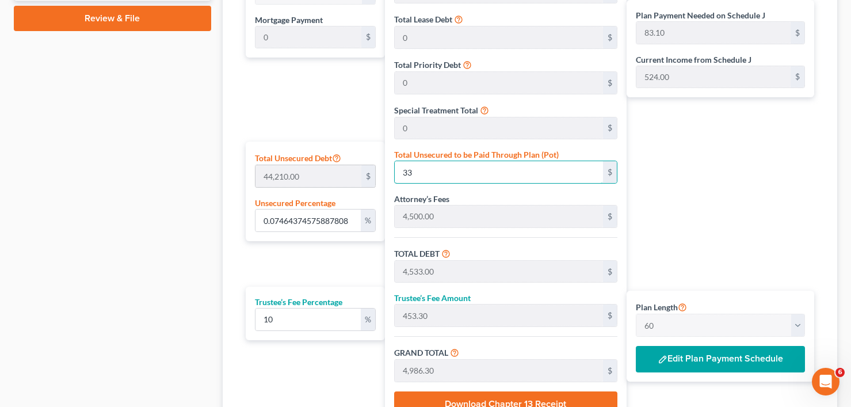
type input "483.10"
type input "5,314.10"
type input "88.56"
type input "7.486993892784438"
type input "3310"
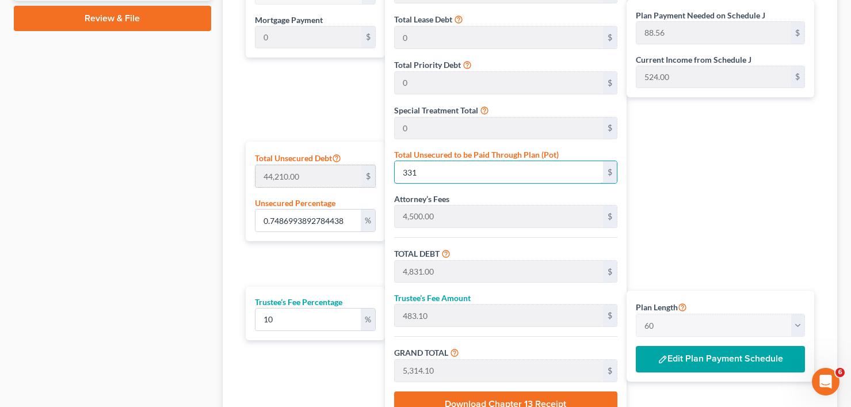
type input "7,810.00"
type input "781.00"
type input "8,591.00"
type input "143.18"
click at [682, 360] on button "Edit Plan Payment Schedule" at bounding box center [720, 359] width 169 height 26
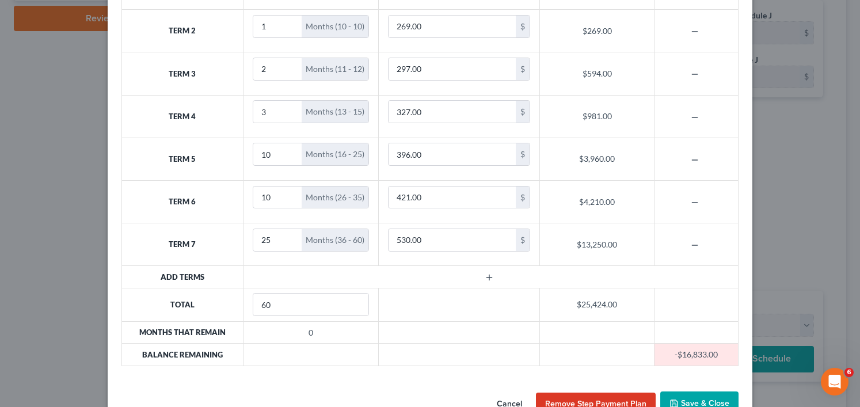
scroll to position [83, 0]
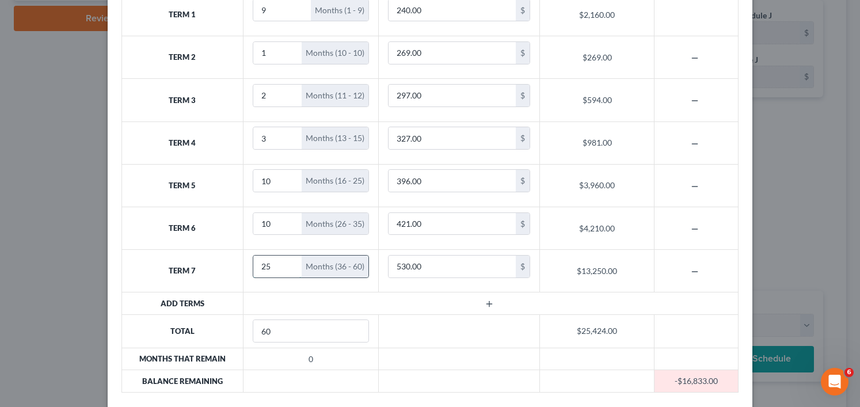
drag, startPoint x: 266, startPoint y: 266, endPoint x: 253, endPoint y: 268, distance: 13.9
click at [253, 268] on input "25" at bounding box center [277, 266] width 49 height 22
drag, startPoint x: 289, startPoint y: 328, endPoint x: 235, endPoint y: 328, distance: 53.5
click at [235, 328] on tr "Total 60 $12,704.00" at bounding box center [430, 330] width 616 height 33
drag, startPoint x: 119, startPoint y: 401, endPoint x: 702, endPoint y: 402, distance: 582.9
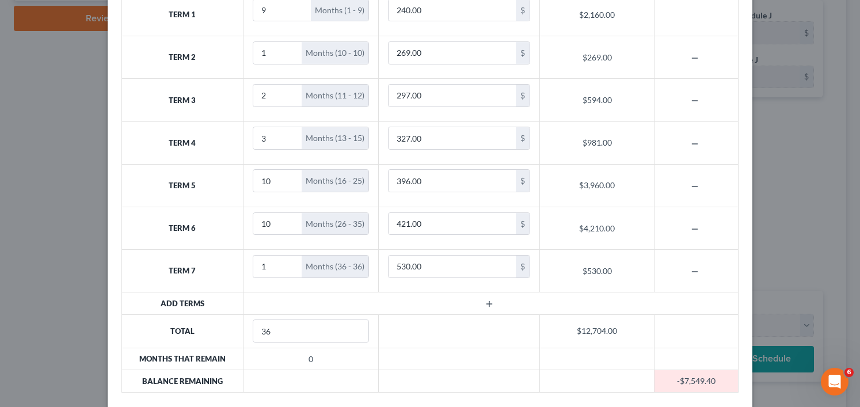
click at [119, 401] on div "Number of Months Monthly Payment Total Term Payments Remove Terms Term 1 9 Mont…" at bounding box center [430, 186] width 628 height 432
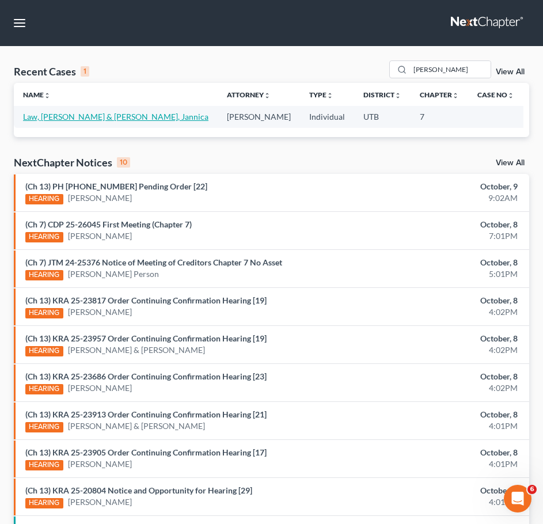
click at [101, 121] on link "Law, [PERSON_NAME] & [PERSON_NAME], Jannica" at bounding box center [115, 117] width 185 height 10
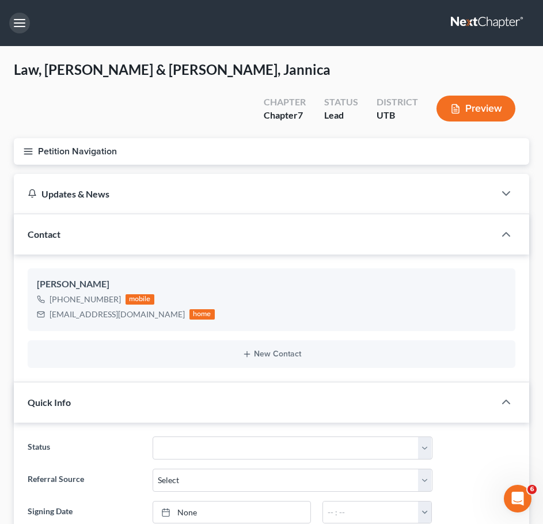
click at [18, 25] on button "button" at bounding box center [19, 23] width 21 height 21
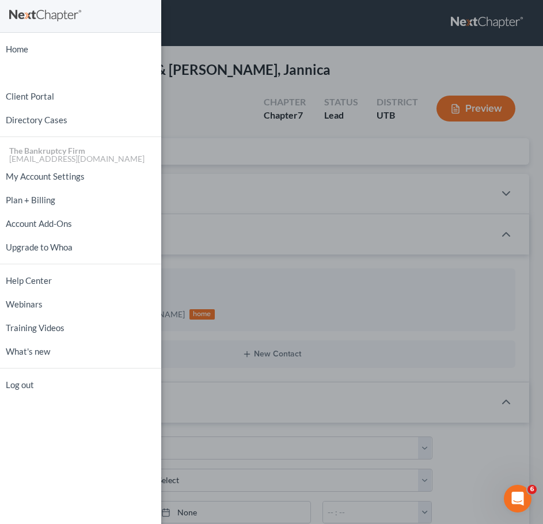
click at [224, 105] on div "Home New Case Client Portal Directory Cases The Bankruptcy Firm aosvii@gmail.co…" at bounding box center [271, 262] width 543 height 524
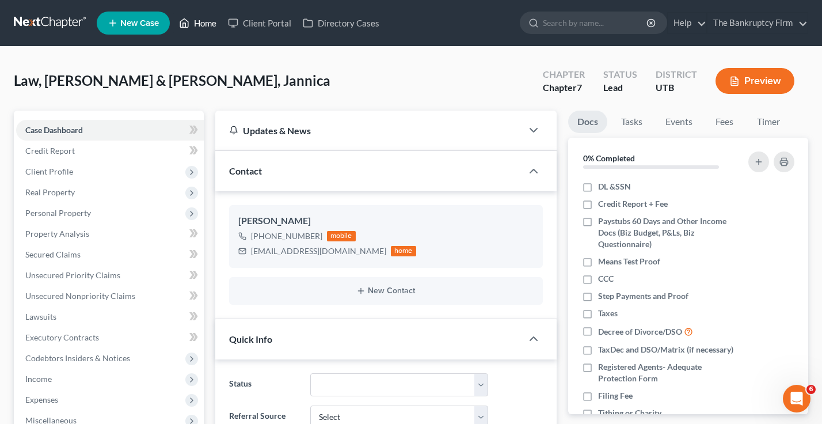
click at [200, 23] on link "Home" at bounding box center [197, 23] width 49 height 21
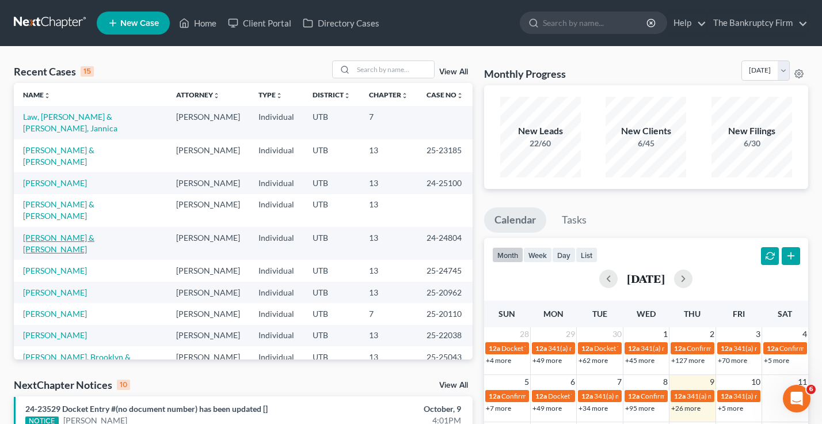
click at [61, 232] on link "[PERSON_NAME] & [PERSON_NAME]" at bounding box center [58, 242] width 71 height 21
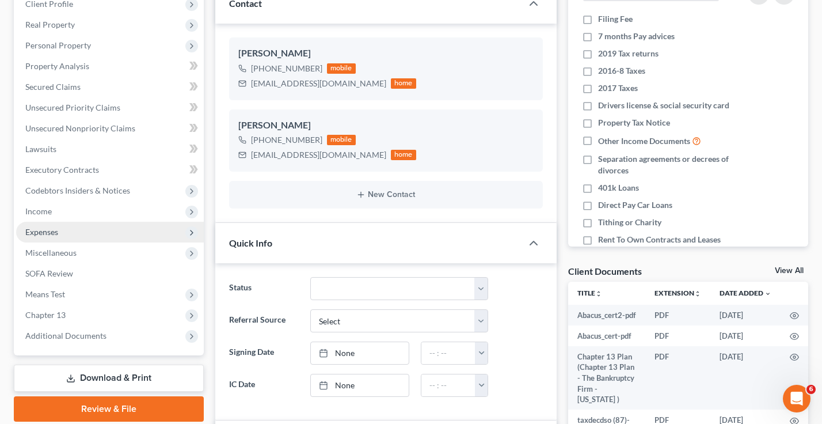
scroll to position [173, 0]
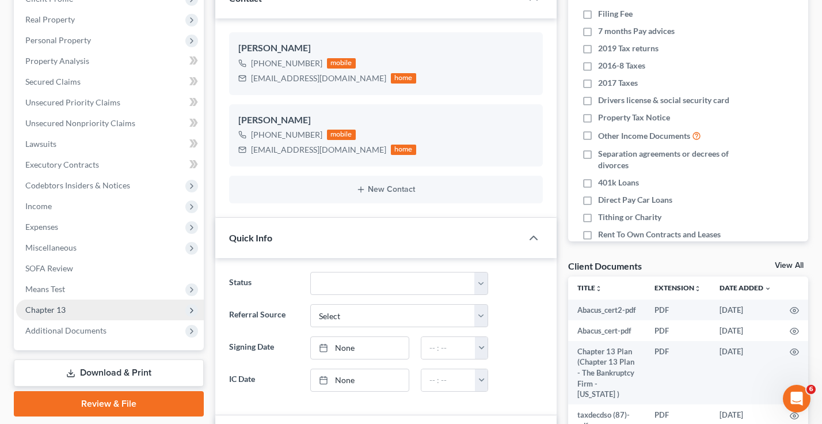
click at [54, 306] on span "Chapter 13" at bounding box center [45, 309] width 40 height 10
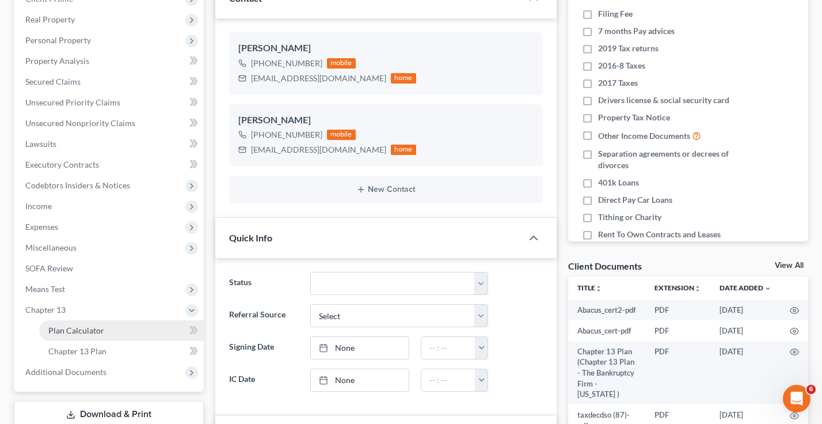
click at [79, 328] on span "Plan Calculator" at bounding box center [76, 330] width 56 height 10
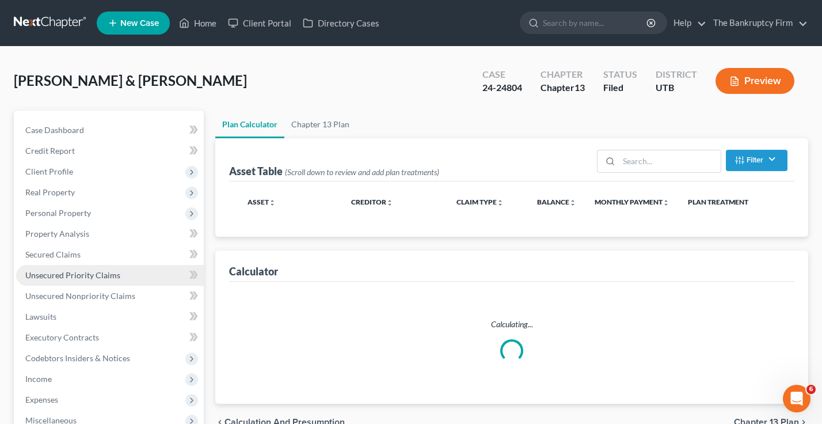
select select "59"
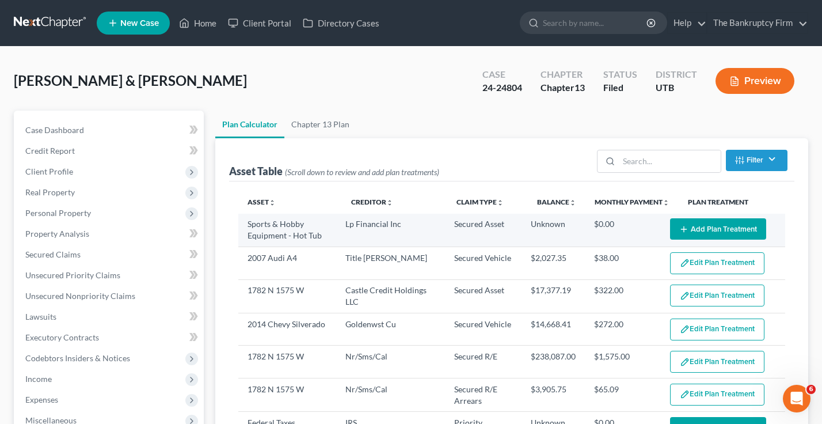
select select "59"
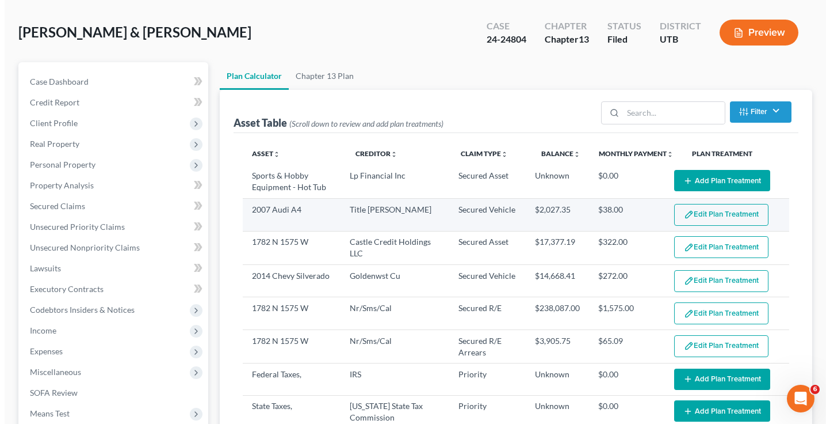
scroll to position [115, 0]
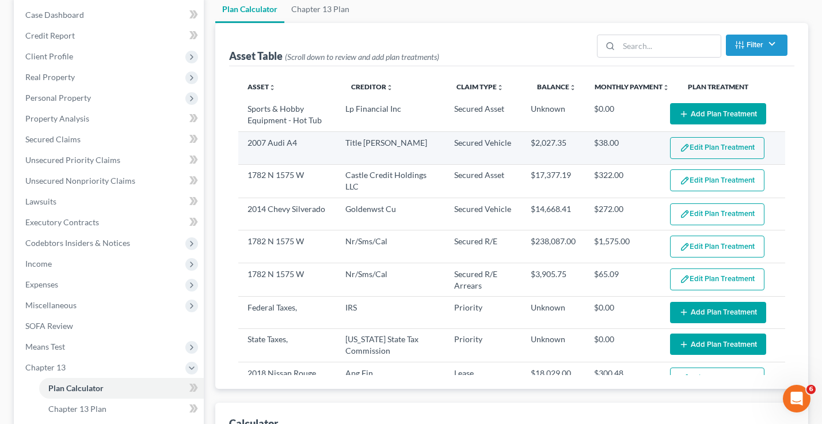
click at [542, 143] on button "Edit Plan Treatment" at bounding box center [717, 148] width 94 height 22
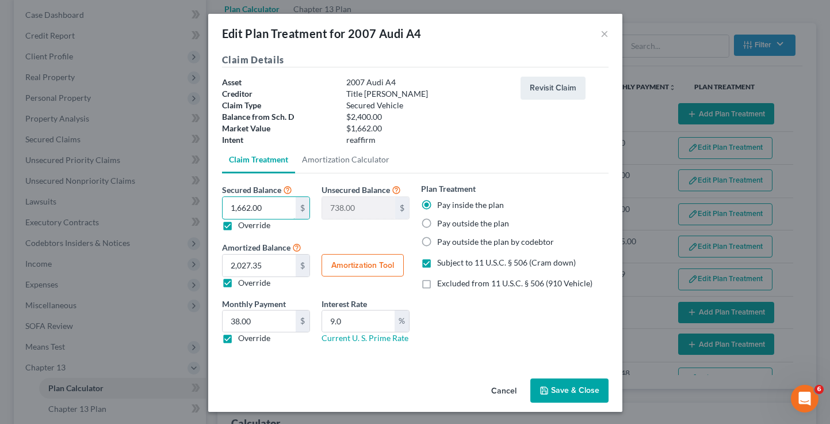
type input "4"
type input "2,396.00"
type input "47"
type input "2,353.00"
type input "475"
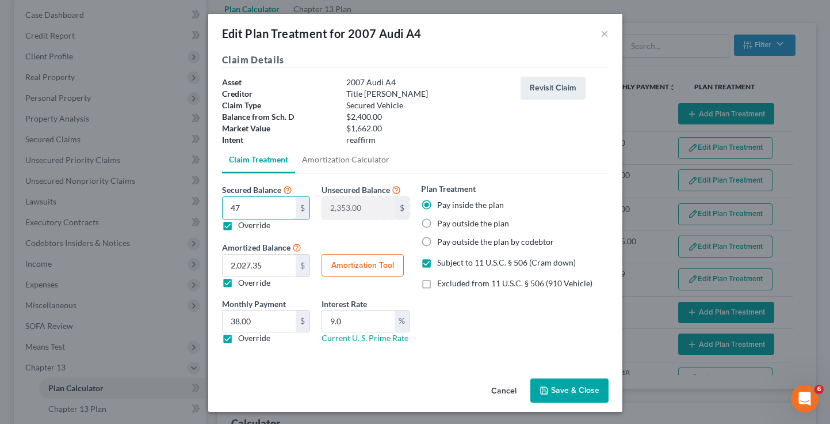
type input "1,925.00"
type input "4750"
type input "-2,350.00"
type input "4,750.9"
type input "-2,350.89"
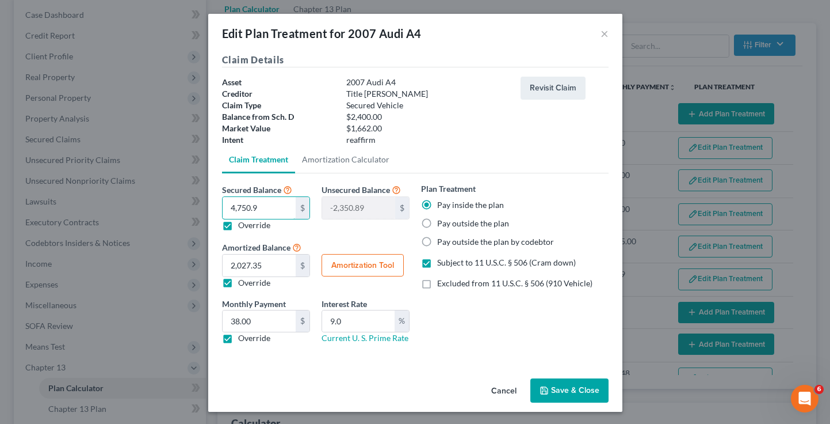
type input "4,750.92"
type input "-2,350.92"
type input "4,750.92"
drag, startPoint x: 353, startPoint y: 268, endPoint x: 338, endPoint y: 260, distance: 17.0
click at [338, 260] on button "Amortization Tool" at bounding box center [363, 265] width 82 height 23
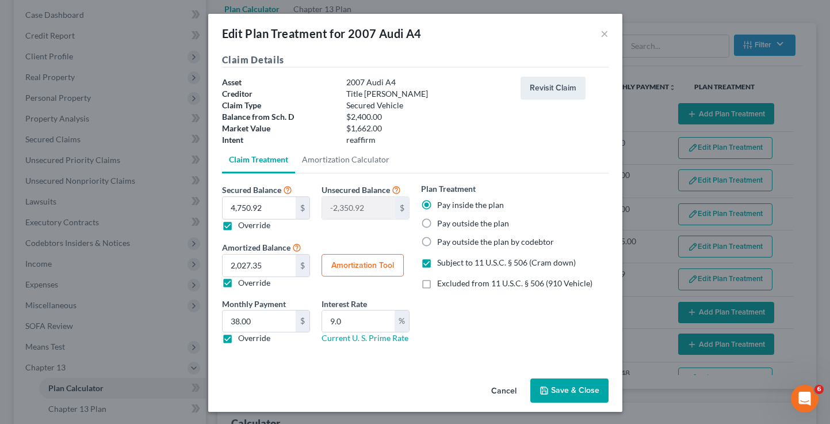
type input "4,750.92"
type input "9.0"
type input "60"
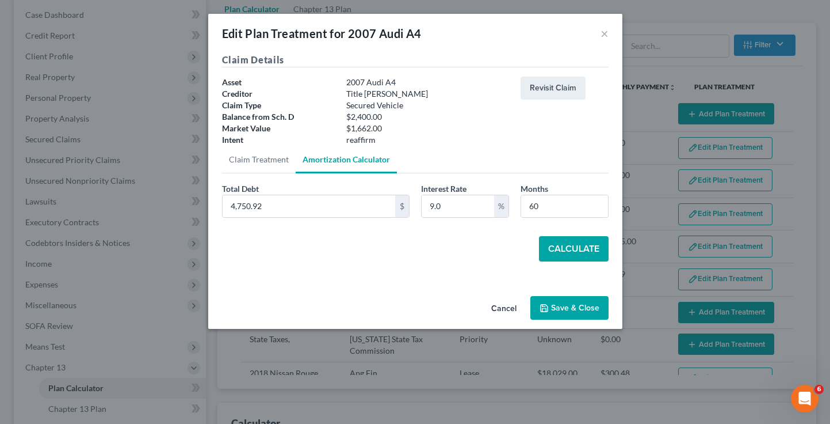
click at [405, 249] on div "Calculate" at bounding box center [415, 248] width 387 height 25
drag, startPoint x: 445, startPoint y: 205, endPoint x: 422, endPoint y: 212, distance: 24.0
click at [423, 211] on input "9.0" at bounding box center [458, 206] width 73 height 22
type input "18"
click at [542, 249] on button "Calculate" at bounding box center [574, 248] width 70 height 25
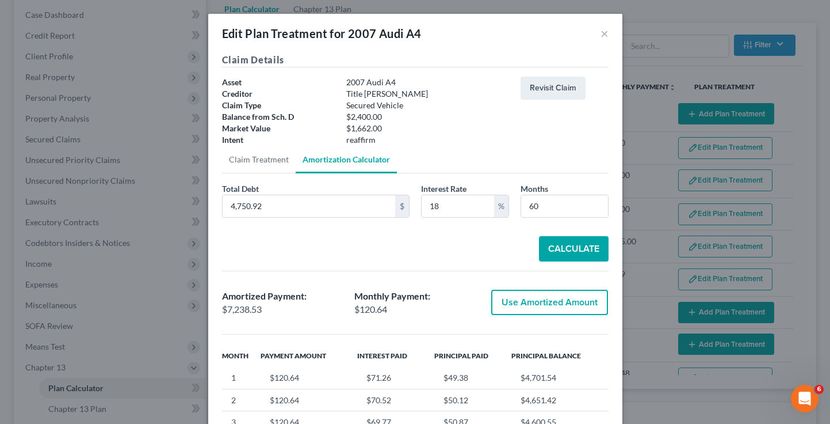
click at [483, 262] on div "Total Debt 4,750.92 $ Interest Rate 18 % Months 60 Calculate Amortized Payment:…" at bounding box center [415, 366] width 387 height 368
drag, startPoint x: 543, startPoint y: 209, endPoint x: 513, endPoint y: 213, distance: 30.3
click at [510, 215] on div "Total Debt 4,750.92 $ Interest Rate 18 % Months 60" at bounding box center [415, 204] width 398 height 44
click at [542, 245] on button "Calculate" at bounding box center [574, 248] width 70 height 25
drag, startPoint x: 550, startPoint y: 205, endPoint x: 500, endPoint y: 216, distance: 51.1
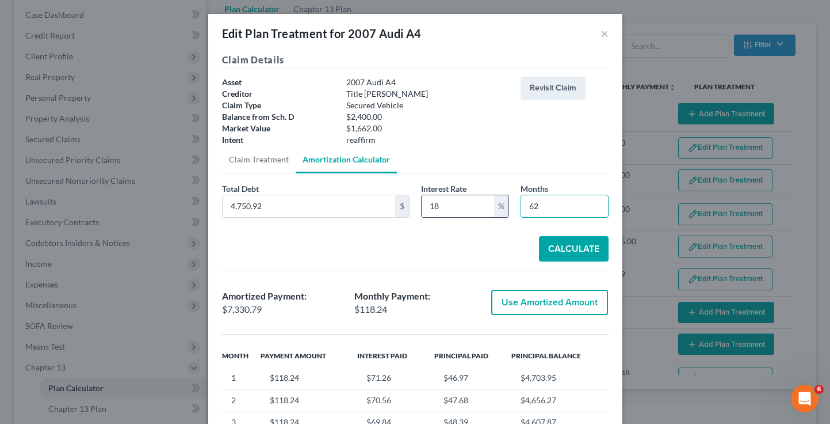
click at [500, 216] on div "Total Debt 4,750.92 $ Interest Rate 18 % Months 62" at bounding box center [415, 204] width 398 height 44
click at [542, 249] on button "Calculate" at bounding box center [574, 248] width 70 height 25
drag, startPoint x: 545, startPoint y: 205, endPoint x: 524, endPoint y: 210, distance: 21.8
click at [524, 210] on input "58" at bounding box center [564, 206] width 87 height 22
type input "56"
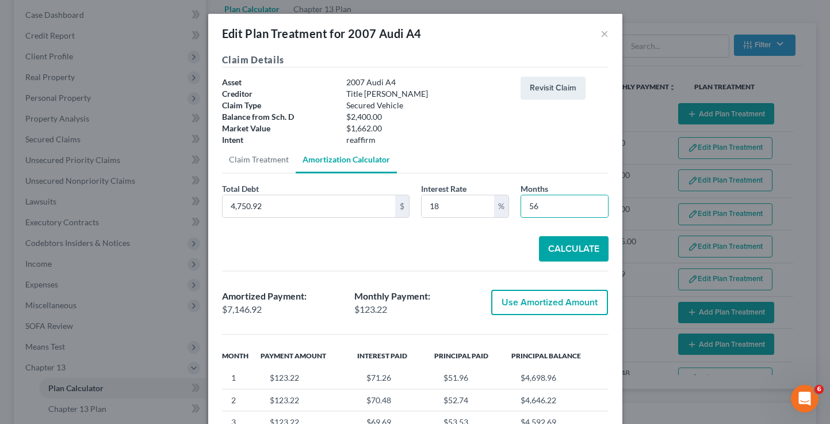
click at [542, 247] on button "Calculate" at bounding box center [574, 248] width 70 height 25
